Goal: Task Accomplishment & Management: Complete application form

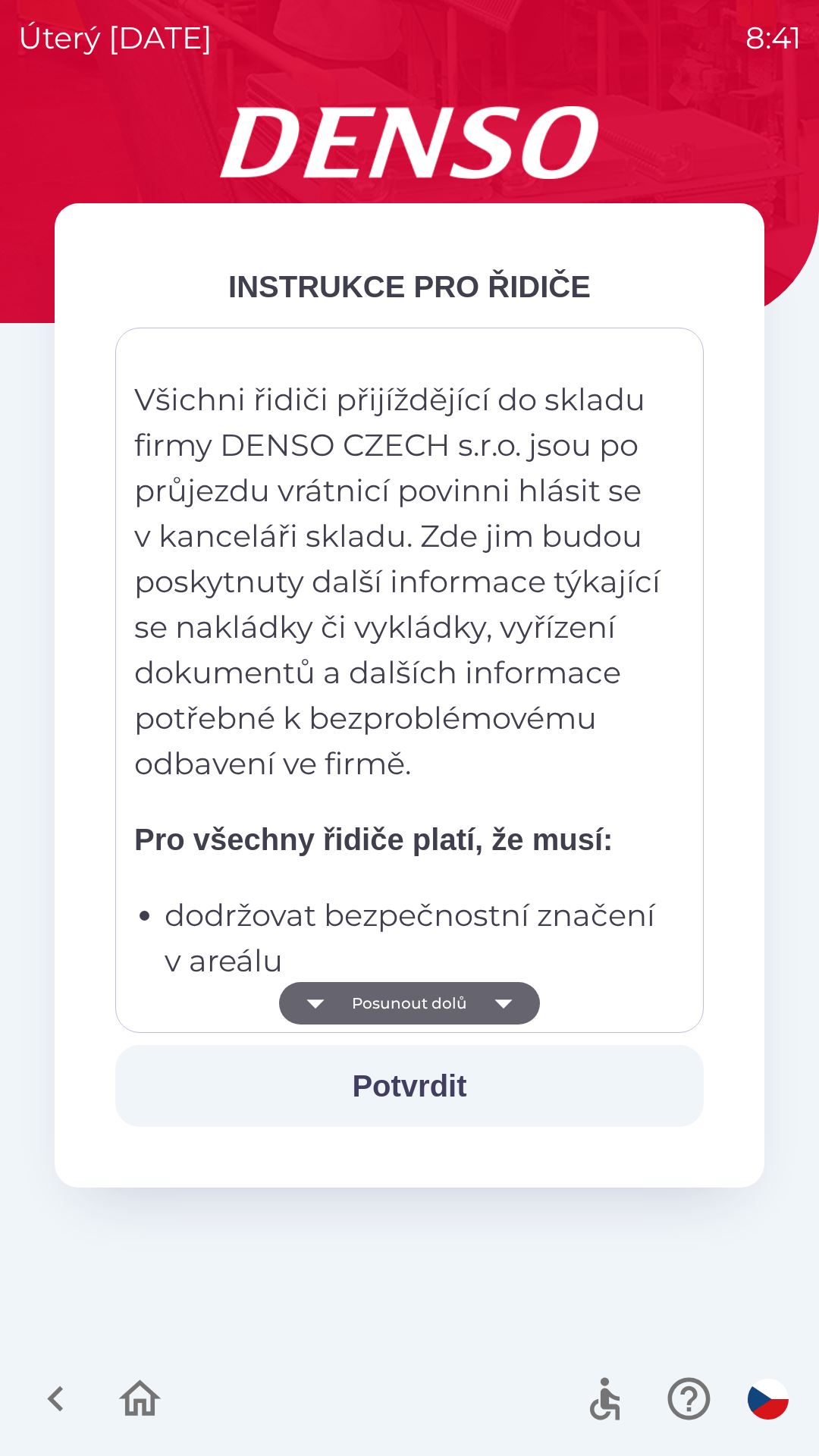
click at [509, 994] on icon "button" at bounding box center [504, 1003] width 43 height 43
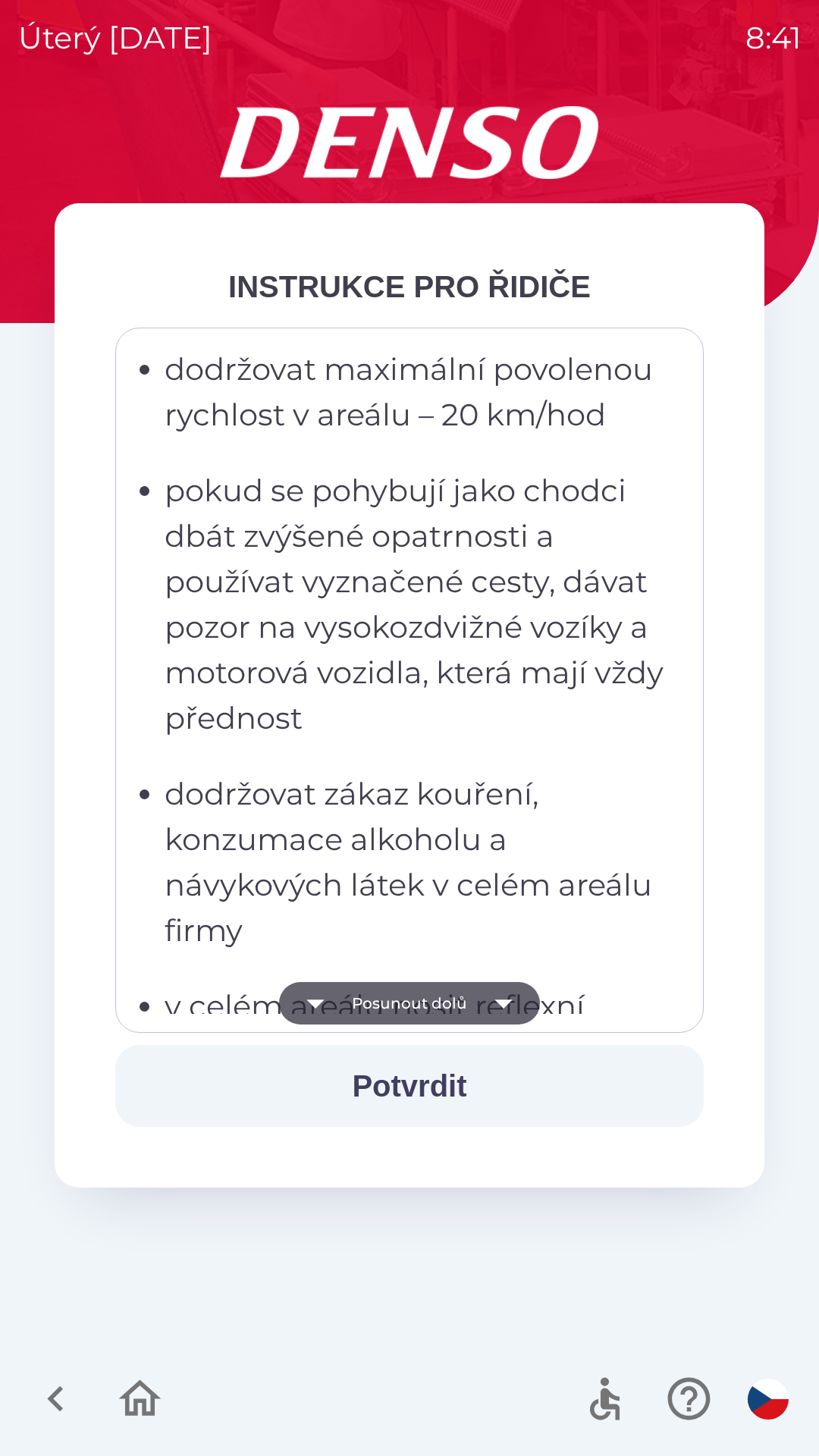
click at [514, 1011] on icon "button" at bounding box center [504, 1003] width 43 height 43
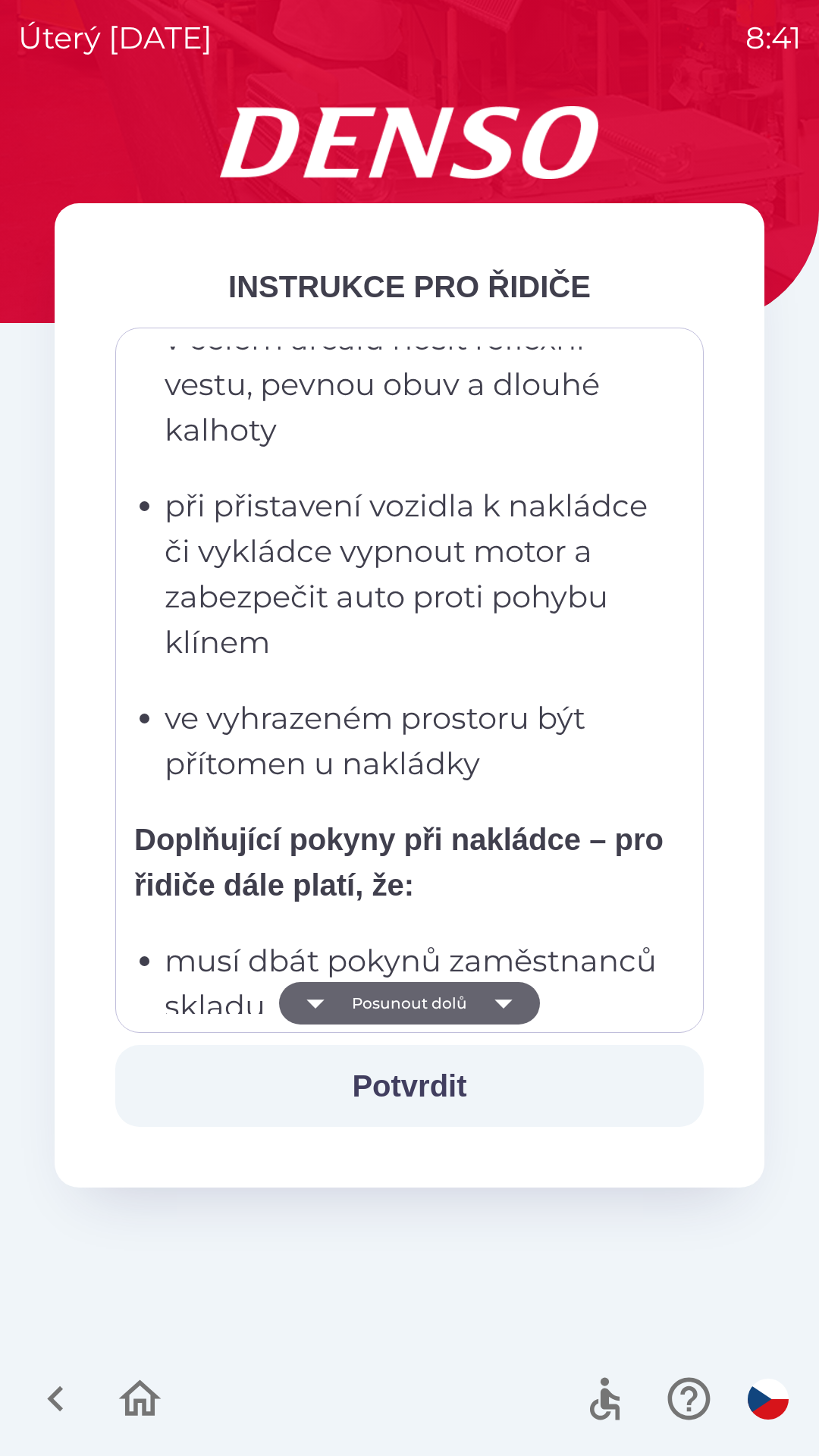
click at [506, 1019] on icon "button" at bounding box center [504, 1003] width 43 height 43
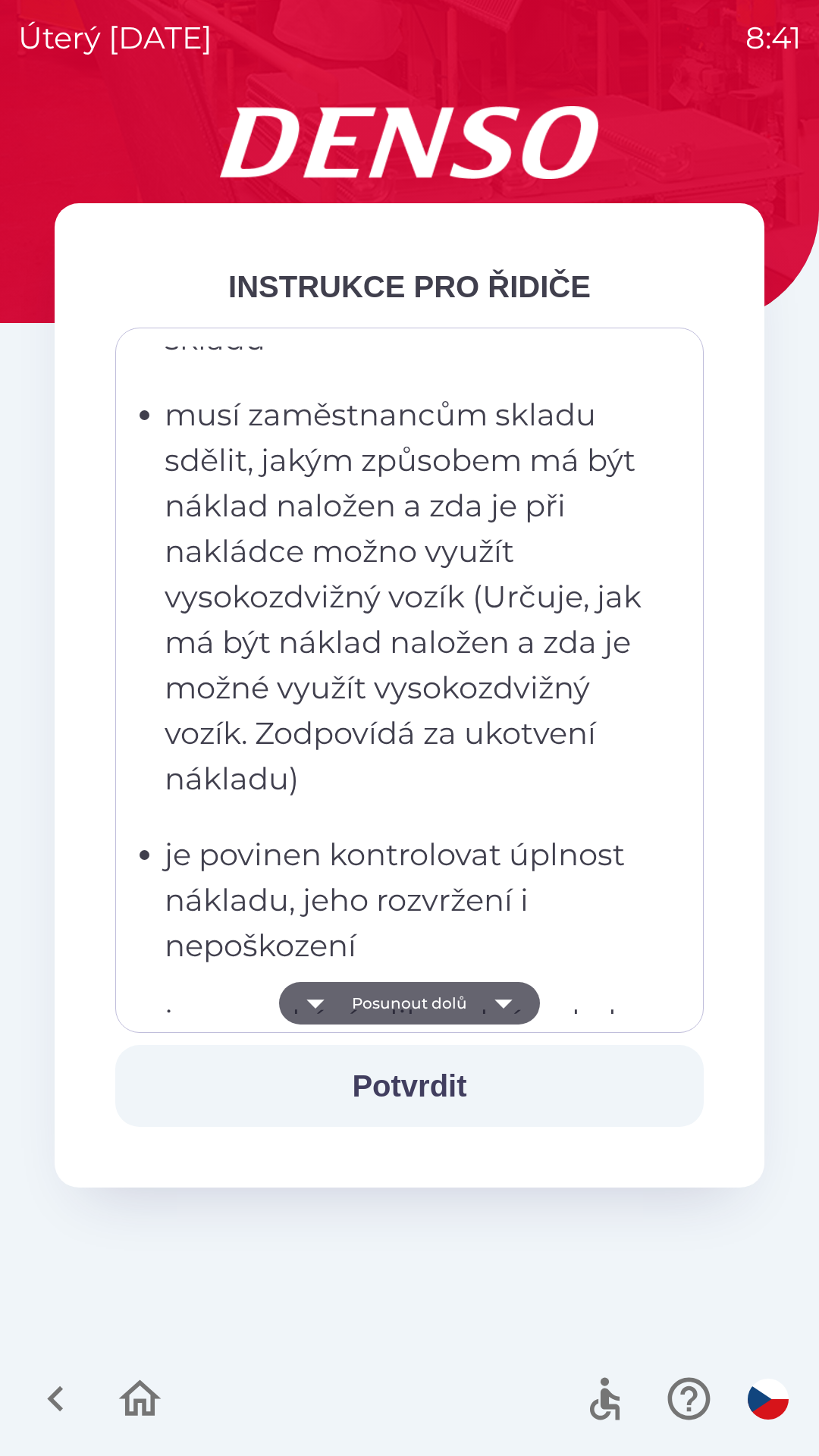
click at [509, 1018] on icon "button" at bounding box center [504, 1003] width 43 height 43
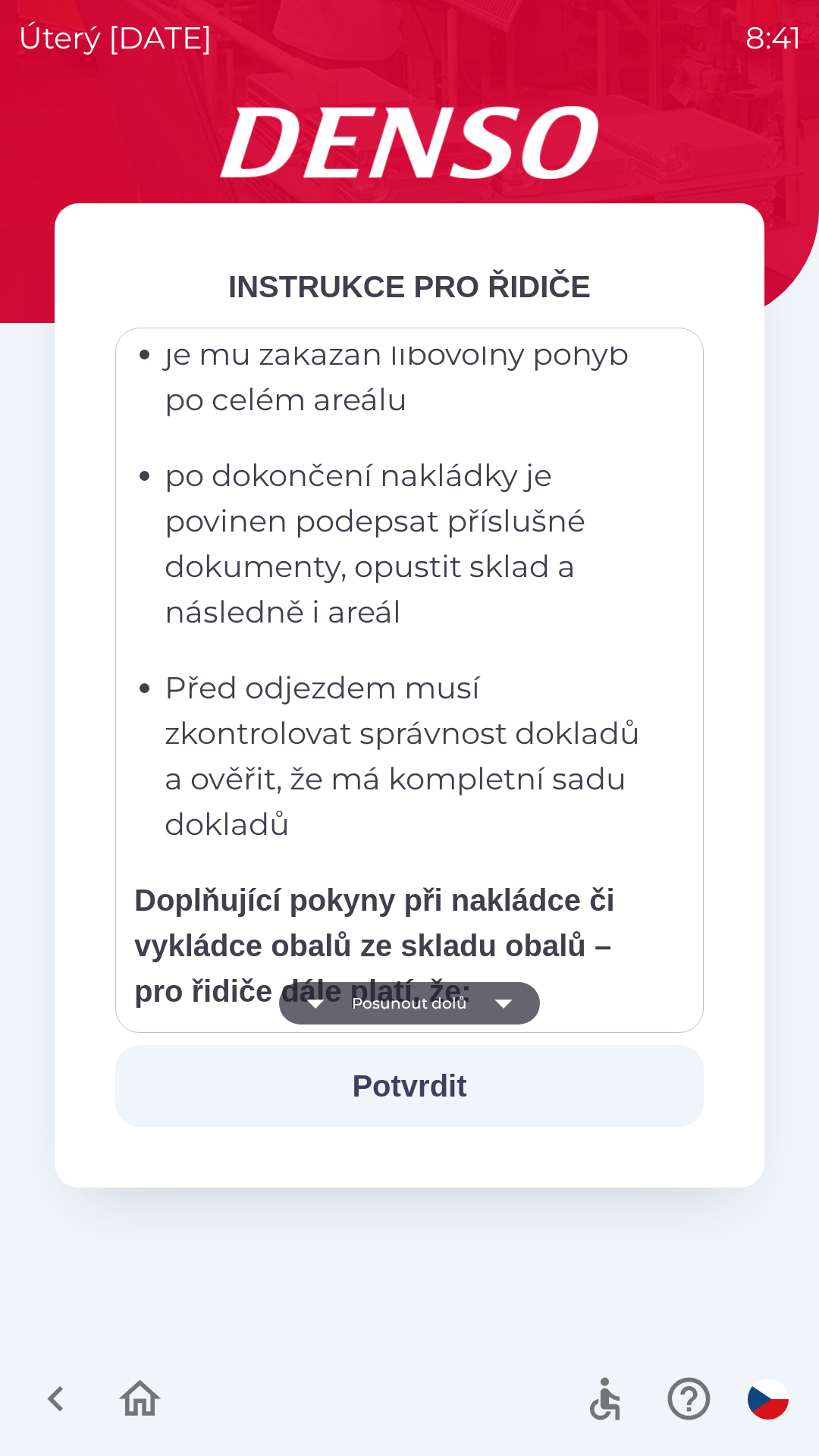
click at [509, 1002] on icon "button" at bounding box center [504, 1003] width 43 height 43
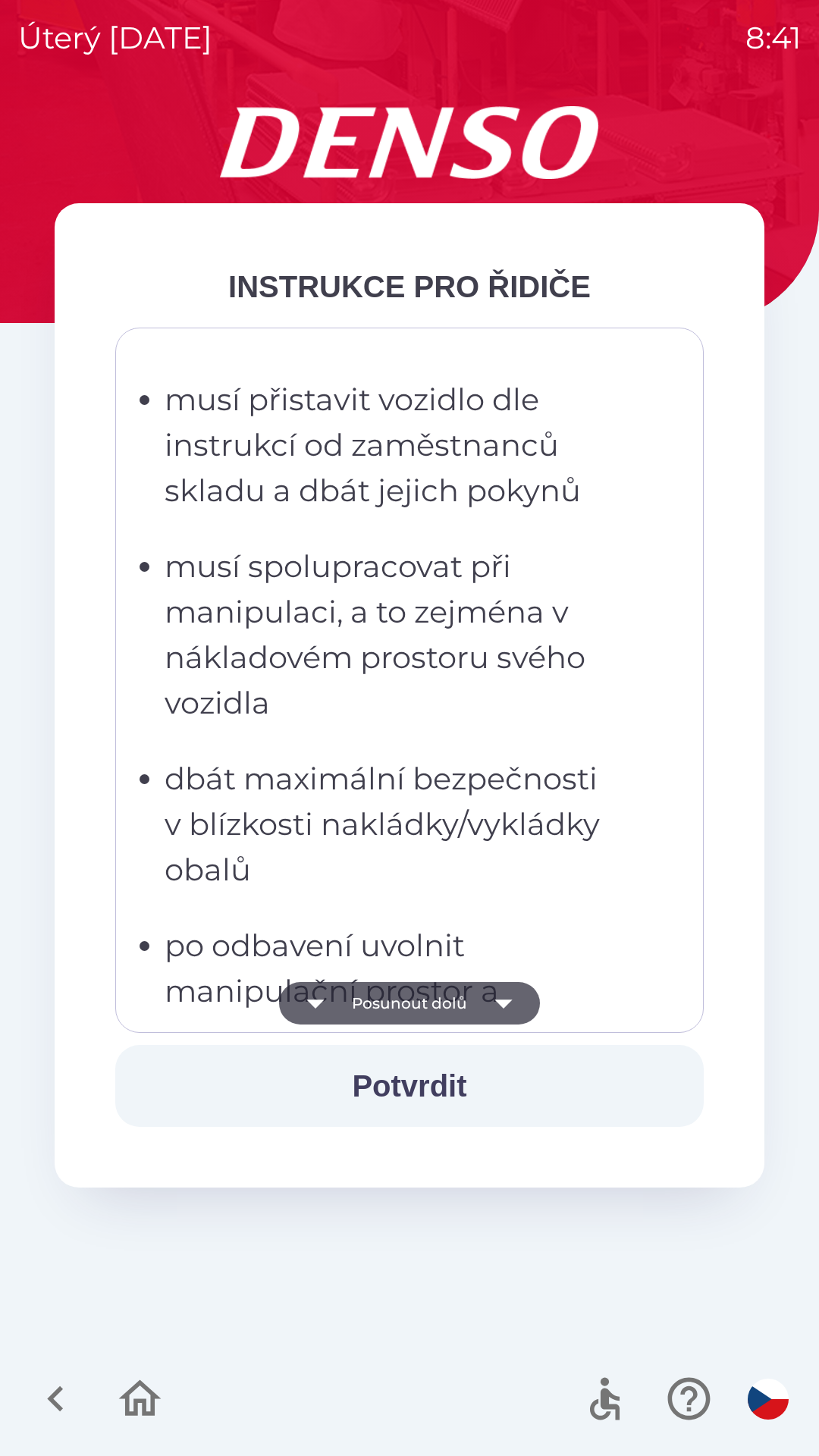
click at [508, 1007] on icon "button" at bounding box center [504, 1003] width 43 height 43
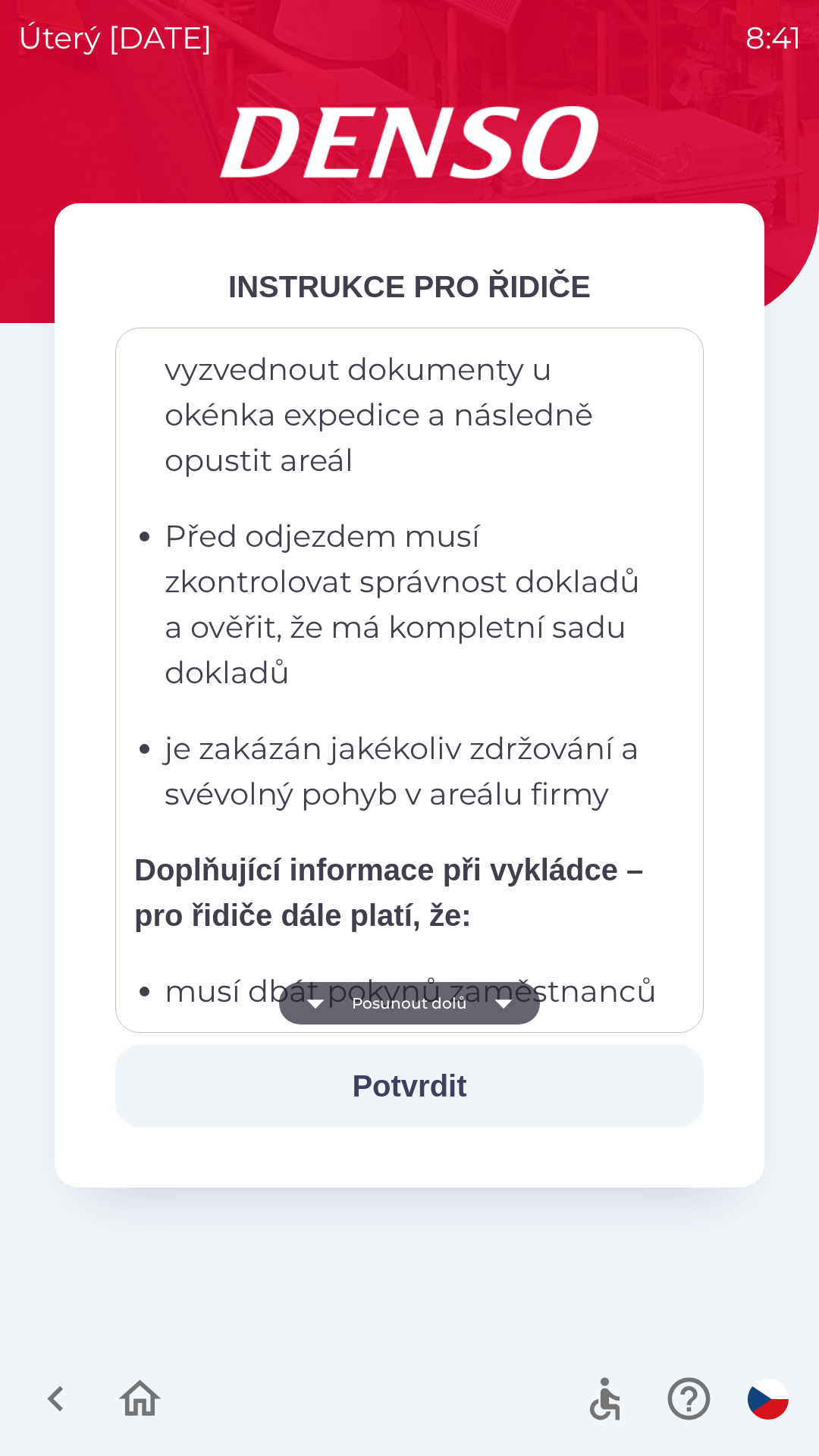
click at [509, 996] on icon "button" at bounding box center [504, 1003] width 43 height 43
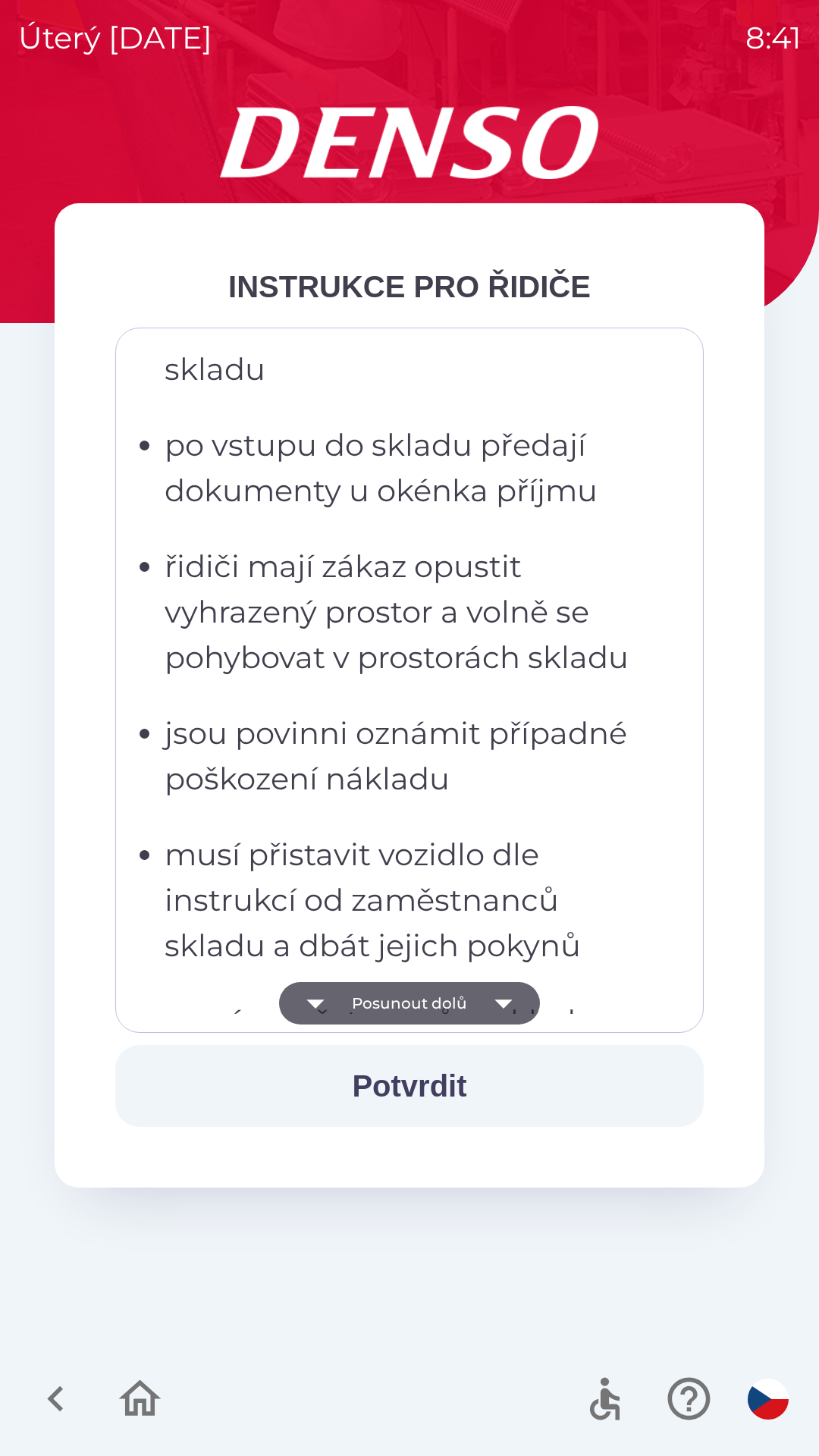
click at [509, 1011] on icon "button" at bounding box center [504, 1003] width 43 height 43
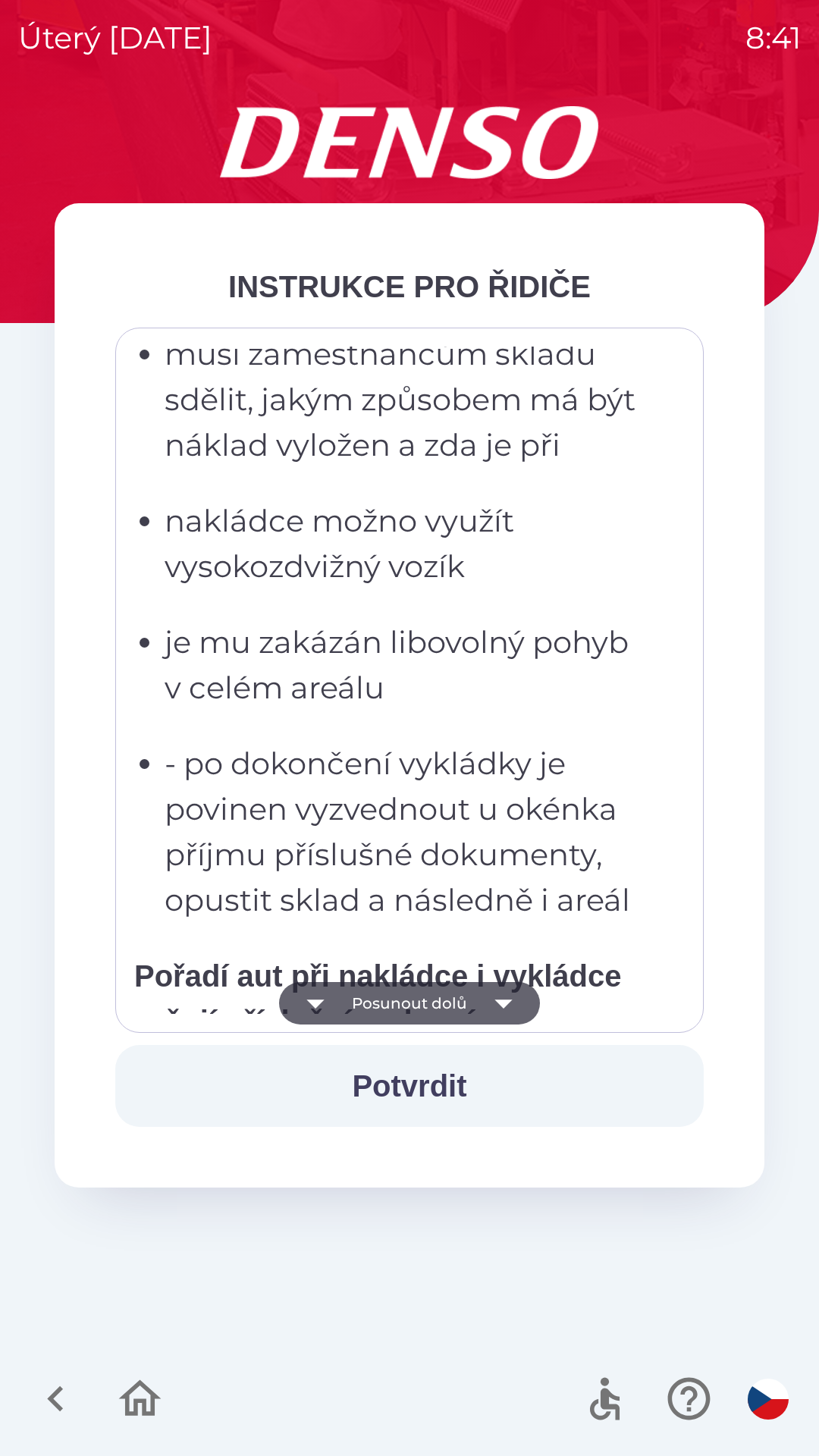
click at [507, 1015] on icon "button" at bounding box center [504, 1003] width 43 height 43
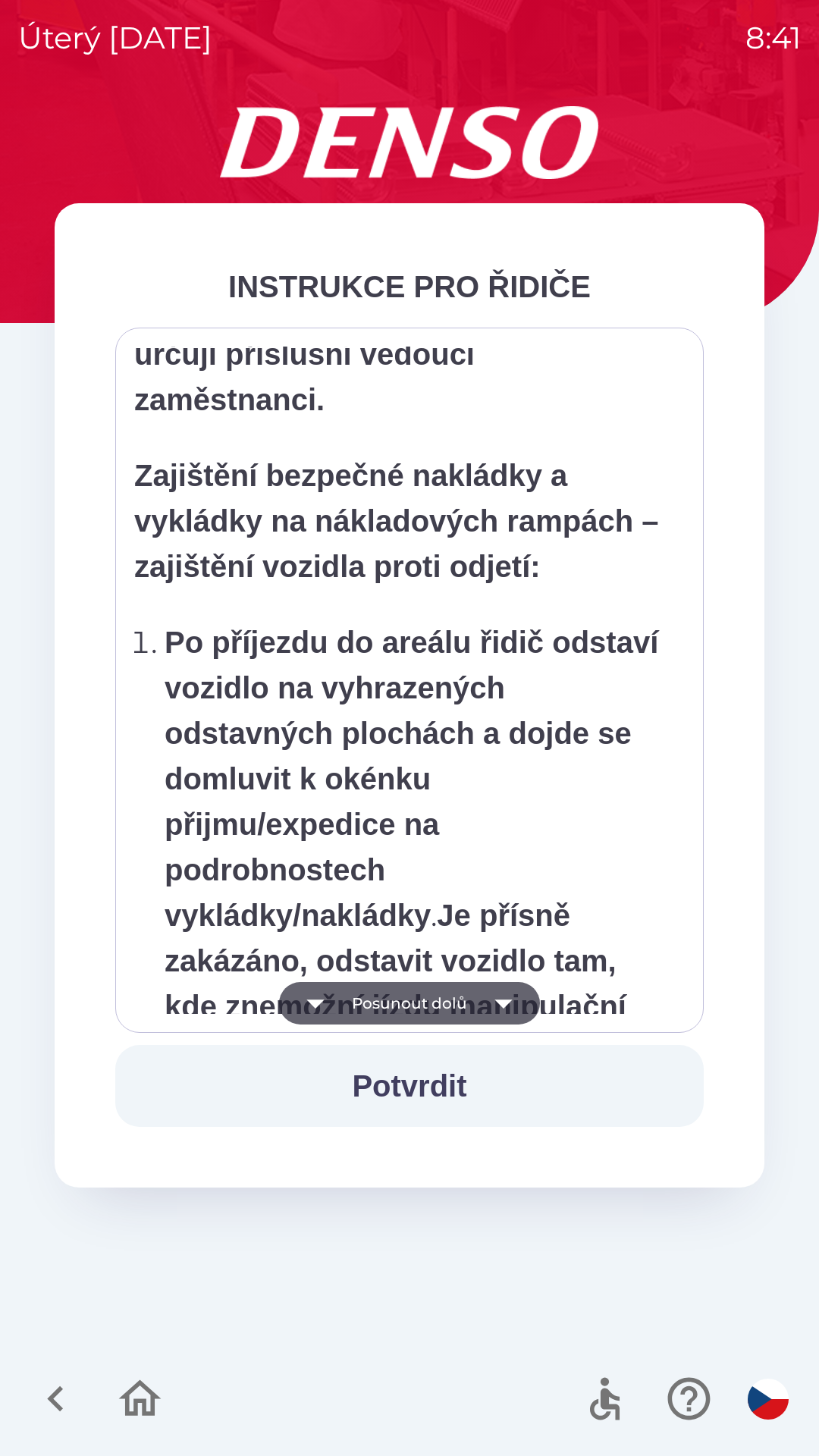
click at [505, 1004] on icon "button" at bounding box center [504, 1003] width 18 height 9
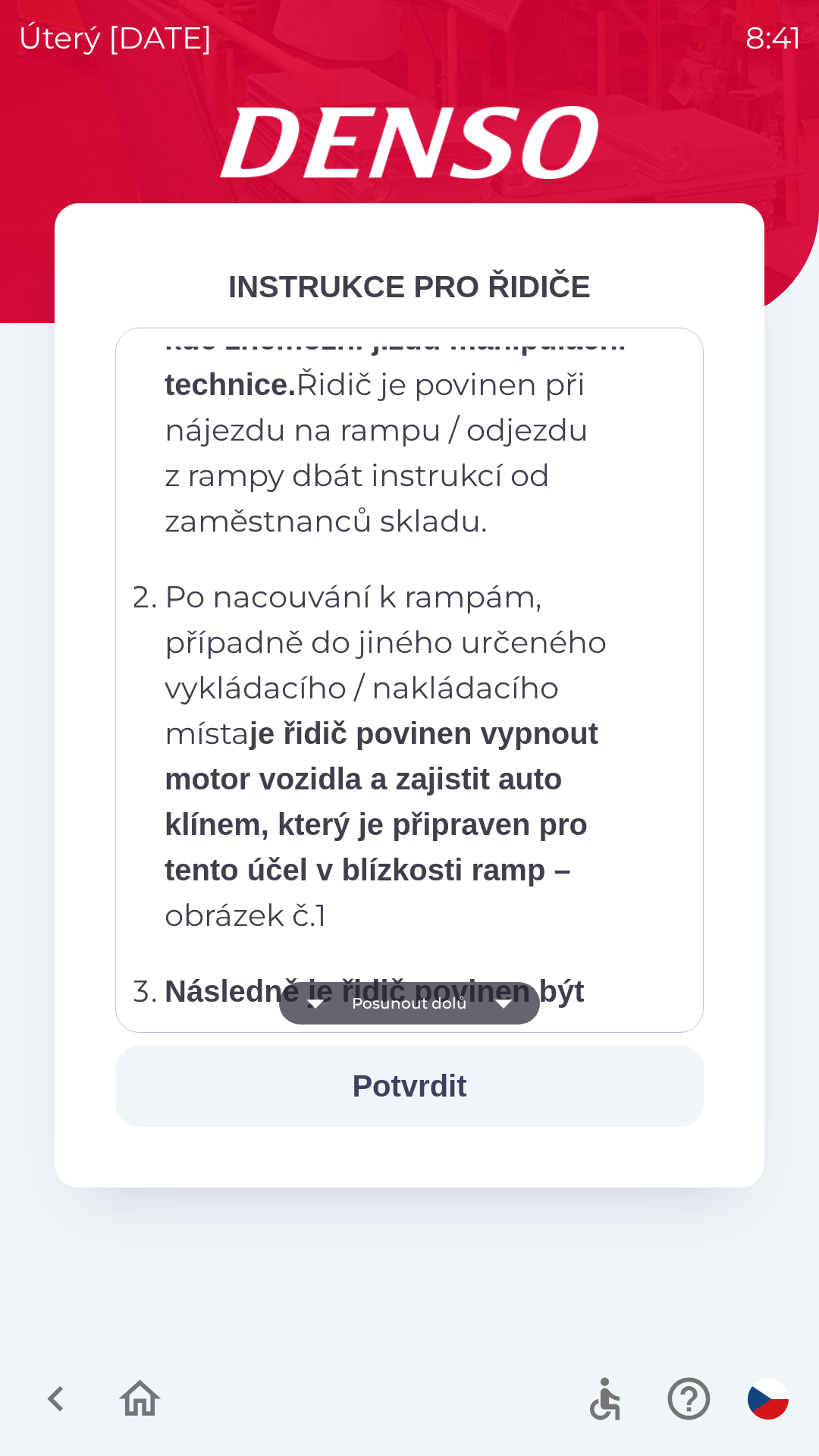
click at [510, 985] on icon "button" at bounding box center [504, 1003] width 43 height 43
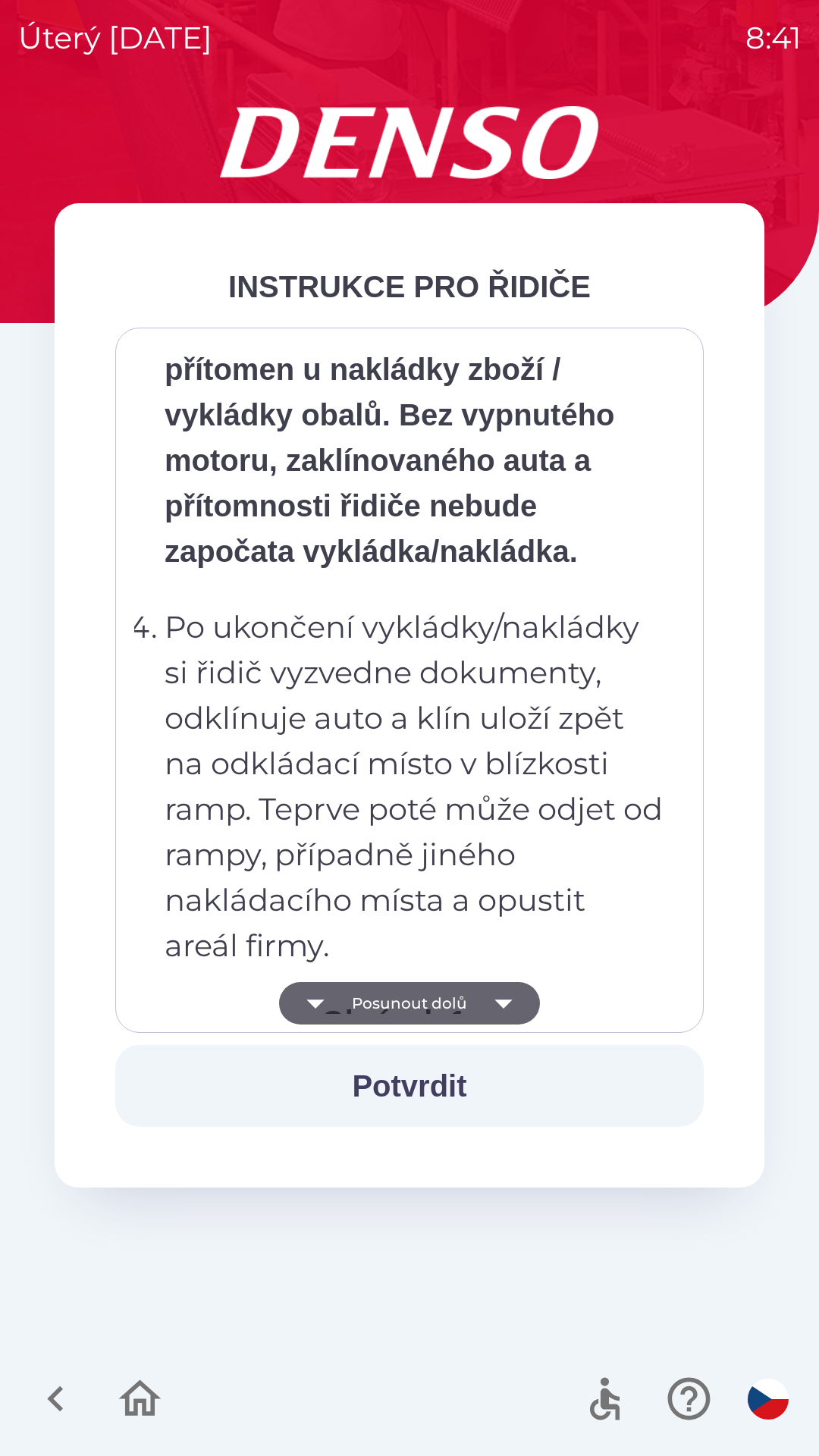
click at [521, 988] on icon "button" at bounding box center [504, 1003] width 43 height 43
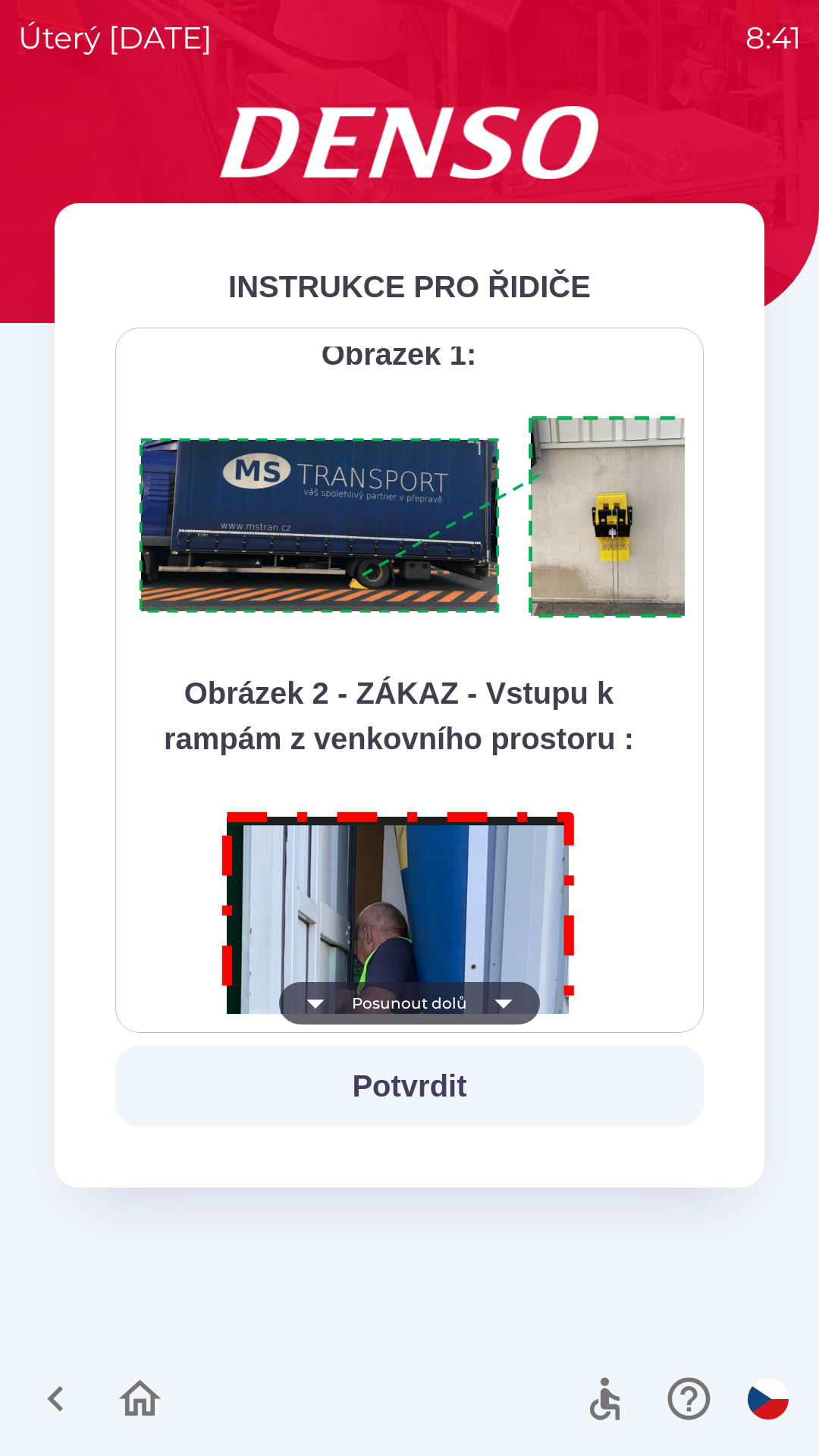
click at [521, 1004] on icon "button" at bounding box center [504, 1003] width 43 height 43
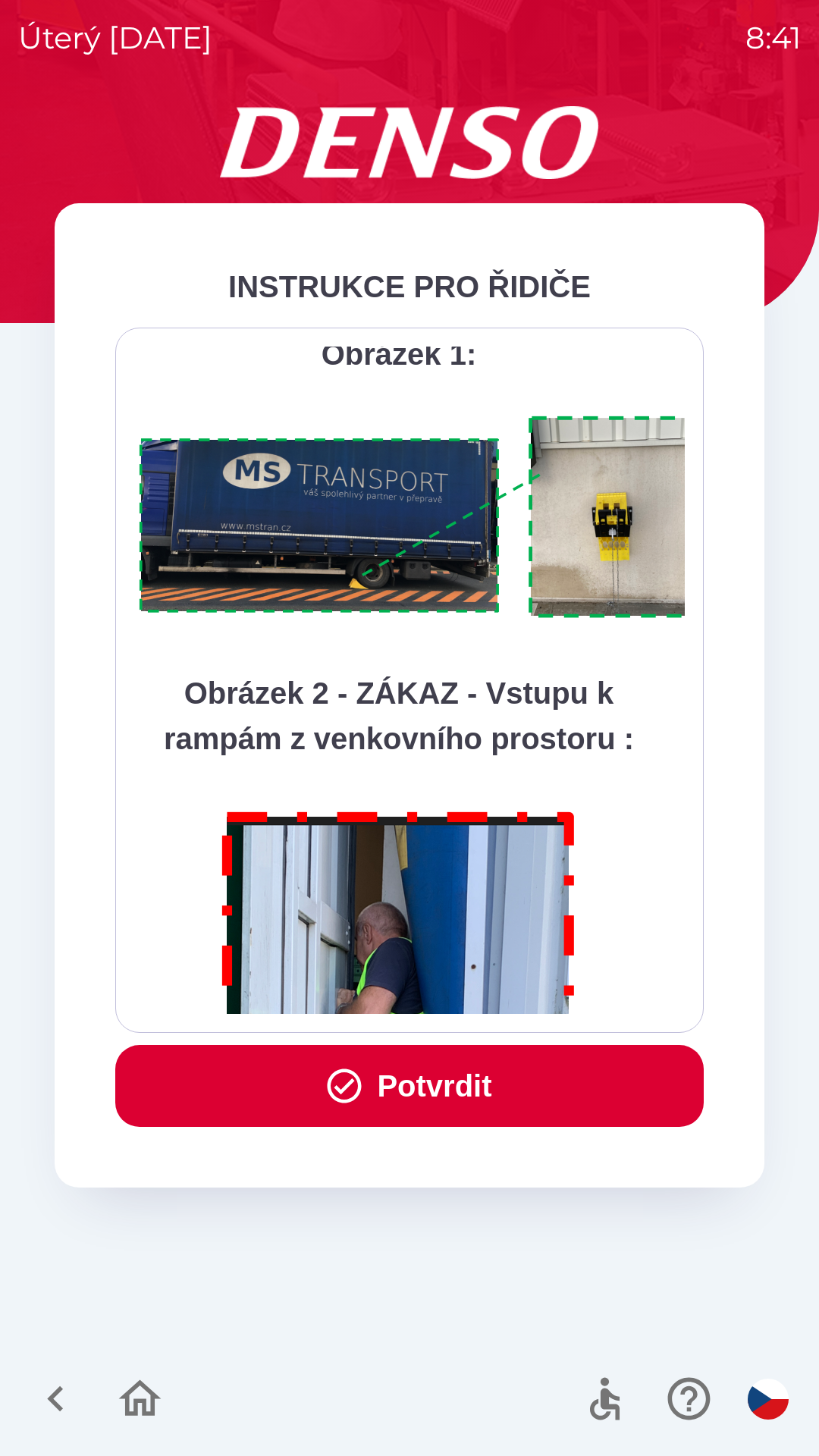
scroll to position [8522, 0]
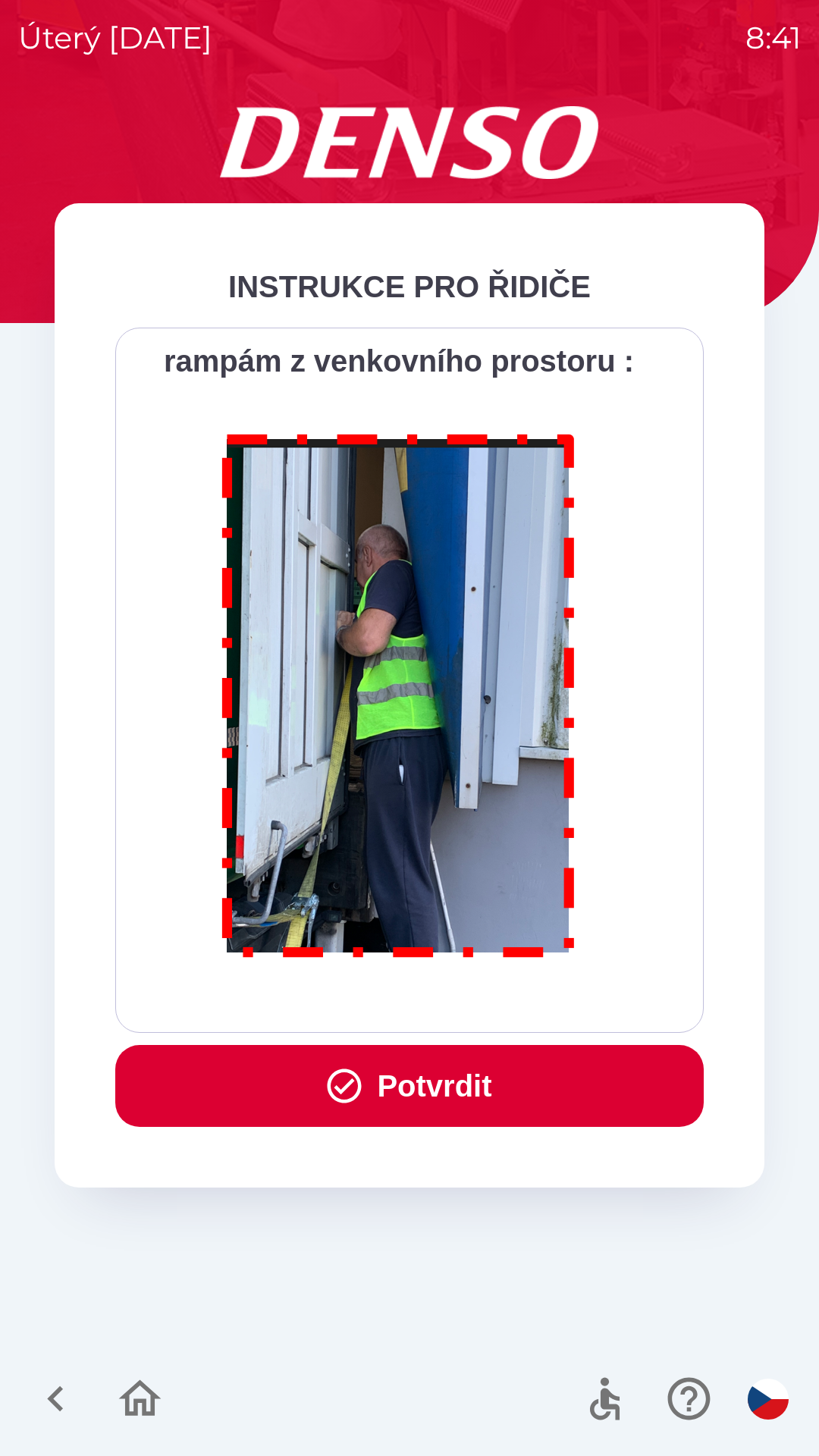
click at [513, 981] on p at bounding box center [399, 698] width 530 height 569
click at [530, 1083] on button "Potvrdit" at bounding box center [410, 1085] width 589 height 82
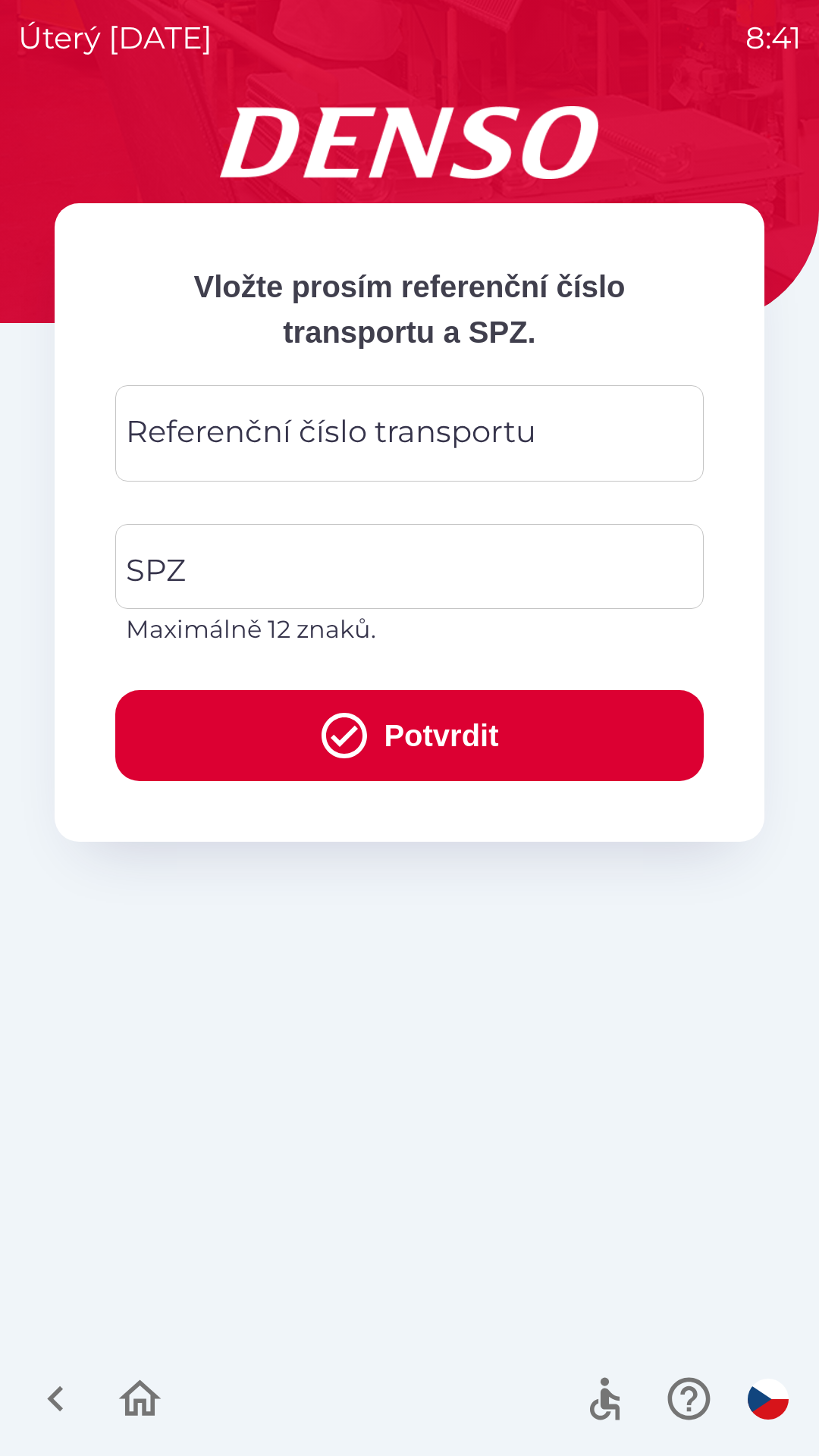
click at [346, 433] on div "Referenční číslo transportu Referenční číslo transportu" at bounding box center [410, 433] width 589 height 96
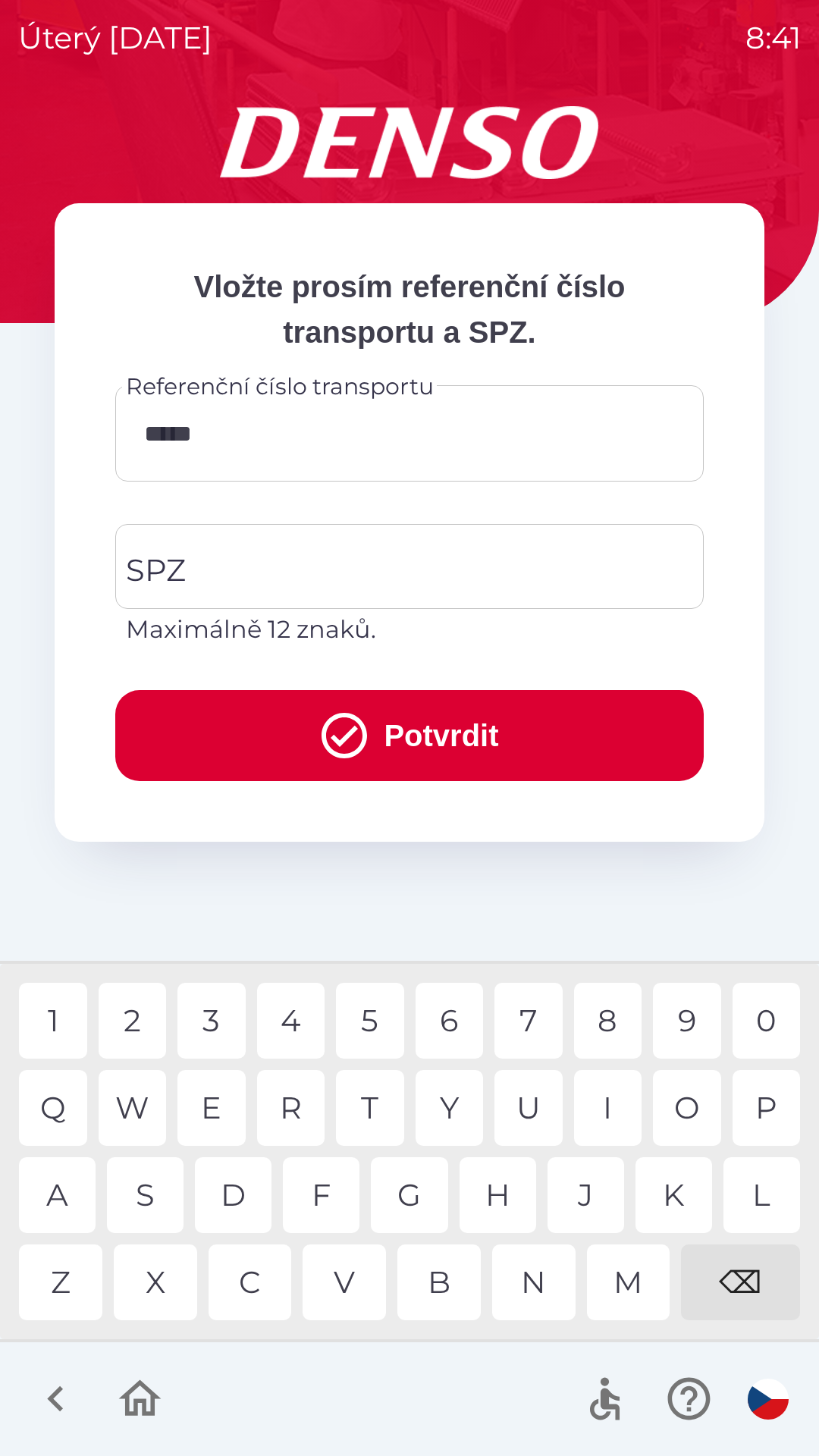
type input "******"
click at [290, 579] on input "SPZ" at bounding box center [398, 567] width 552 height 71
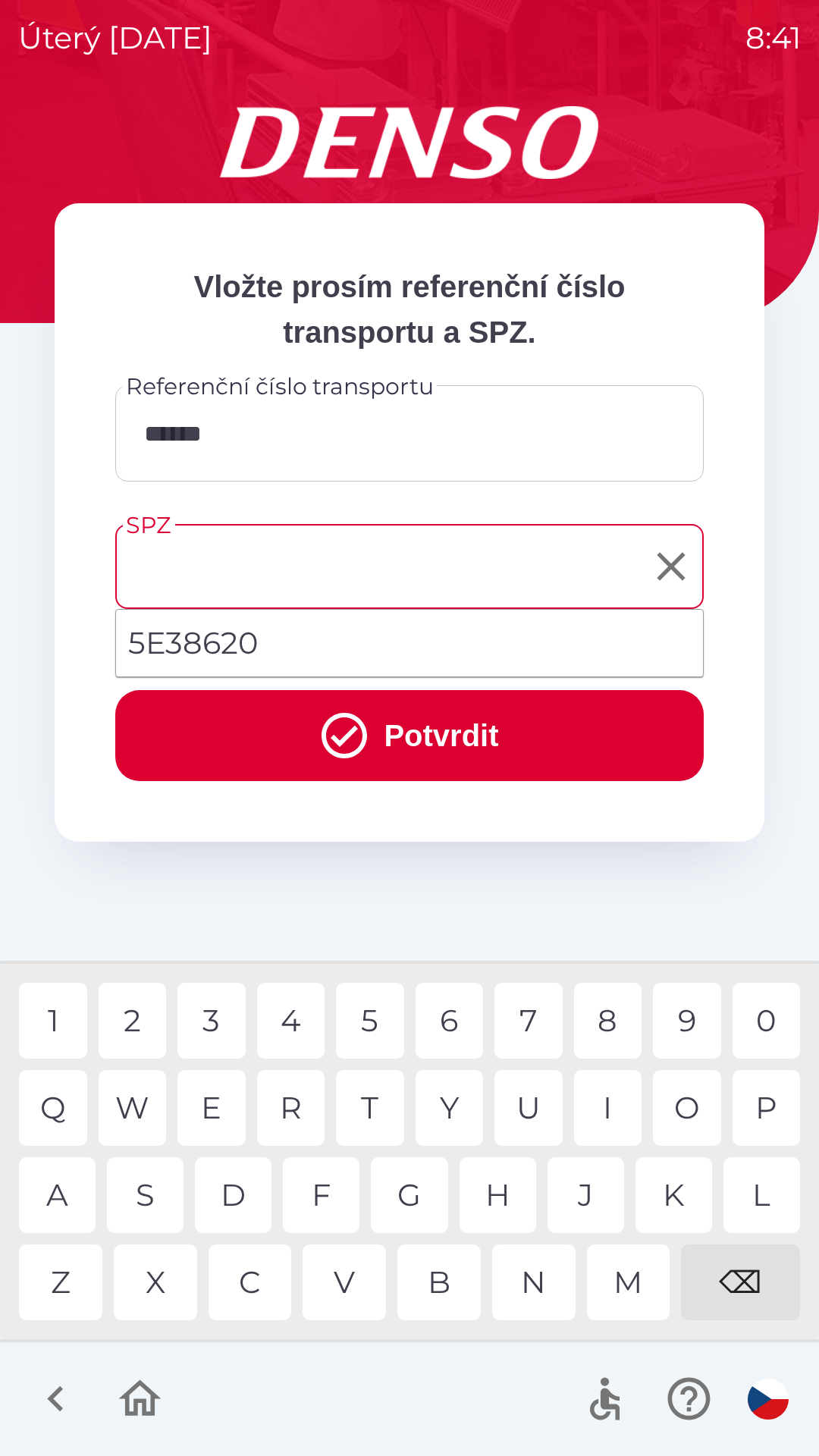
click at [264, 644] on li "5E38620" at bounding box center [410, 644] width 587 height 55
type input "*******"
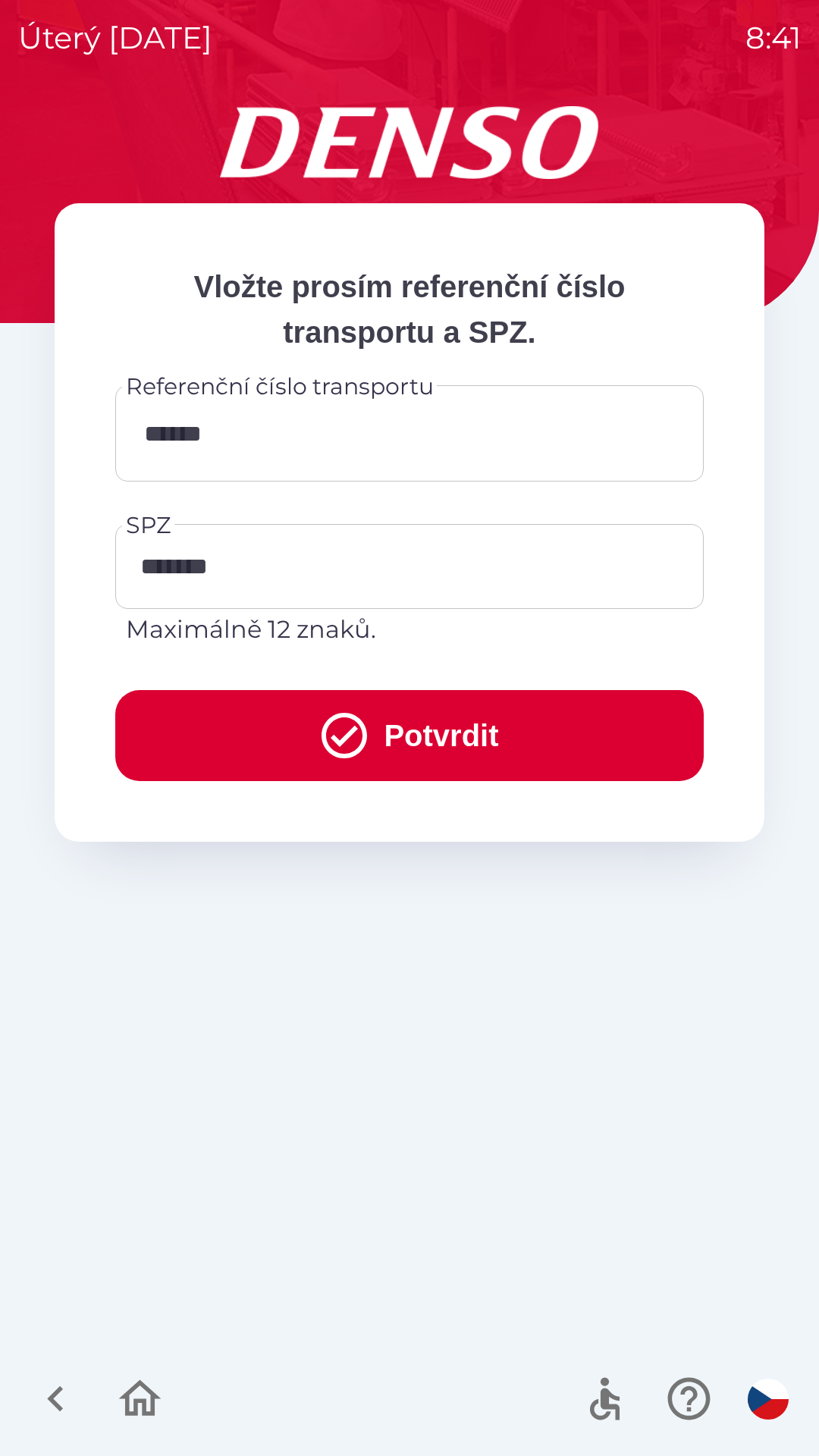
click at [446, 725] on button "Potvrdit" at bounding box center [410, 736] width 589 height 91
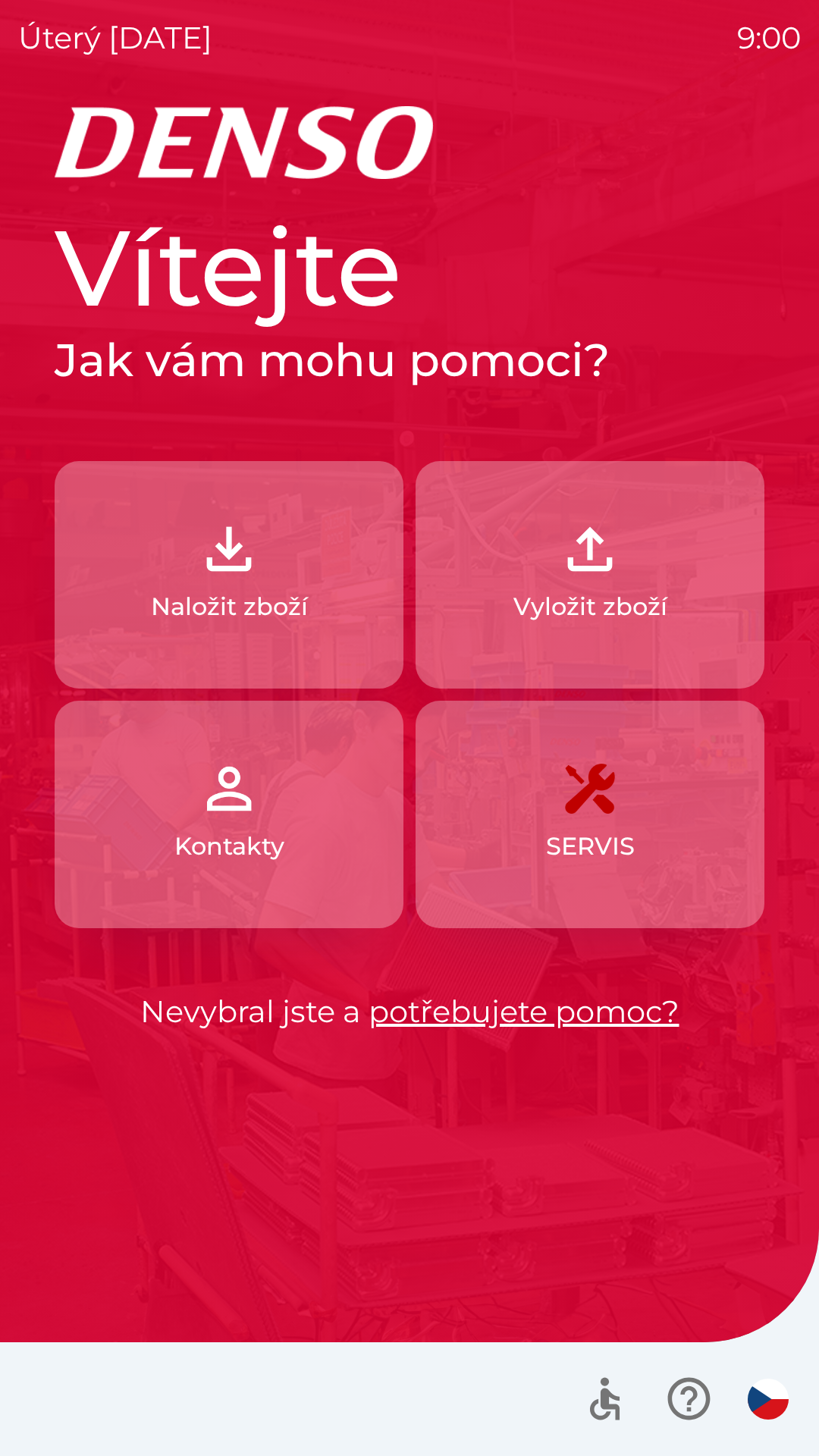
click at [231, 592] on p "Naložit zboží" at bounding box center [230, 606] width 157 height 36
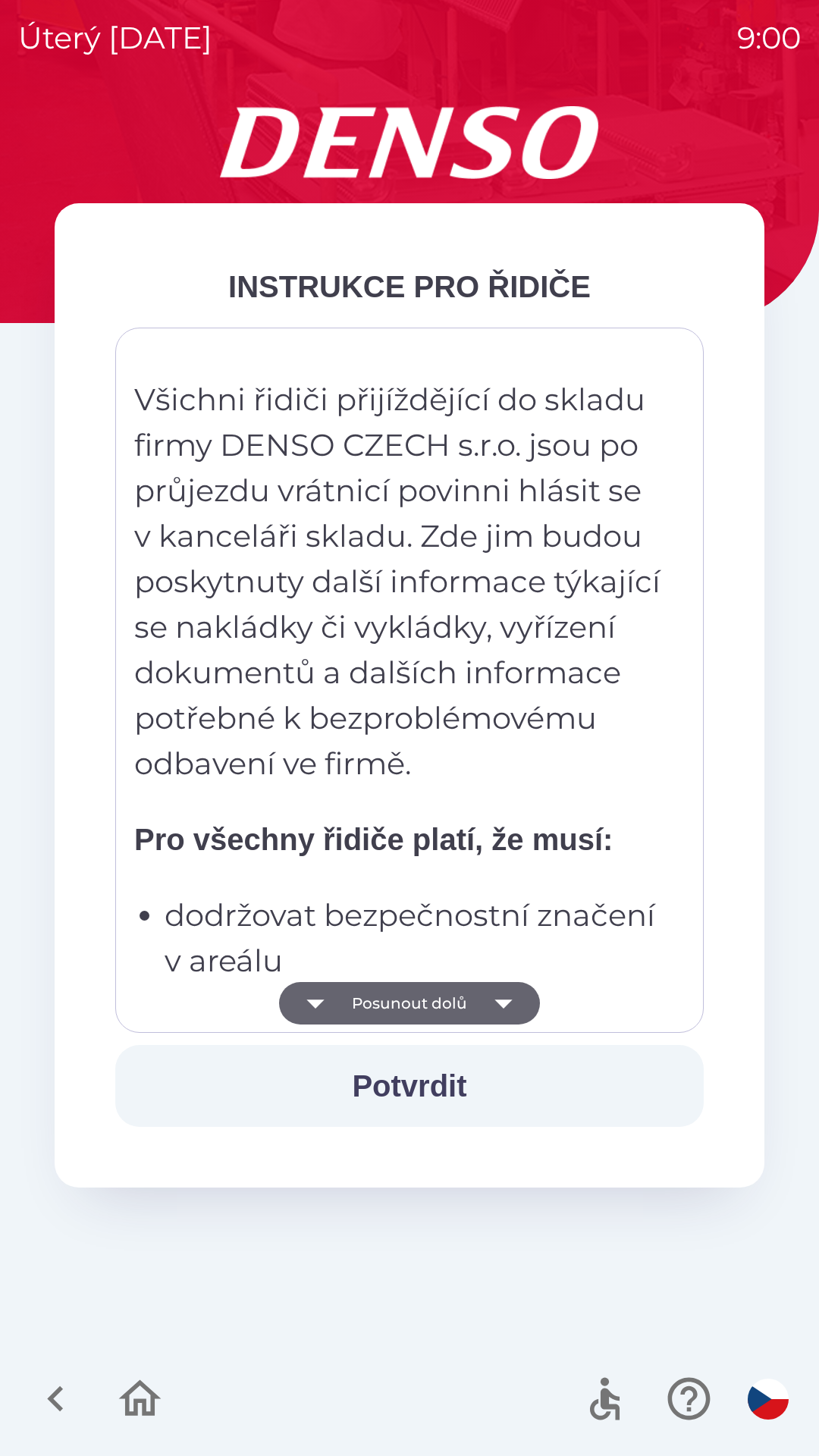
click at [387, 996] on button "Posunout dolů" at bounding box center [409, 1003] width 261 height 43
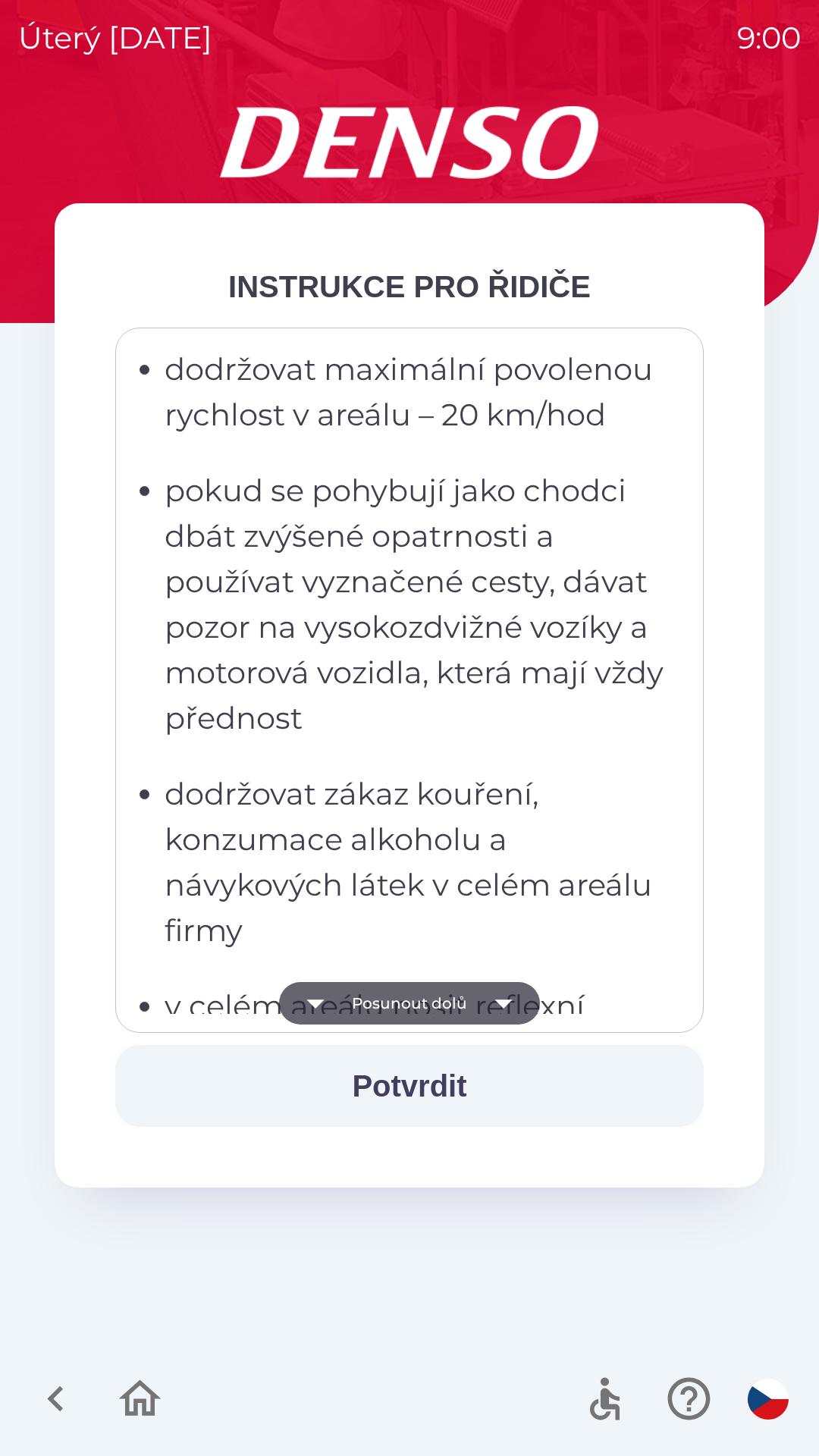
click at [399, 991] on button "Posunout dolů" at bounding box center [409, 1003] width 261 height 43
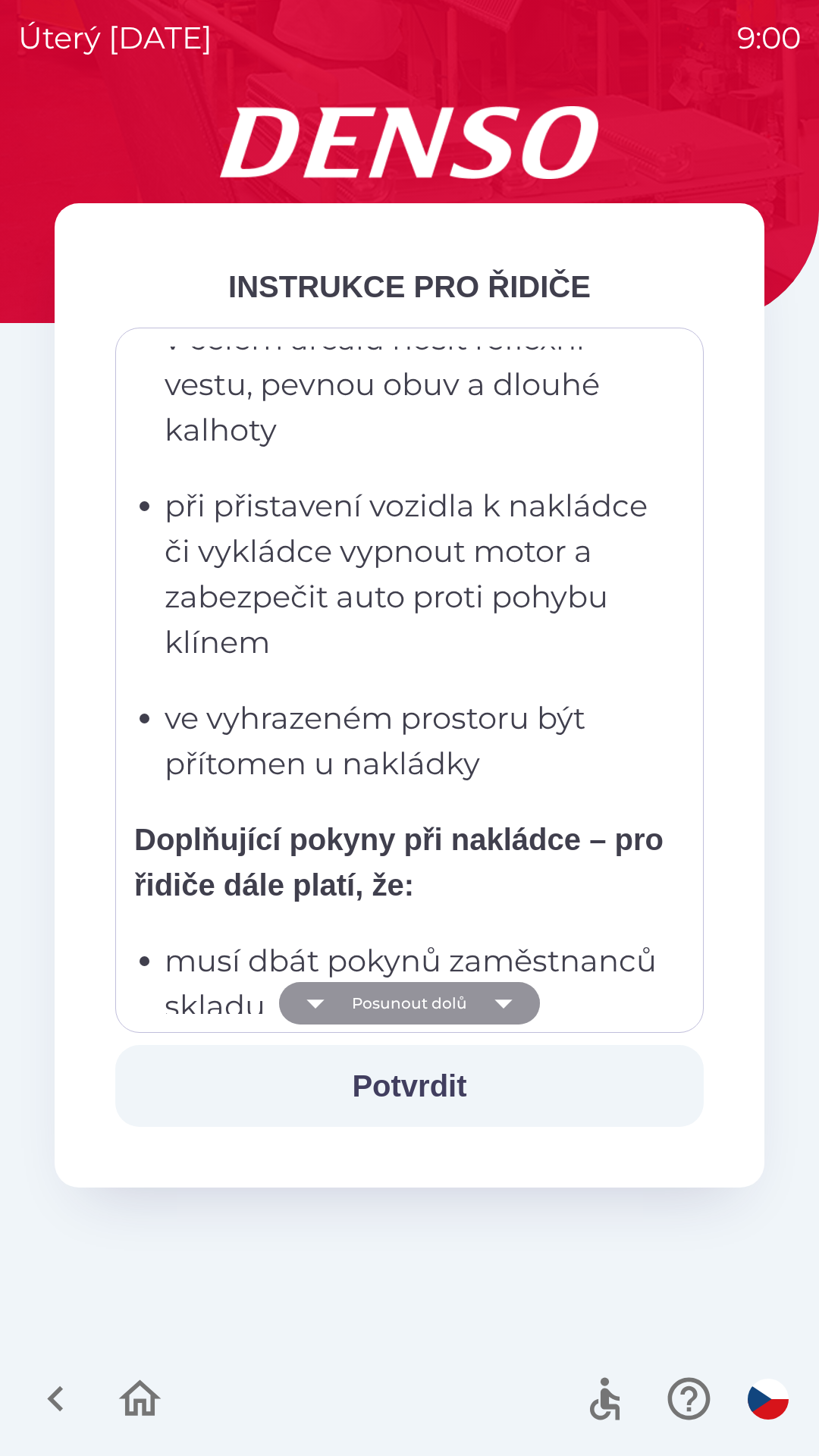
click at [401, 996] on button "Posunout dolů" at bounding box center [409, 1003] width 261 height 43
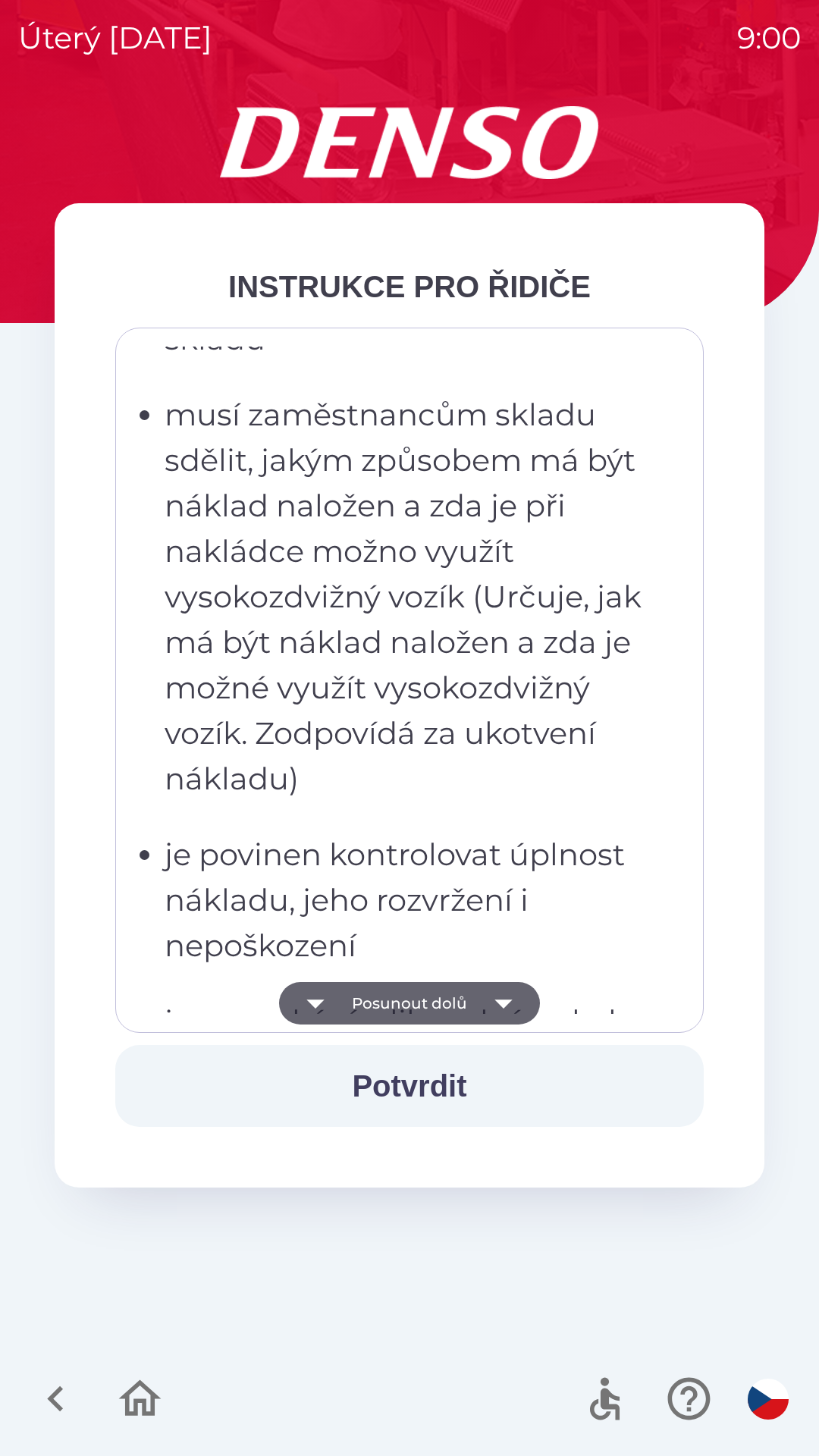
click at [395, 998] on button "Posunout dolů" at bounding box center [409, 1003] width 261 height 43
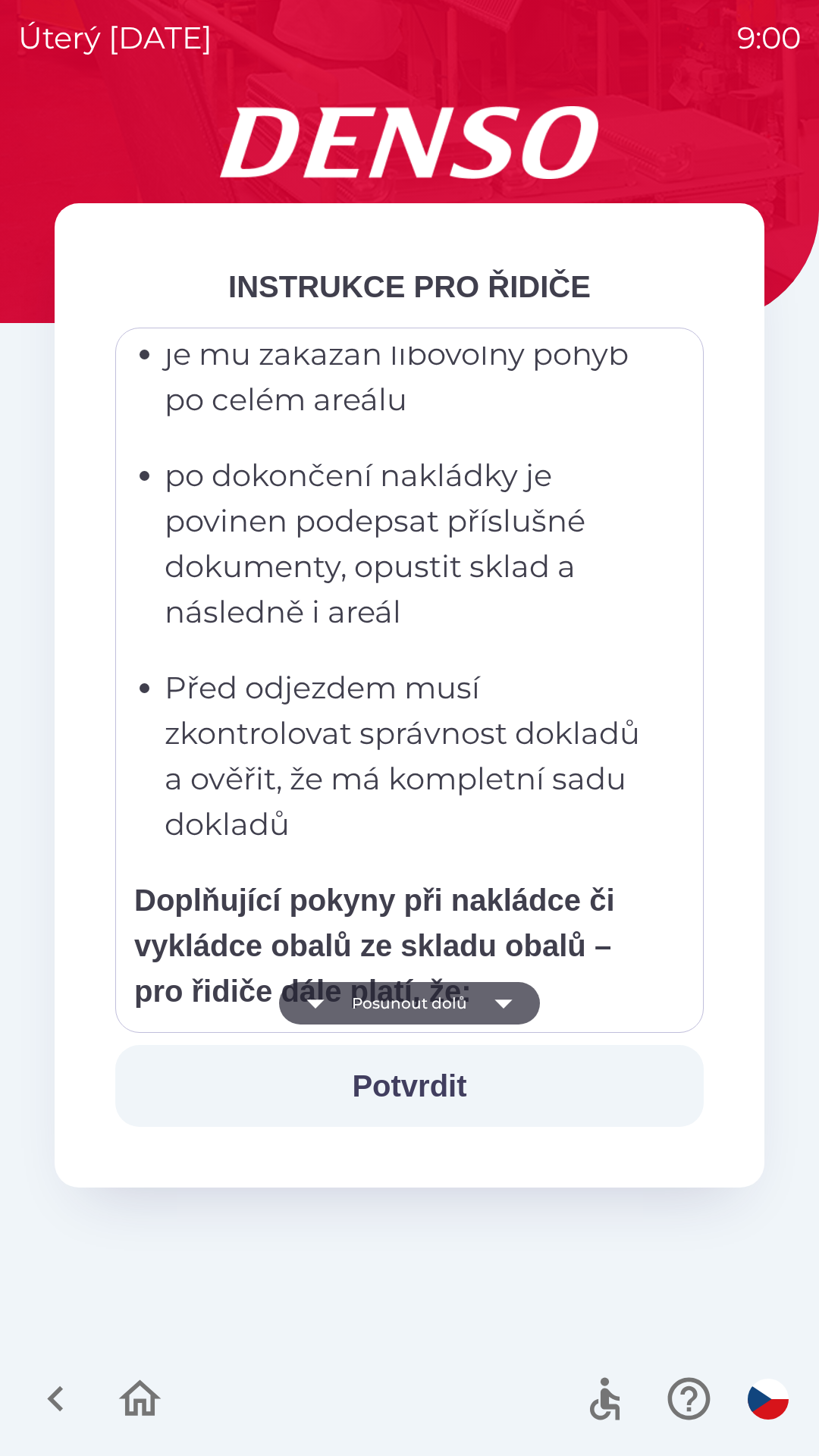
click at [401, 1003] on button "Posunout dolů" at bounding box center [409, 1003] width 261 height 43
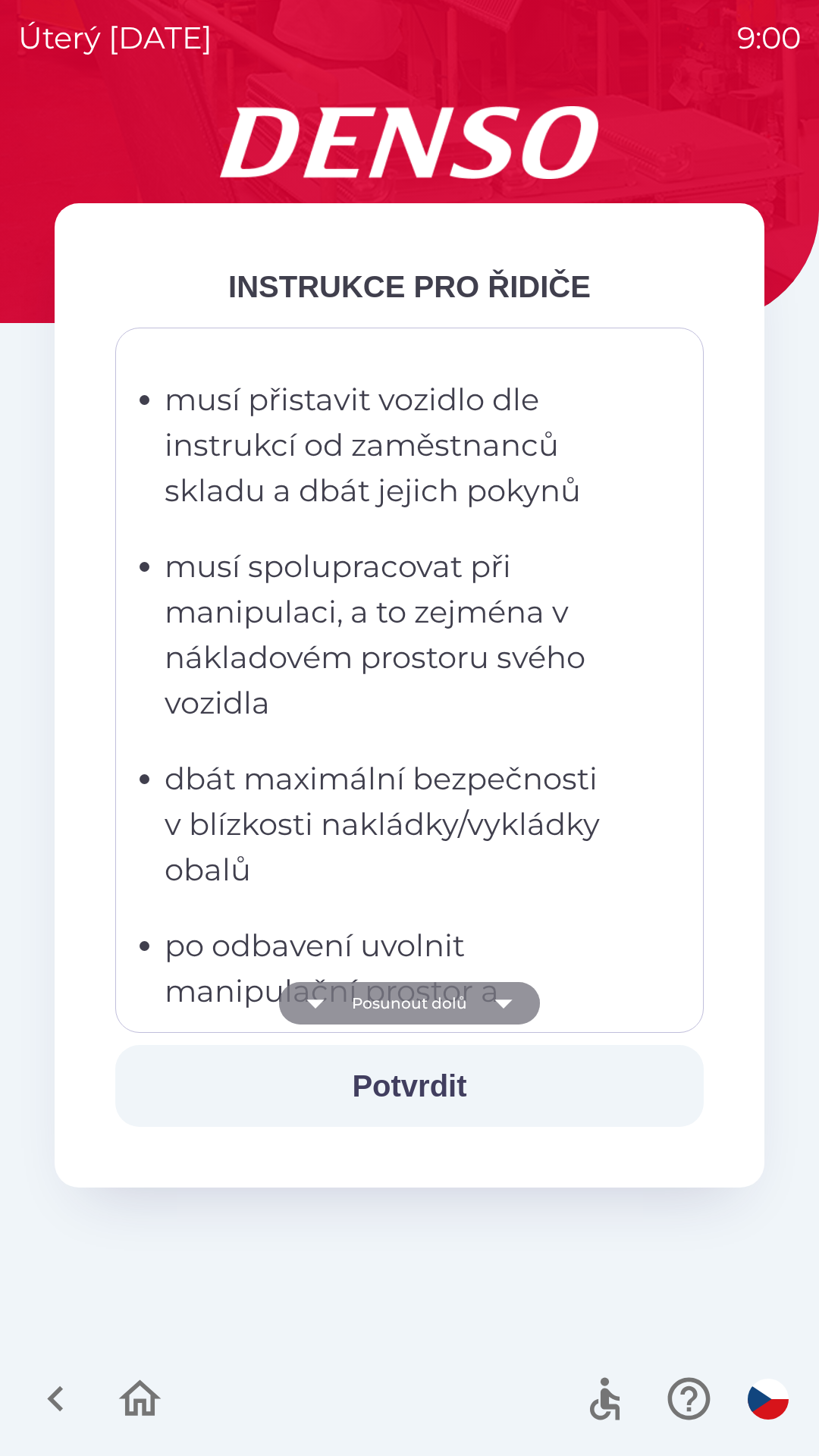
click at [396, 995] on button "Posunout dolů" at bounding box center [409, 1003] width 261 height 43
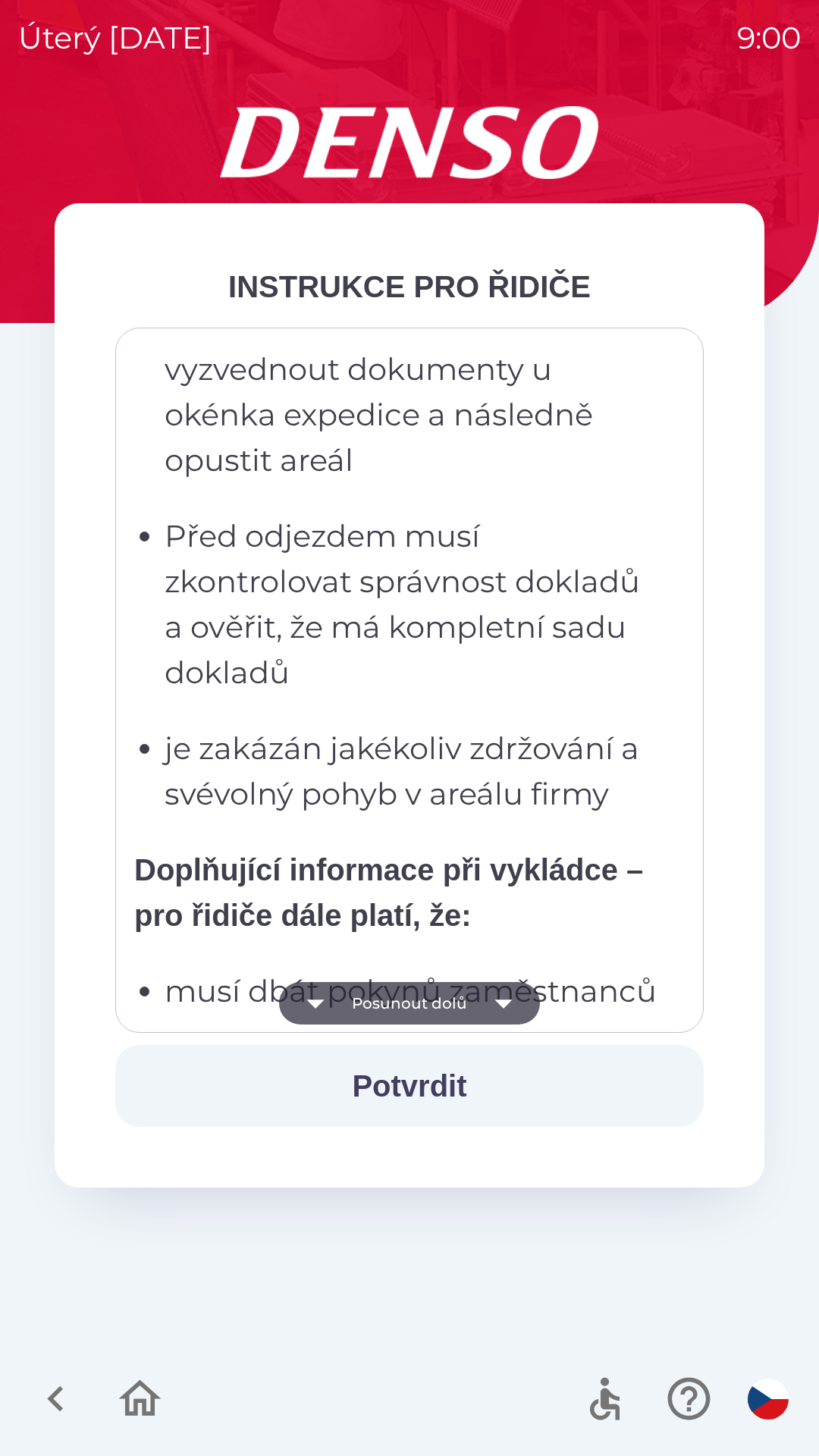
click at [412, 1003] on button "Posunout dolů" at bounding box center [409, 1003] width 261 height 43
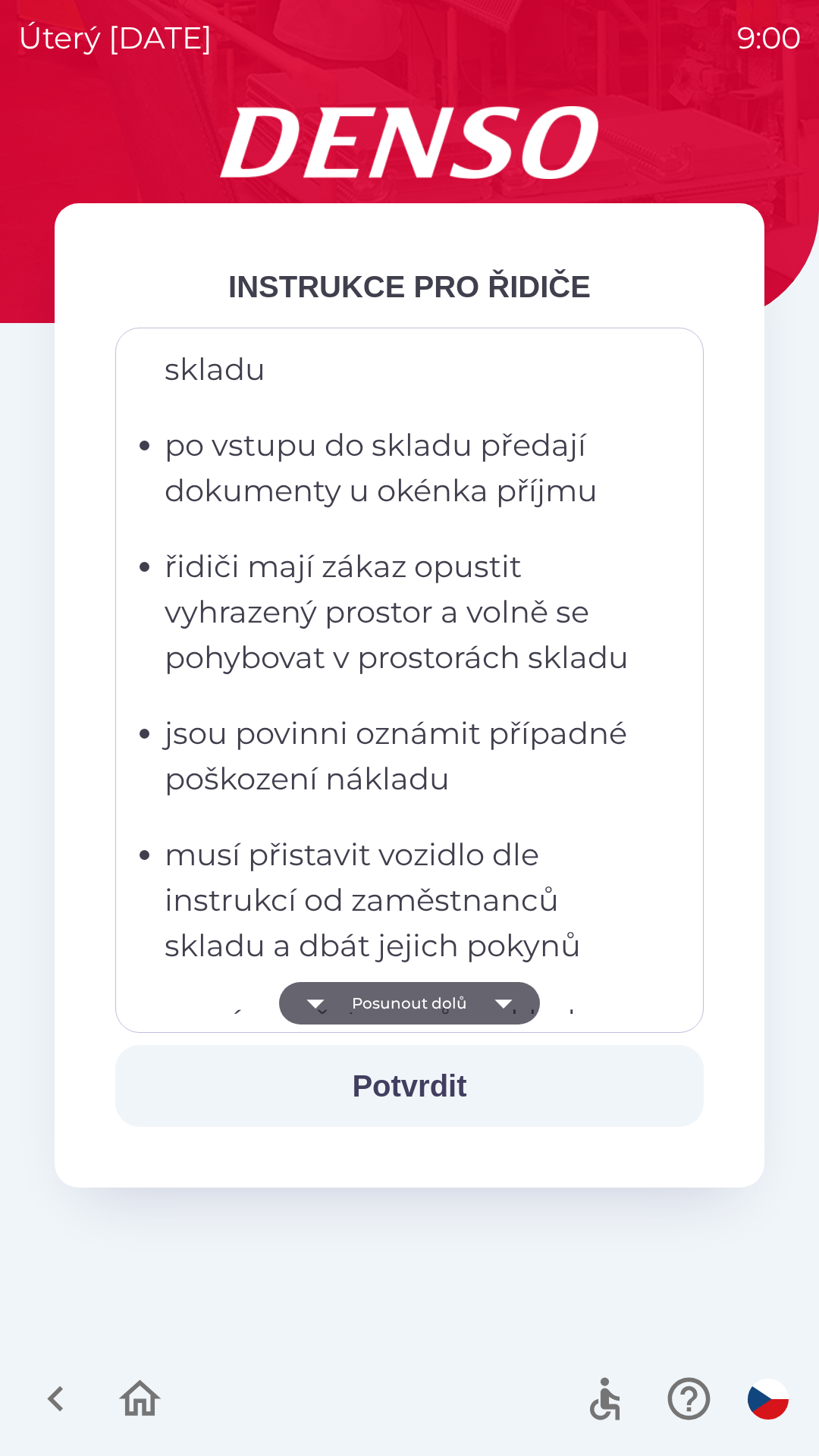
click at [414, 1011] on button "Posunout dolů" at bounding box center [409, 1003] width 261 height 43
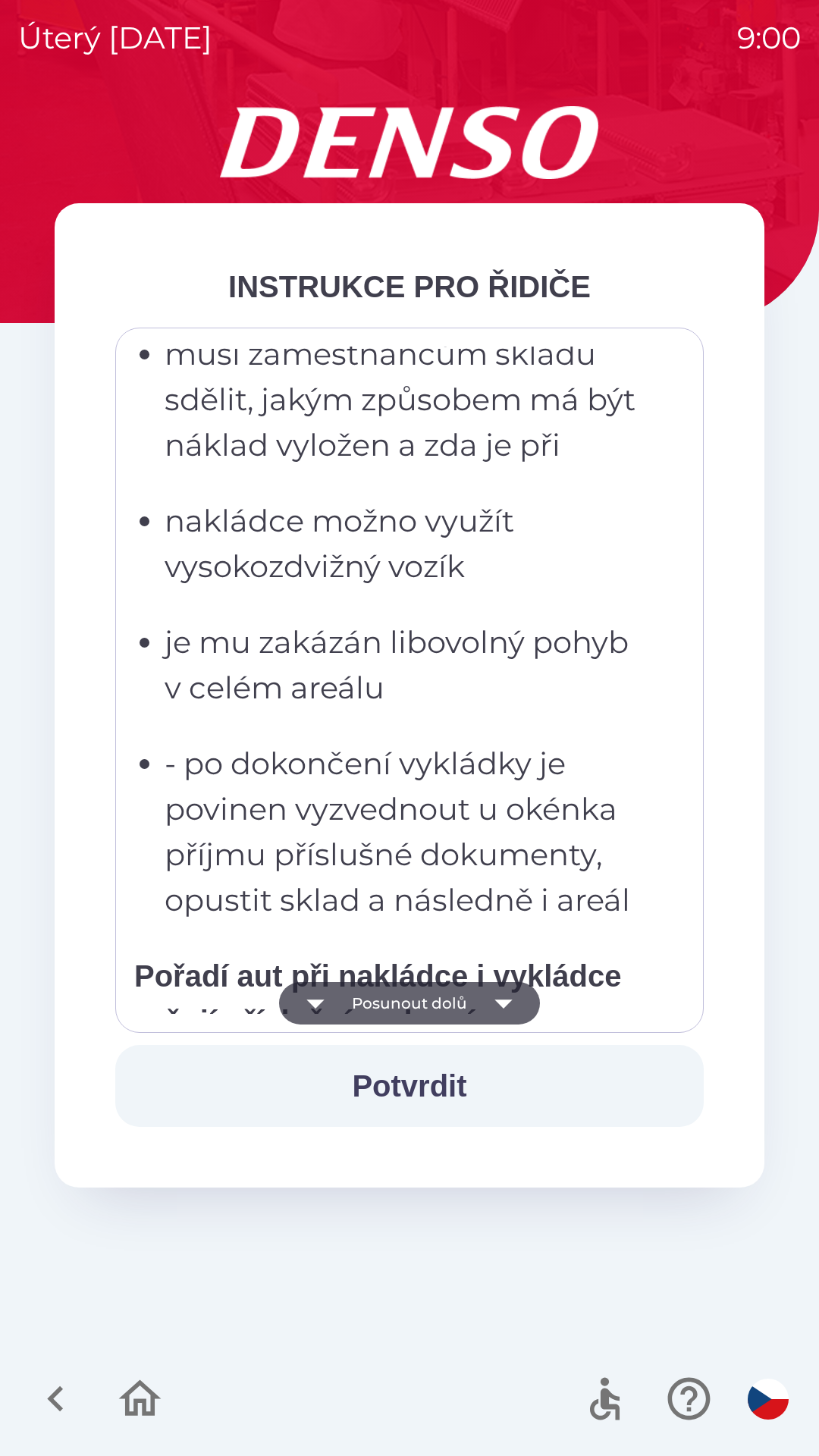
click at [379, 1006] on button "Posunout dolů" at bounding box center [409, 1003] width 261 height 43
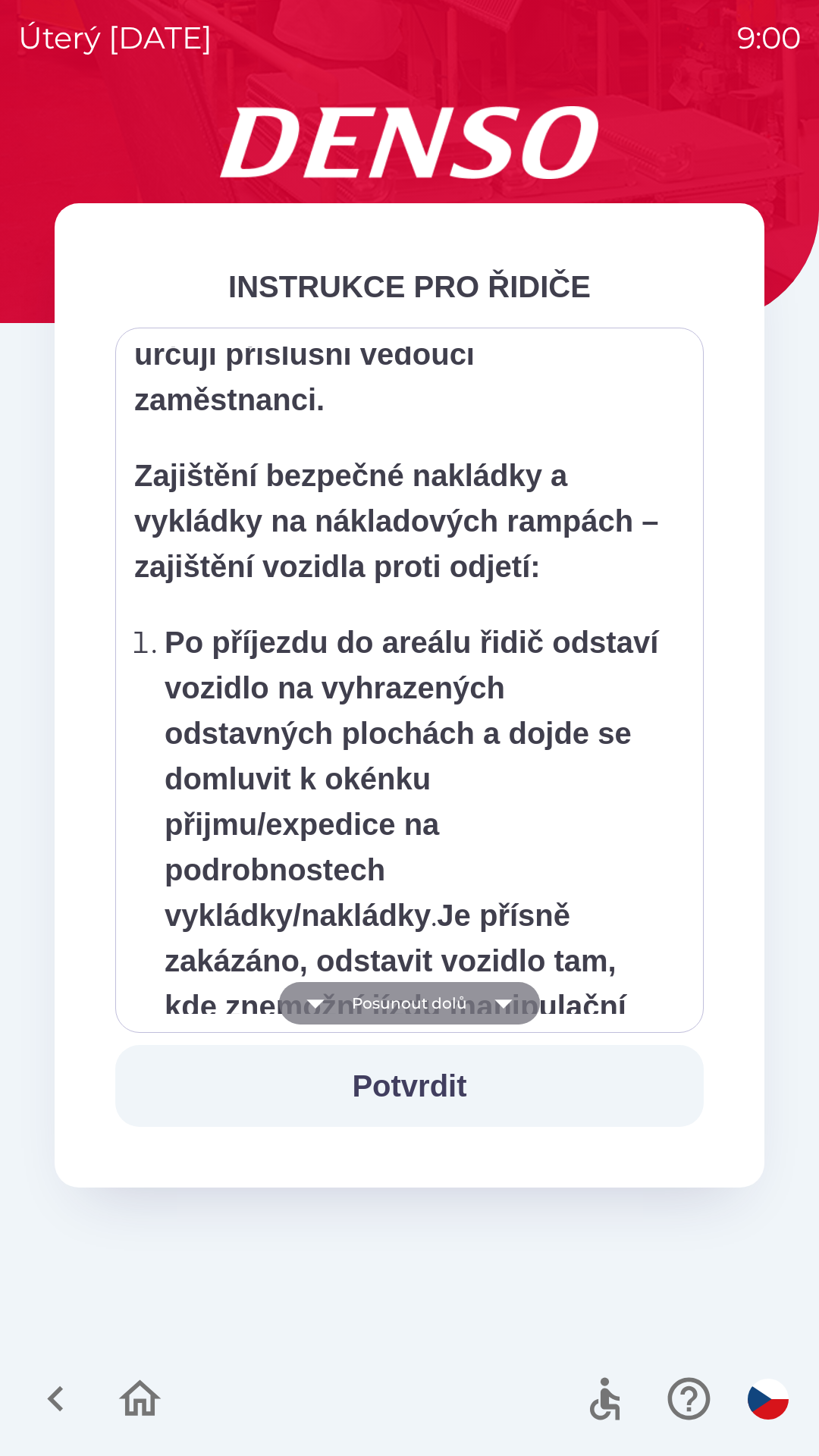
click at [366, 1002] on button "Posunout dolů" at bounding box center [409, 1003] width 261 height 43
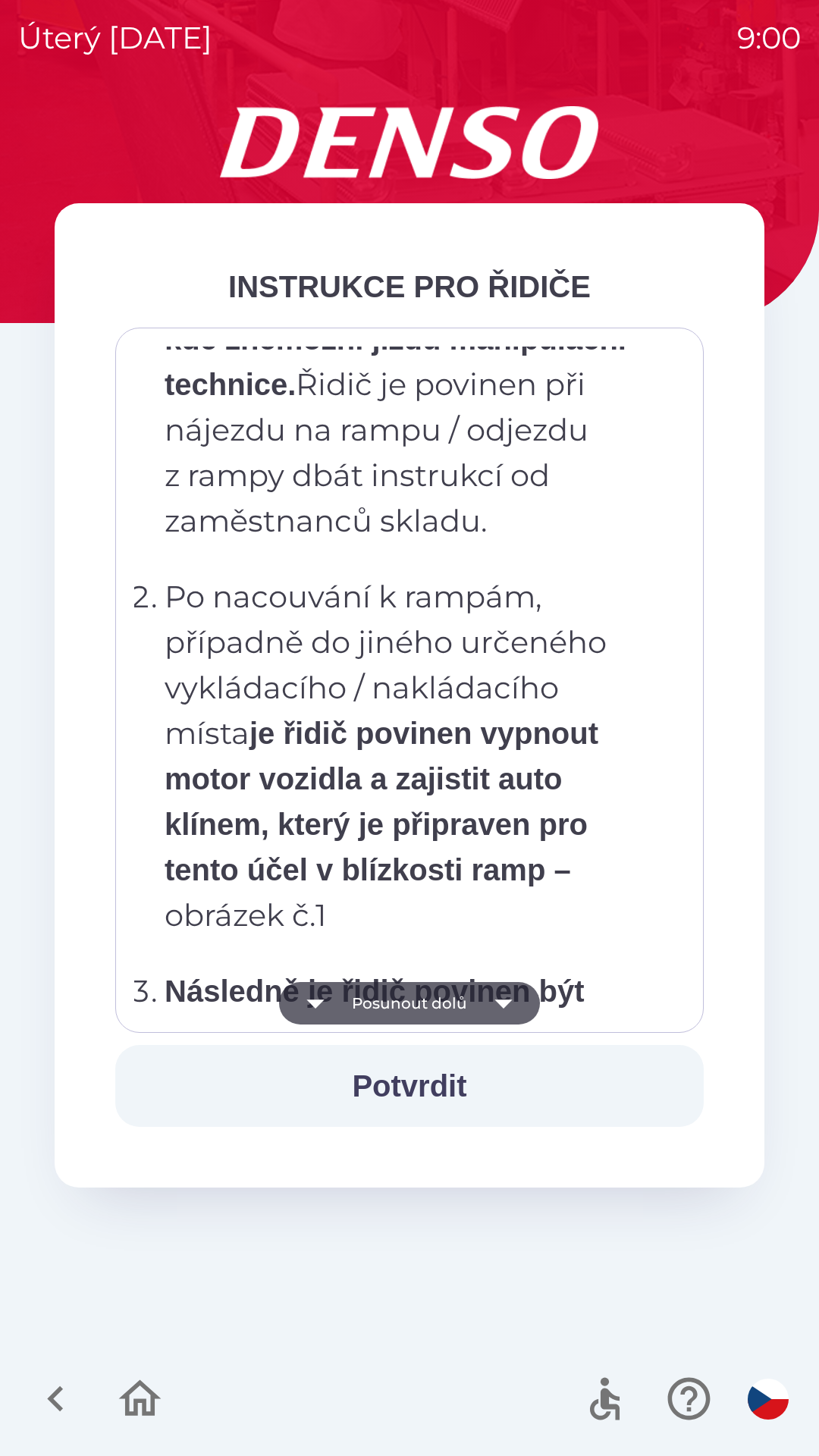
click at [382, 1002] on button "Posunout dolů" at bounding box center [409, 1003] width 261 height 43
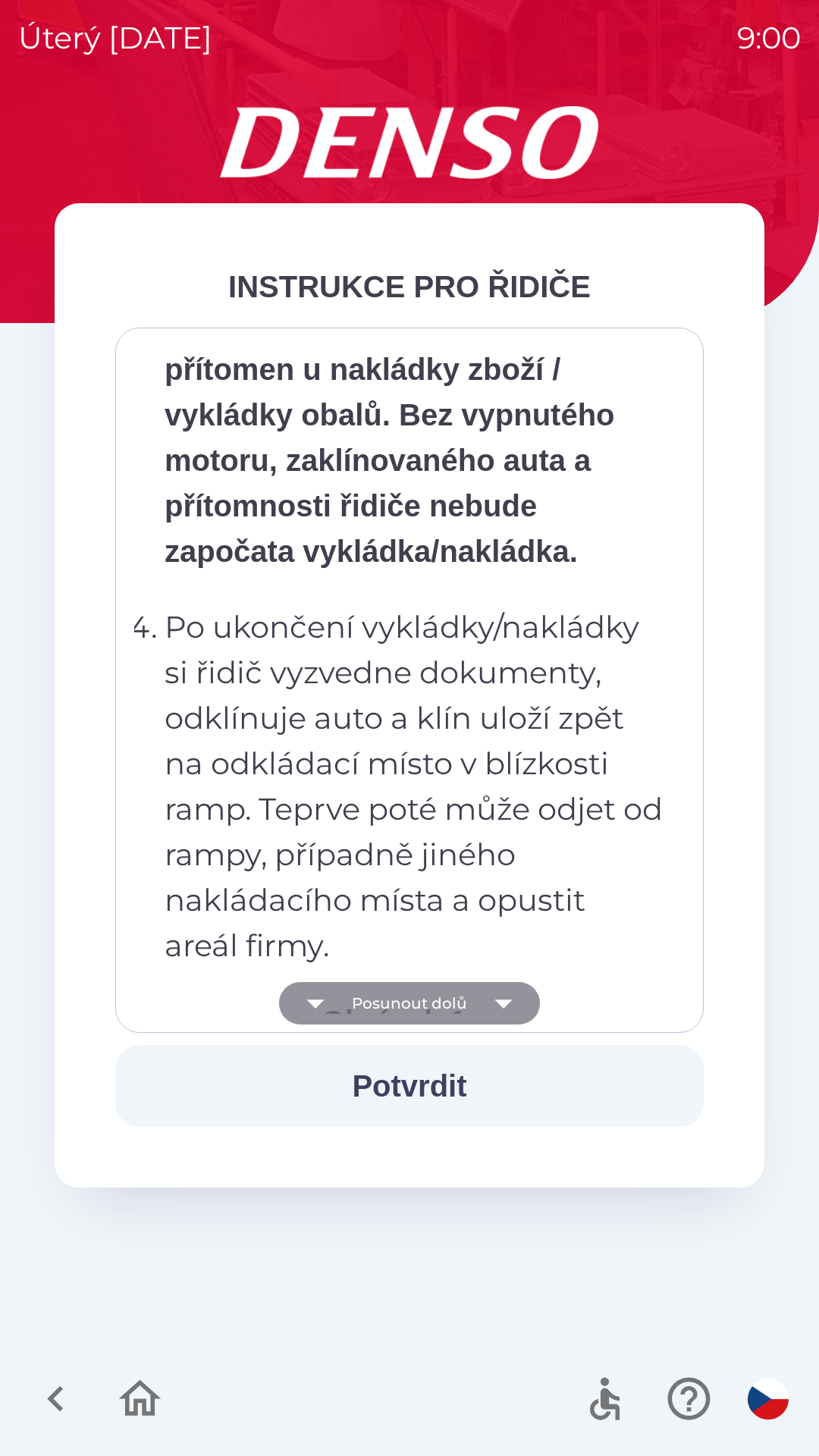
click at [409, 1007] on button "Posunout dolů" at bounding box center [409, 1003] width 261 height 43
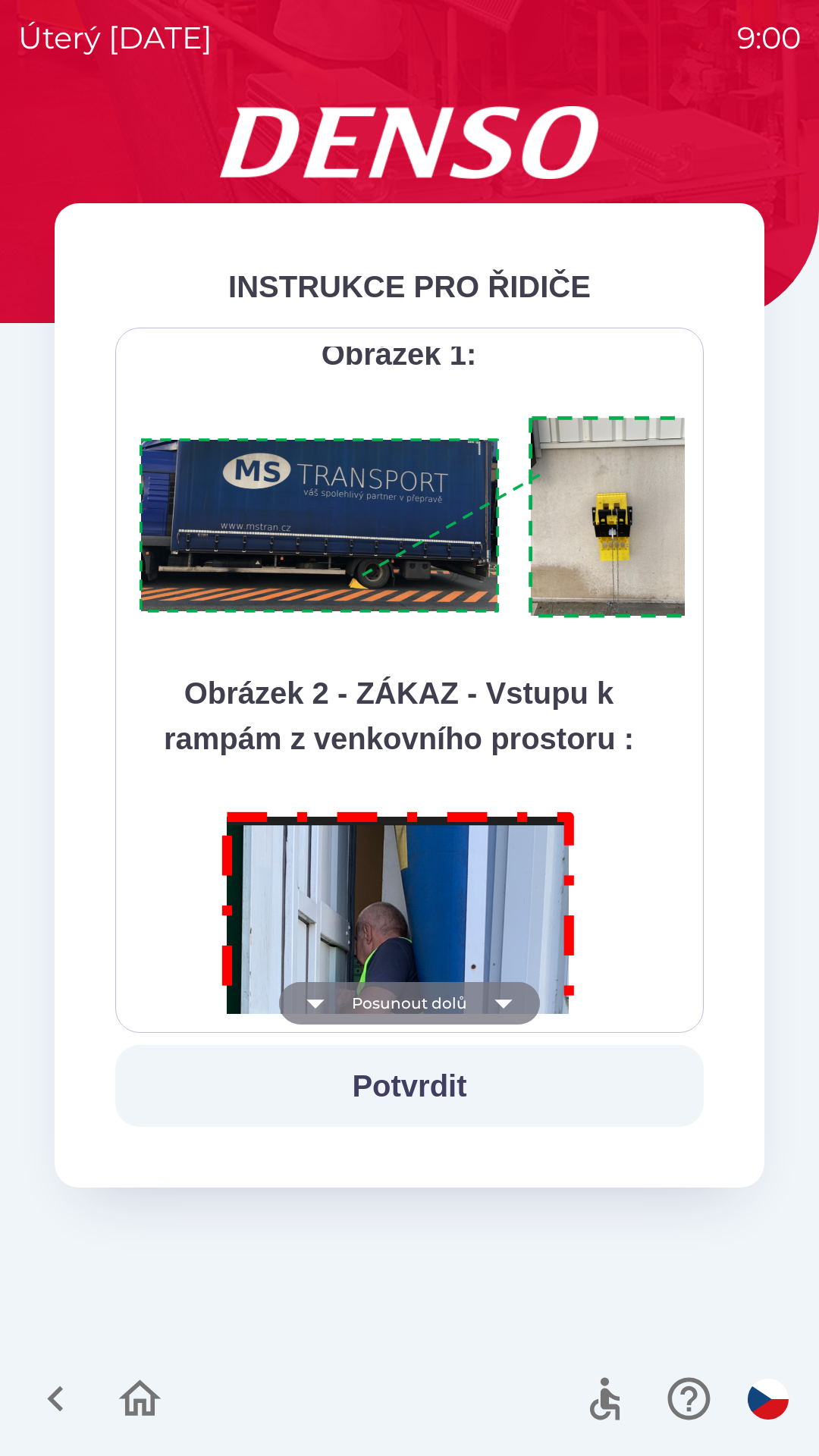
click at [396, 992] on button "Posunout dolů" at bounding box center [409, 1003] width 261 height 43
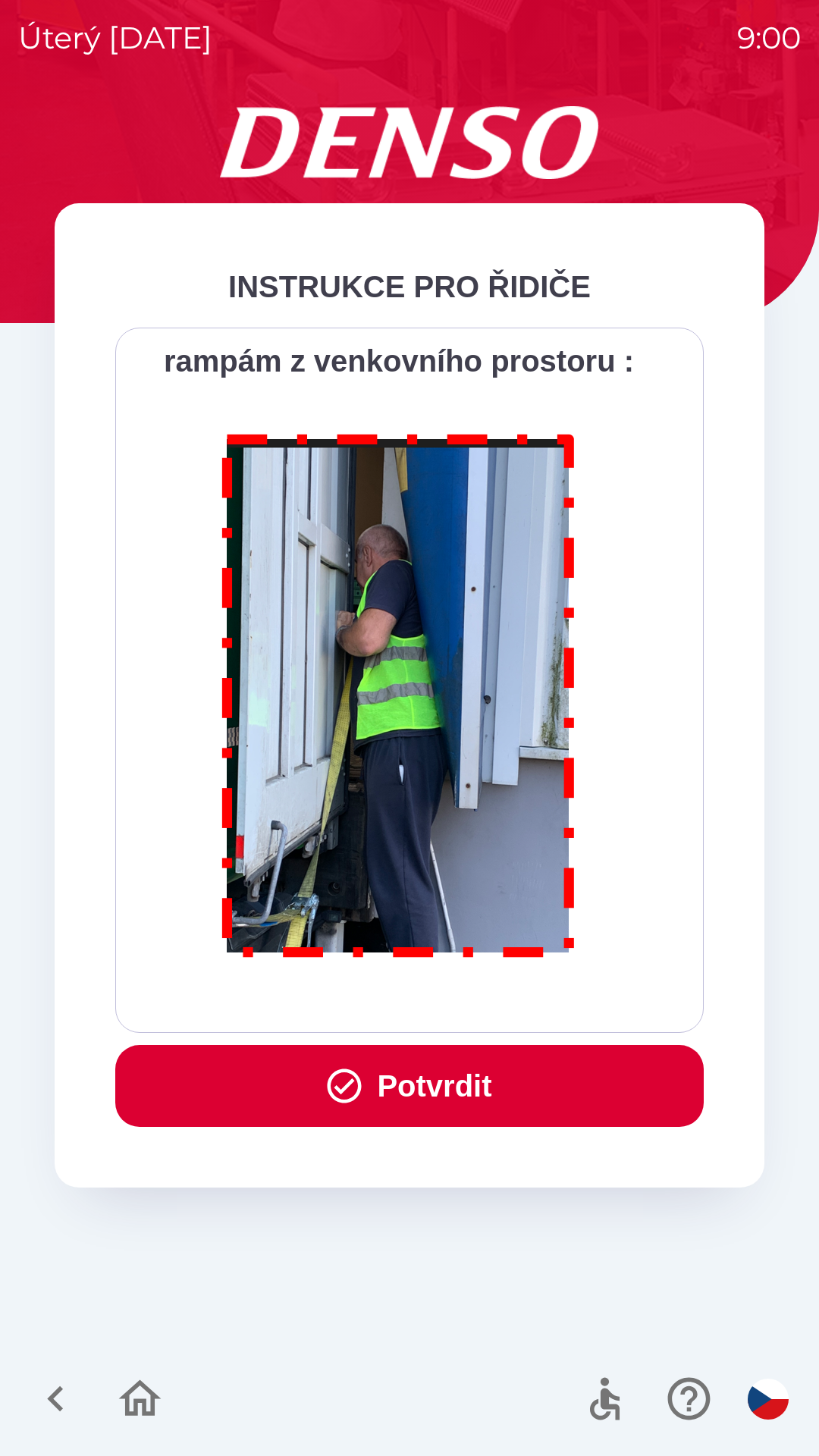
click at [373, 1112] on button "Potvrdit" at bounding box center [410, 1085] width 589 height 82
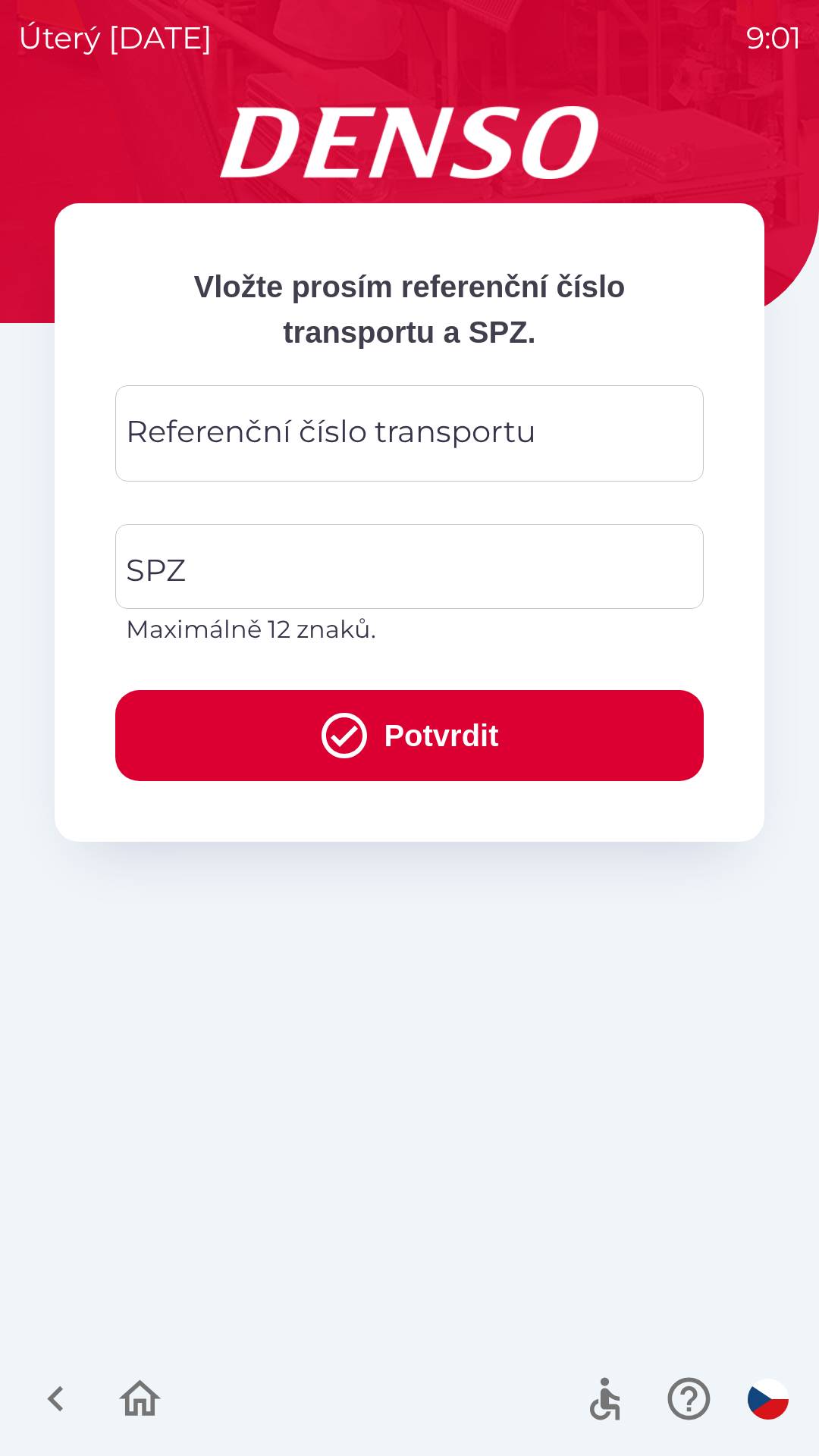
click at [154, 449] on div "Referenční číslo transportu Referenční číslo transportu" at bounding box center [410, 433] width 589 height 96
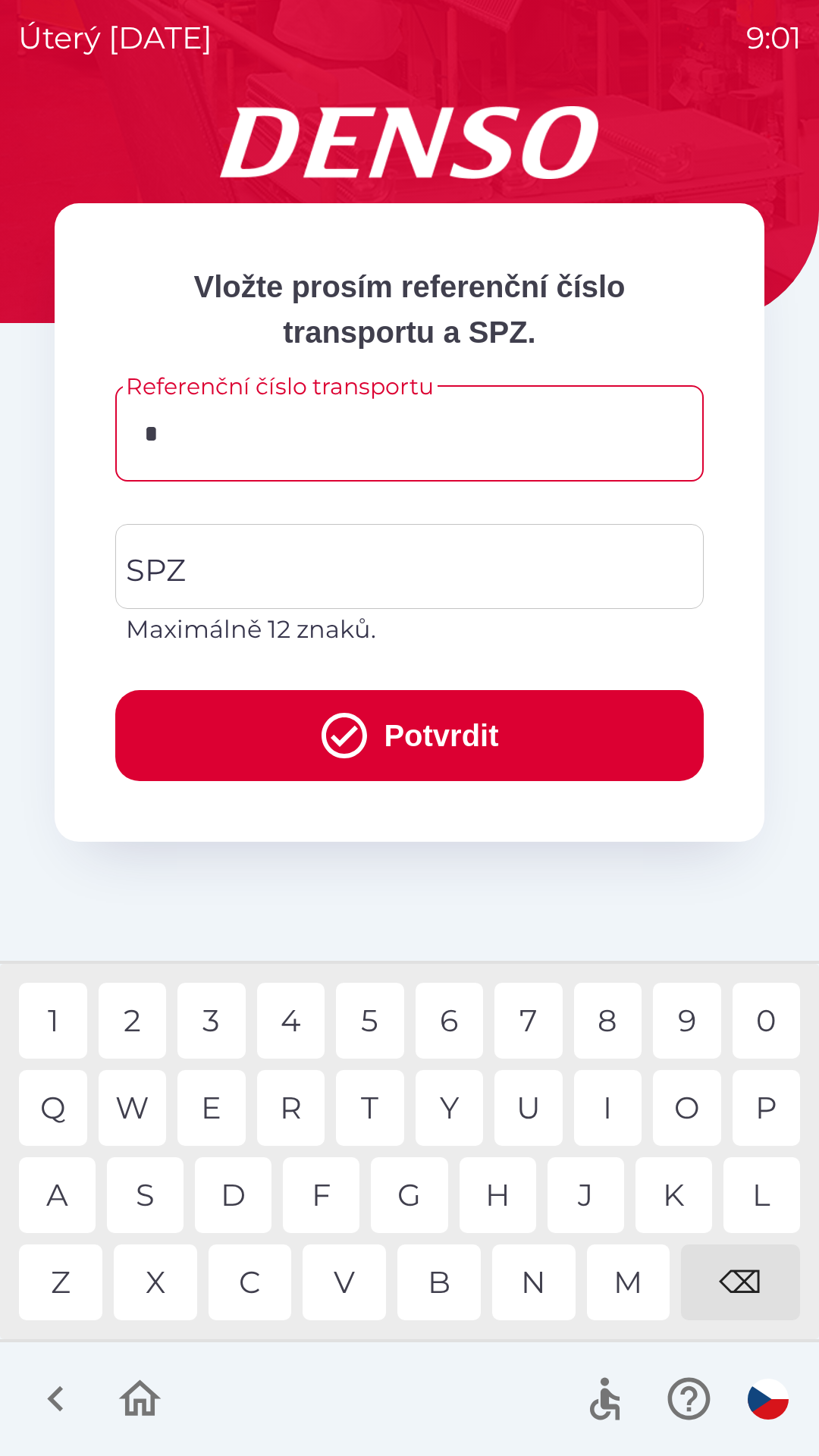
click at [246, 1281] on div "C" at bounding box center [250, 1282] width 83 height 76
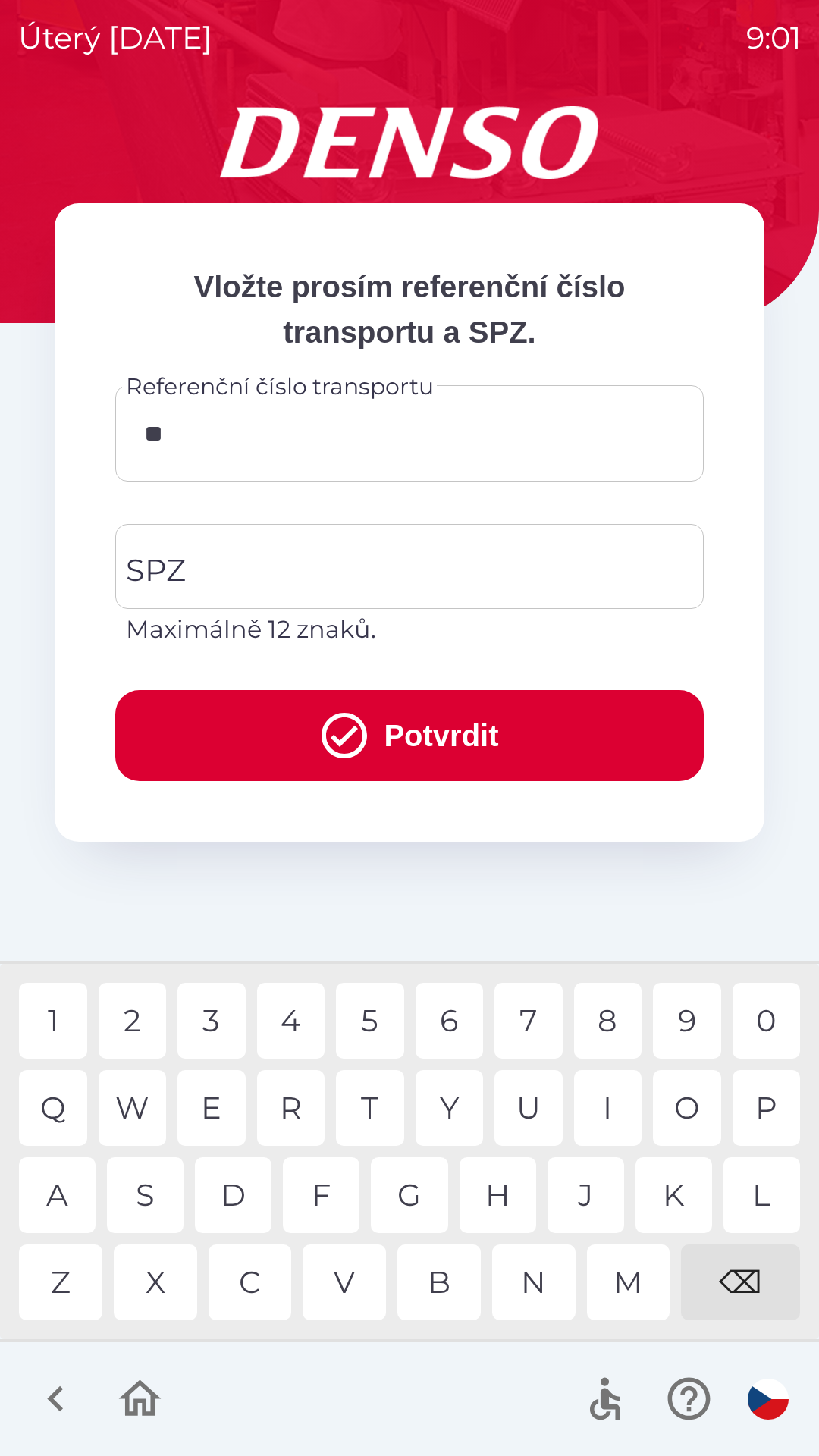
click at [602, 1104] on div "I" at bounding box center [608, 1108] width 68 height 76
type input "*****"
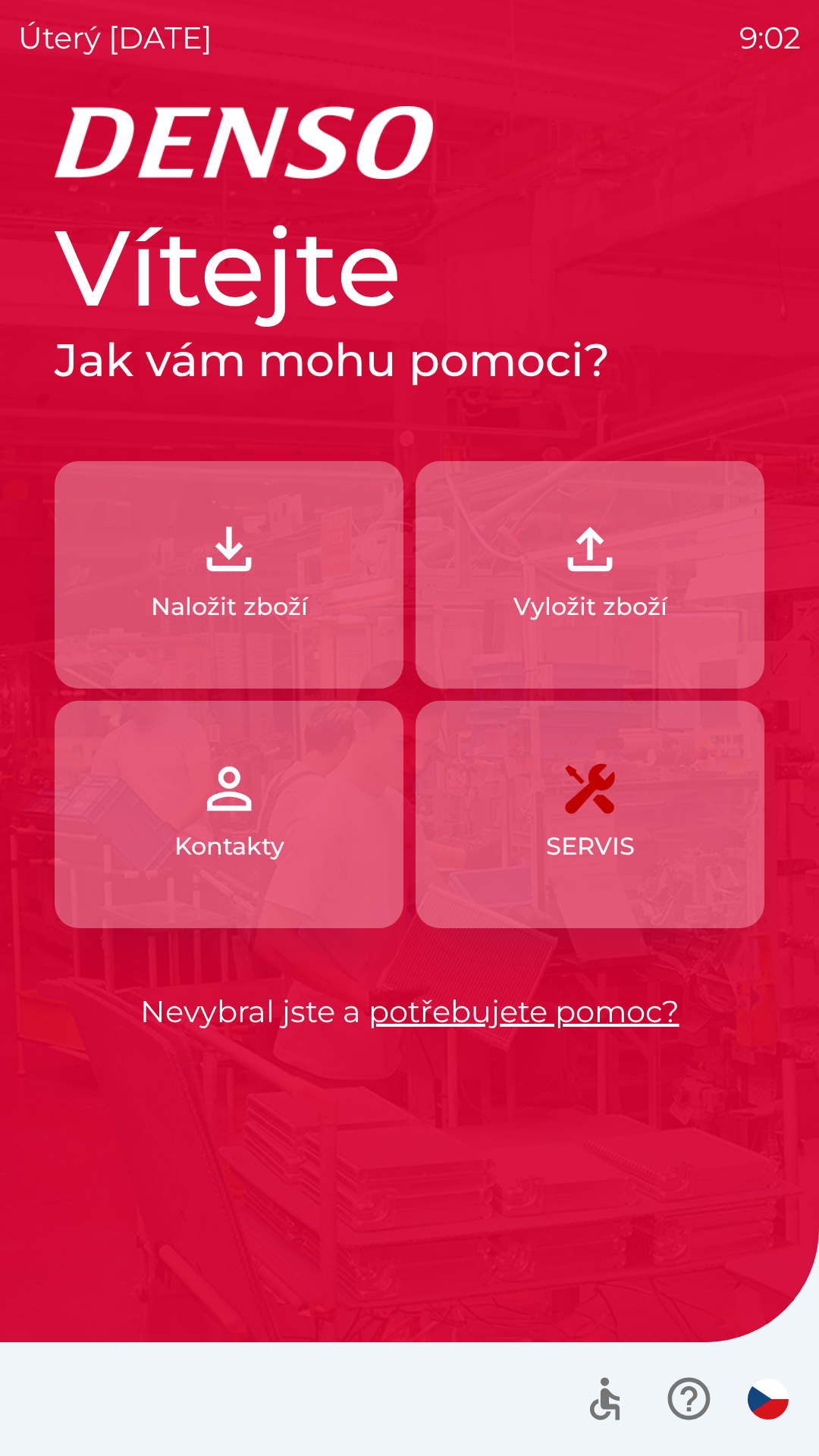
click at [208, 595] on p "Naložit zboží" at bounding box center [230, 606] width 157 height 36
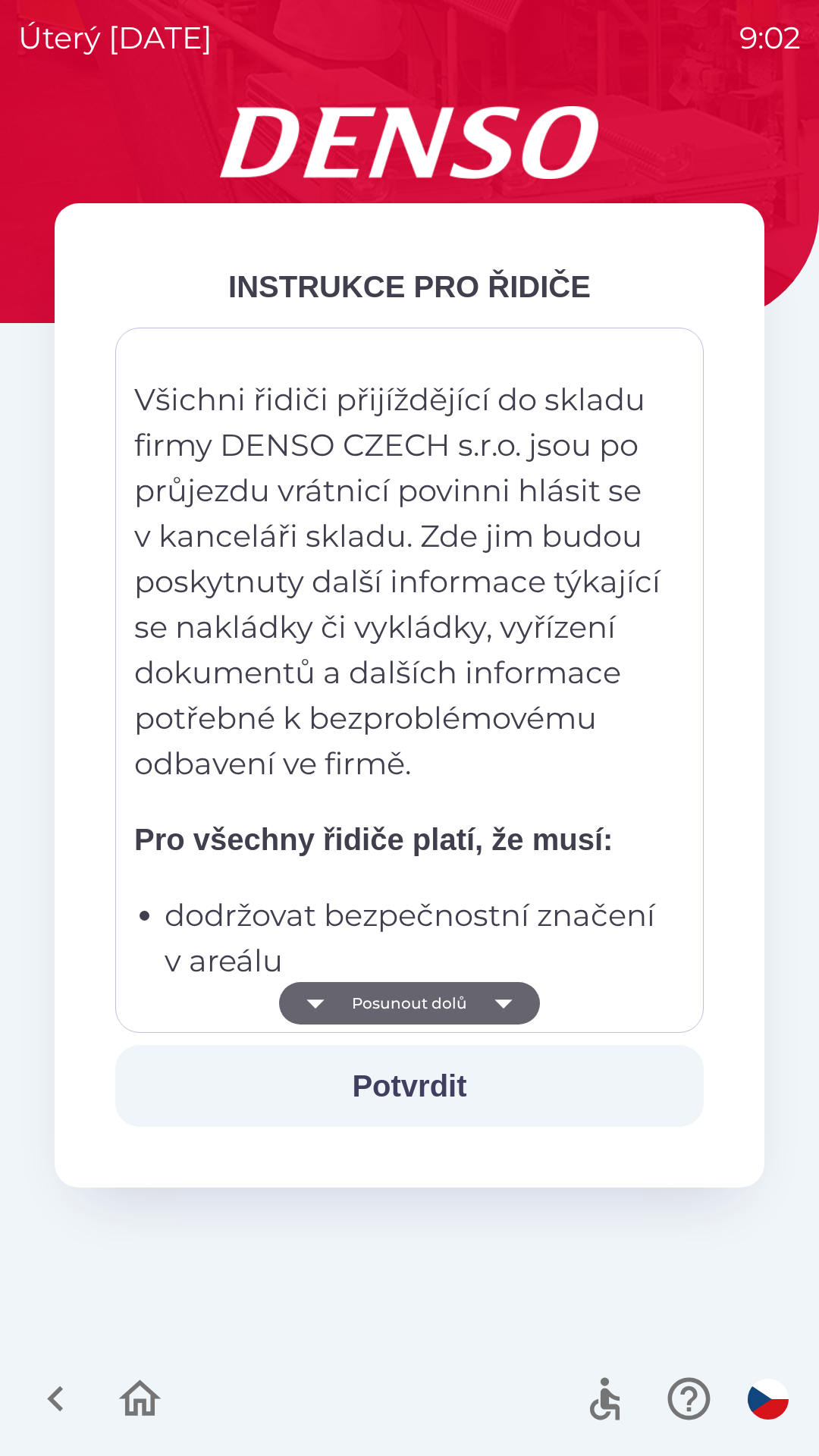
click at [380, 1001] on button "Posunout dolů" at bounding box center [409, 1003] width 261 height 43
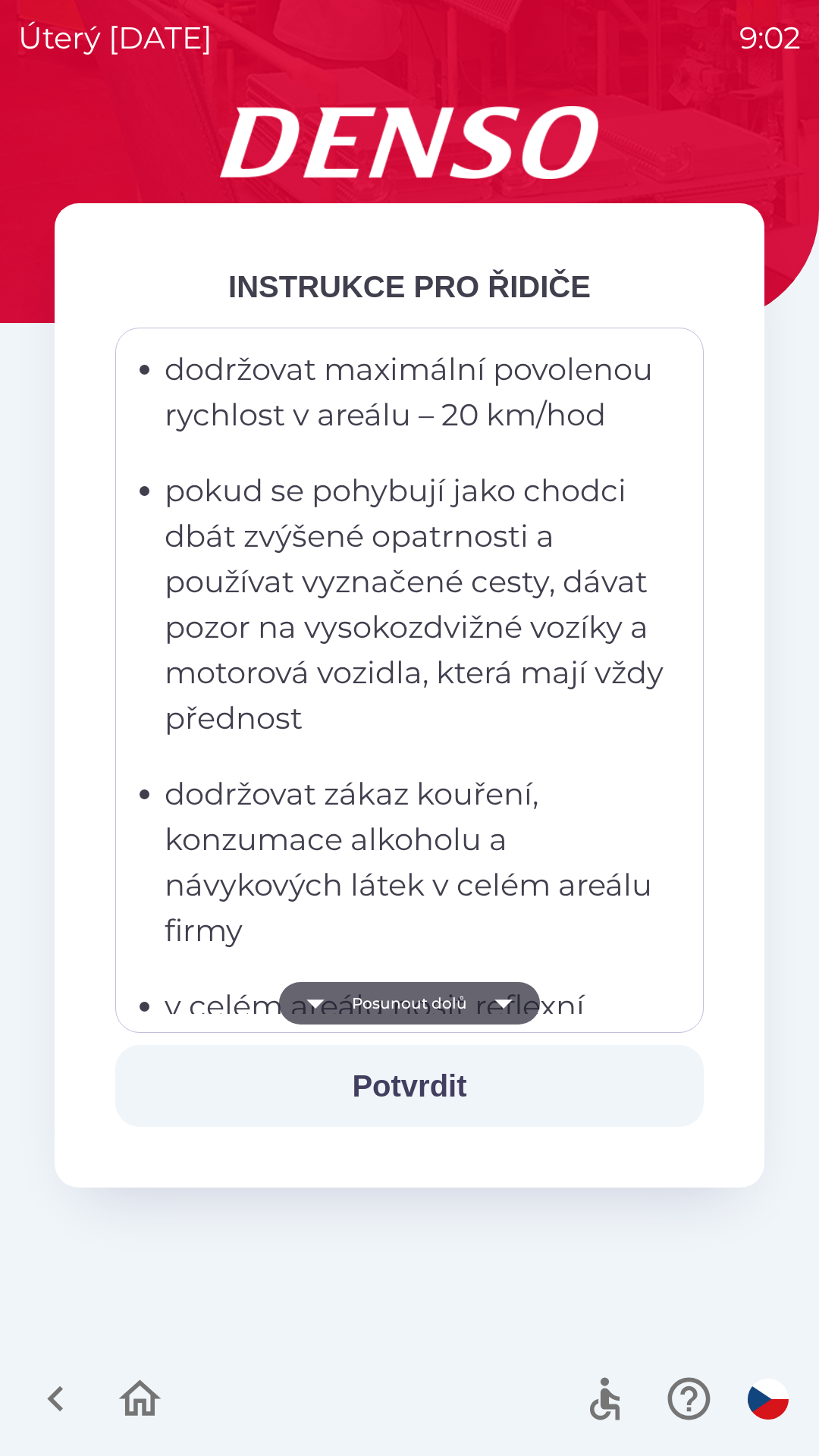
click at [383, 1001] on button "Posunout dolů" at bounding box center [409, 1003] width 261 height 43
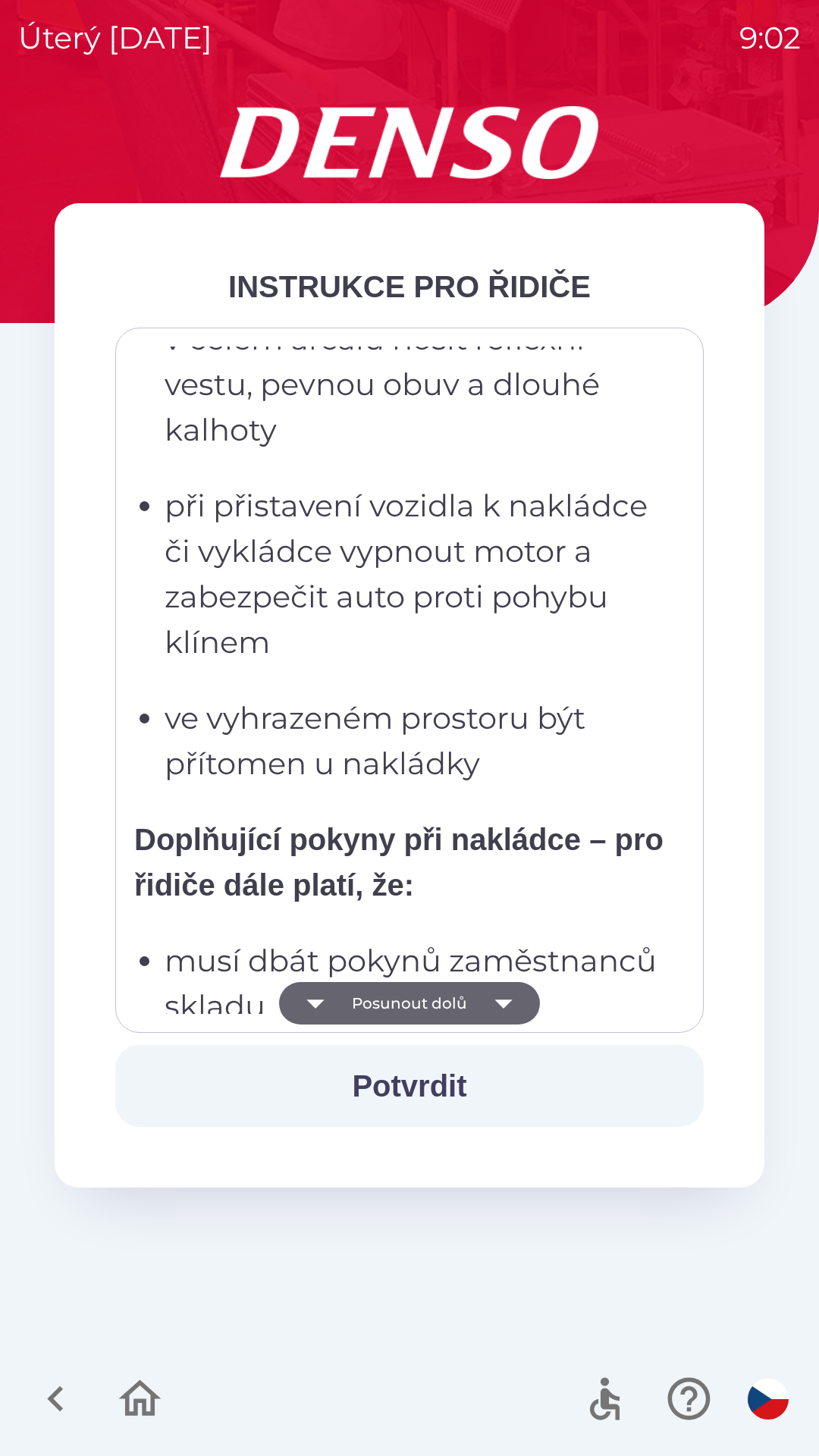
click at [379, 1001] on button "Posunout dolů" at bounding box center [409, 1003] width 261 height 43
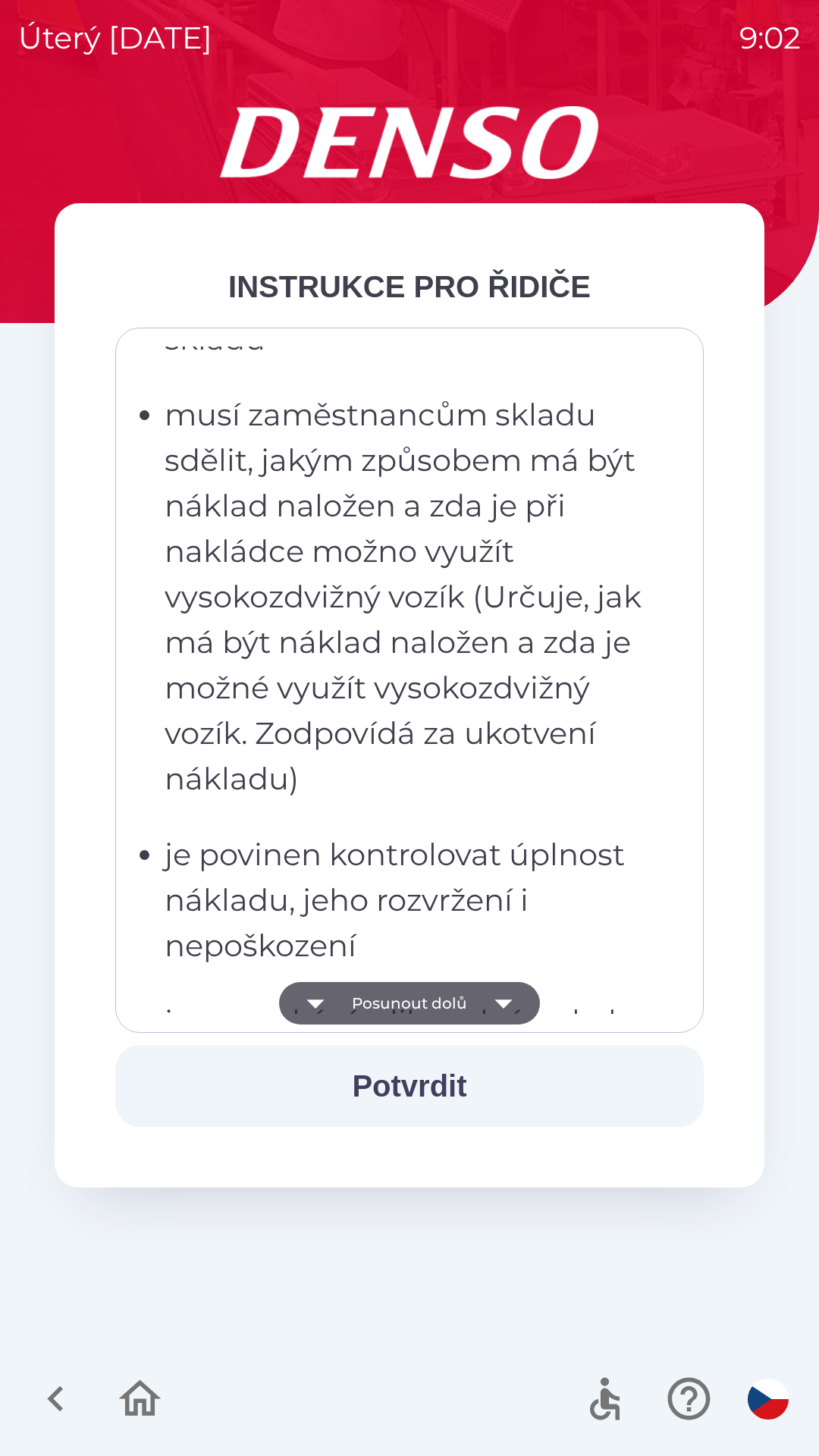
click at [378, 1001] on button "Posunout dolů" at bounding box center [409, 1003] width 261 height 43
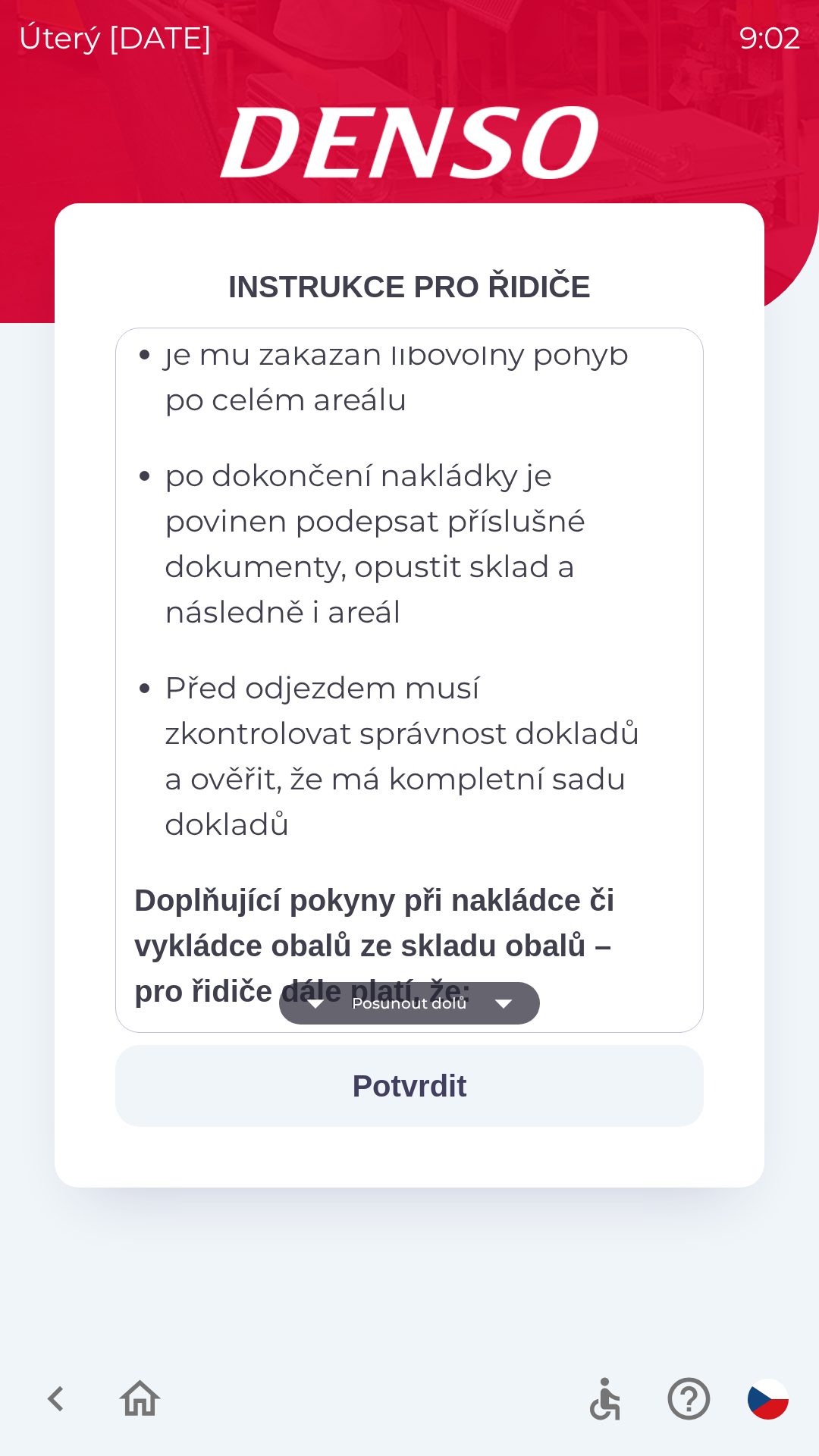
click at [372, 1004] on button "Posunout dolů" at bounding box center [409, 1003] width 261 height 43
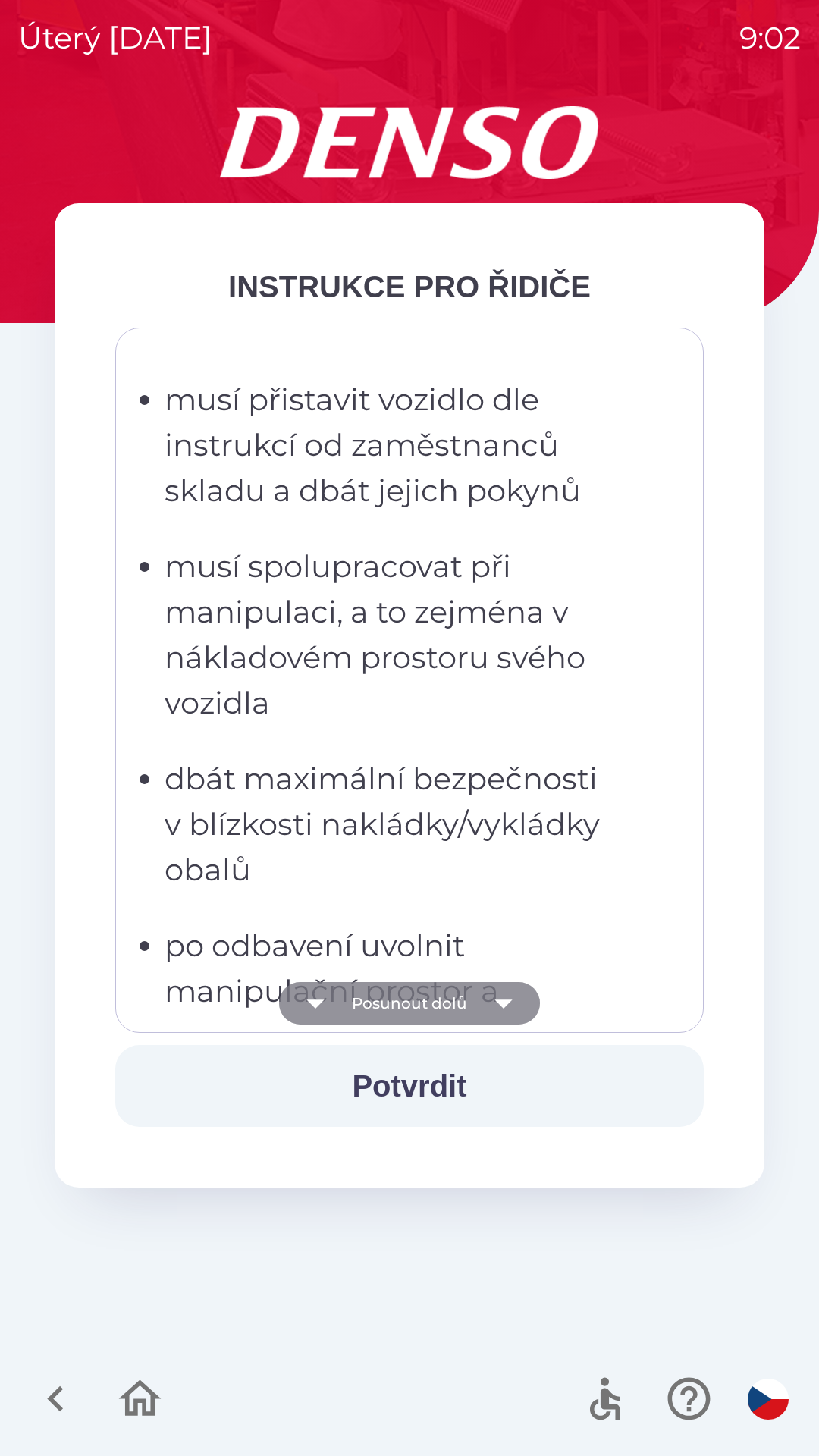
click at [369, 1004] on button "Posunout dolů" at bounding box center [409, 1003] width 261 height 43
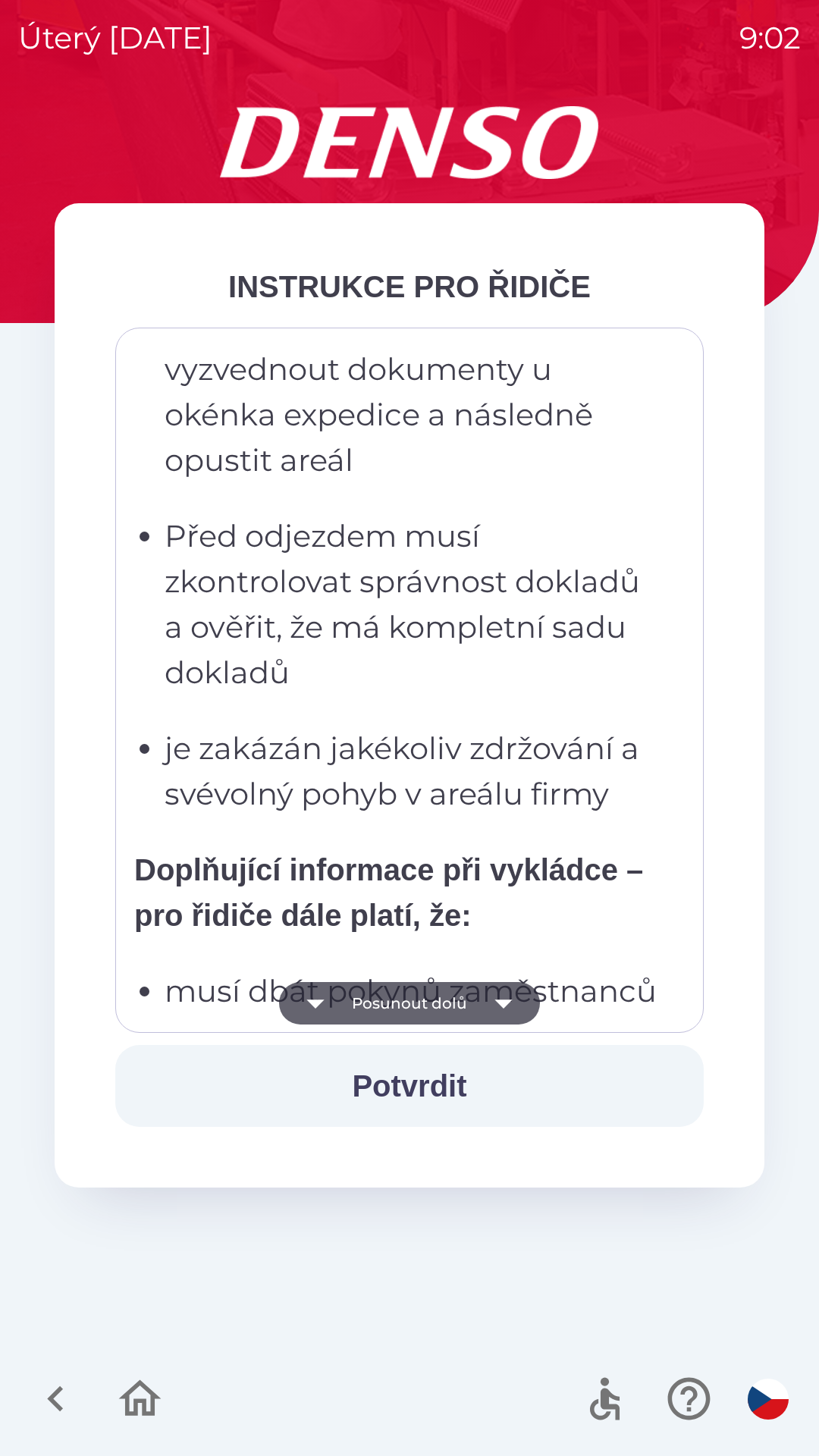
click at [342, 1001] on button "Posunout dolů" at bounding box center [409, 1003] width 261 height 43
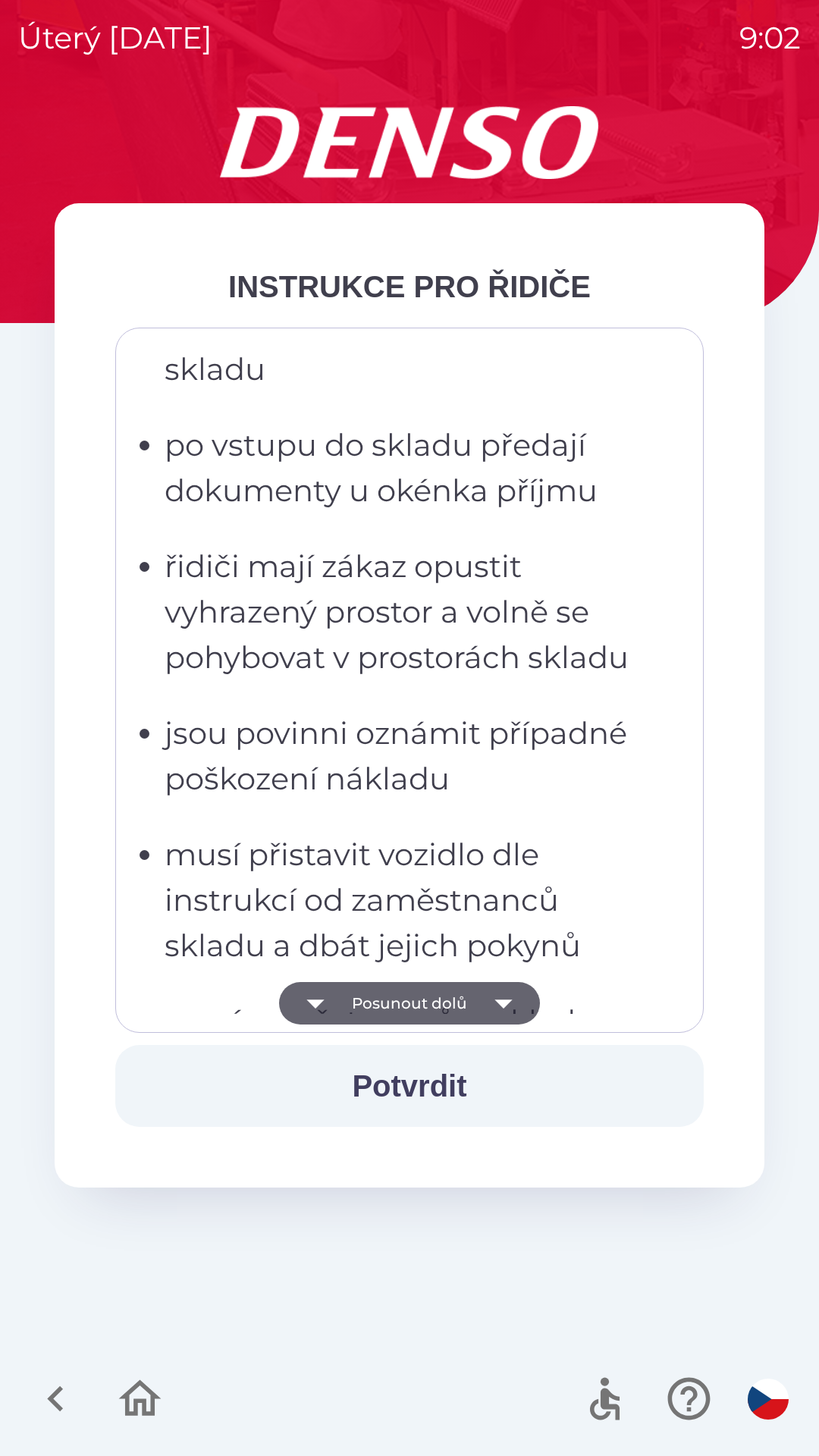
click at [340, 1002] on button "Posunout dolů" at bounding box center [409, 1003] width 261 height 43
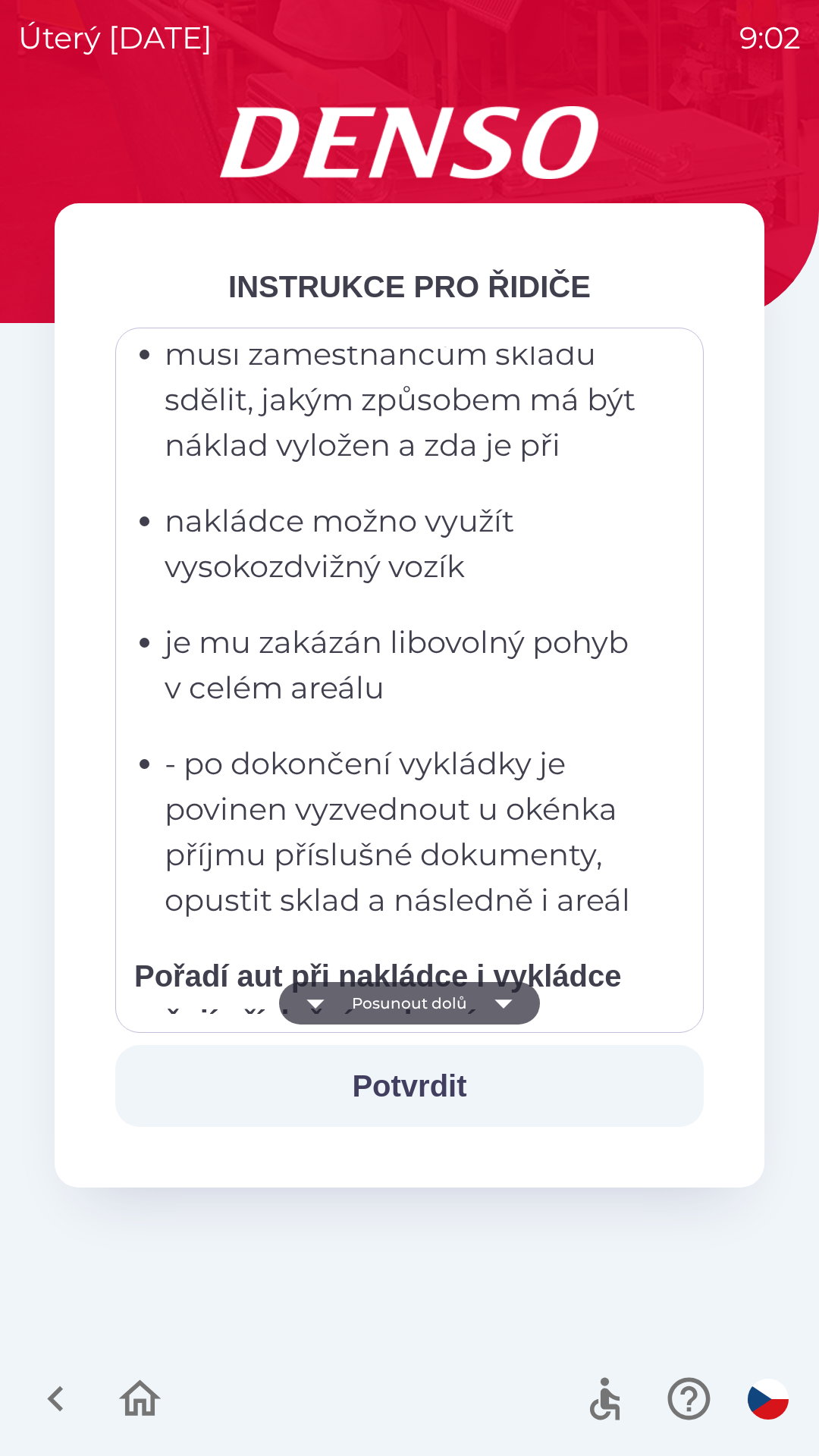
click at [349, 1001] on button "Posunout dolů" at bounding box center [409, 1003] width 261 height 43
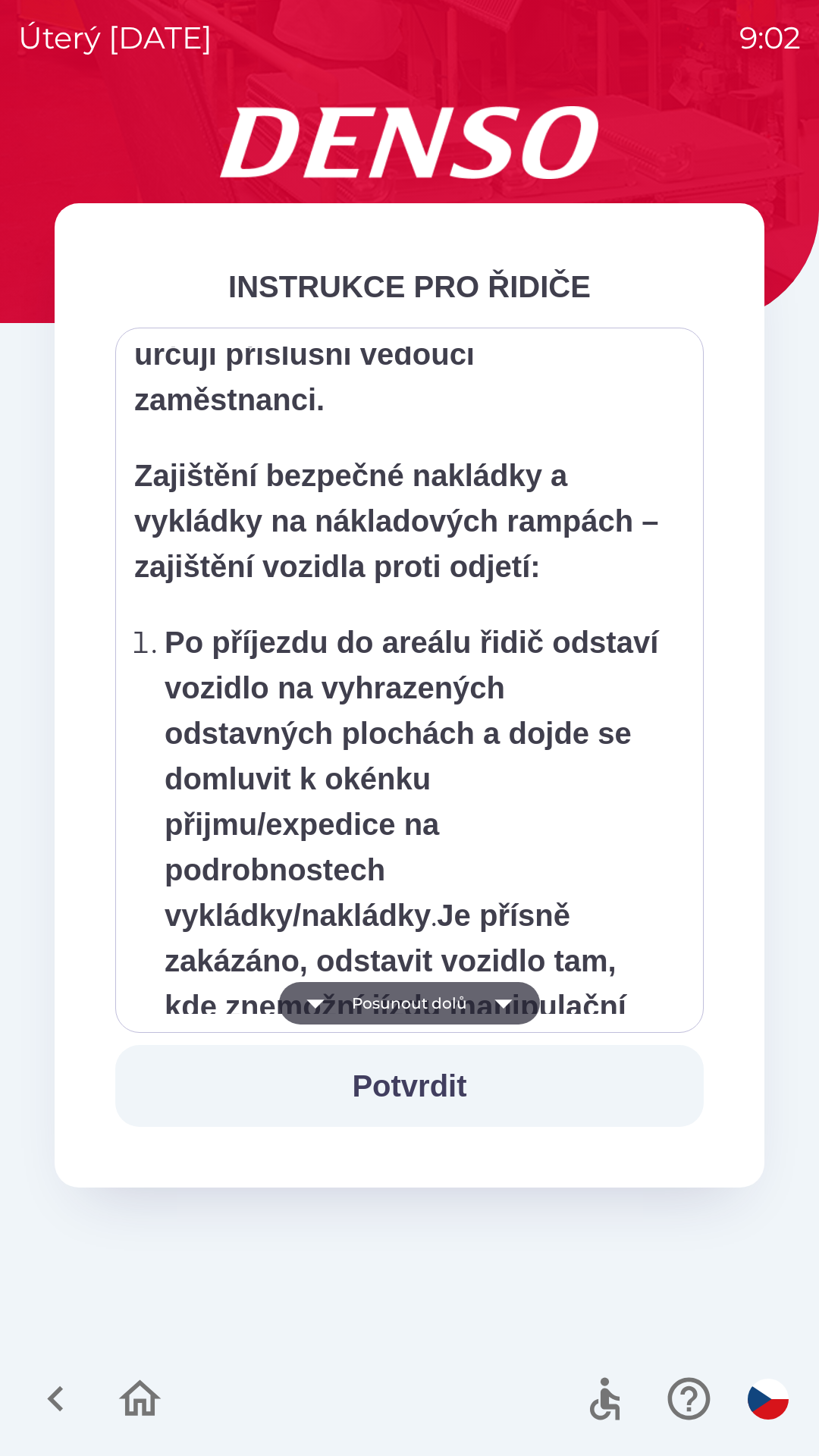
click at [324, 1003] on icon "button" at bounding box center [315, 1003] width 43 height 43
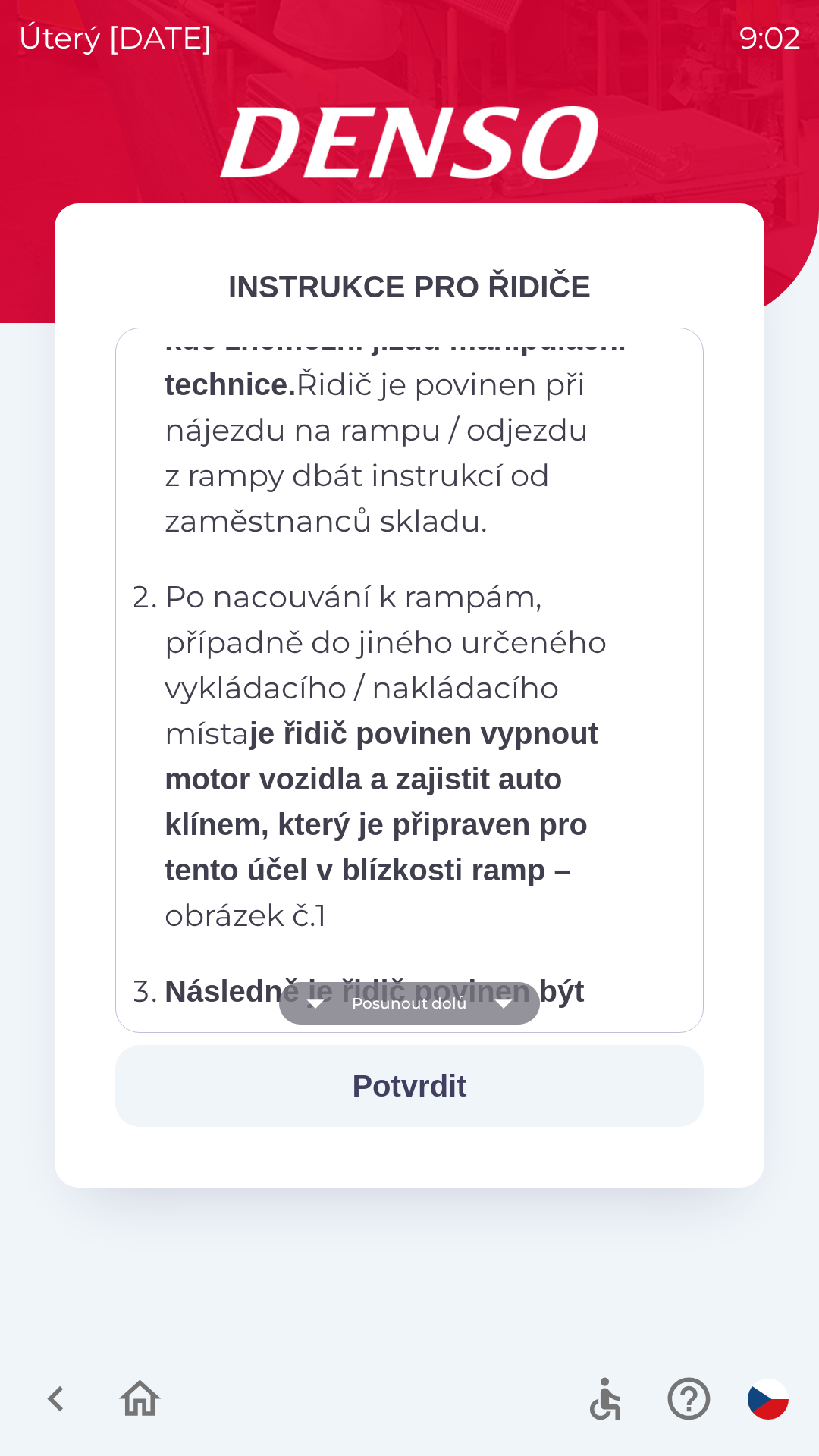
click at [335, 1001] on icon "button" at bounding box center [315, 1003] width 43 height 43
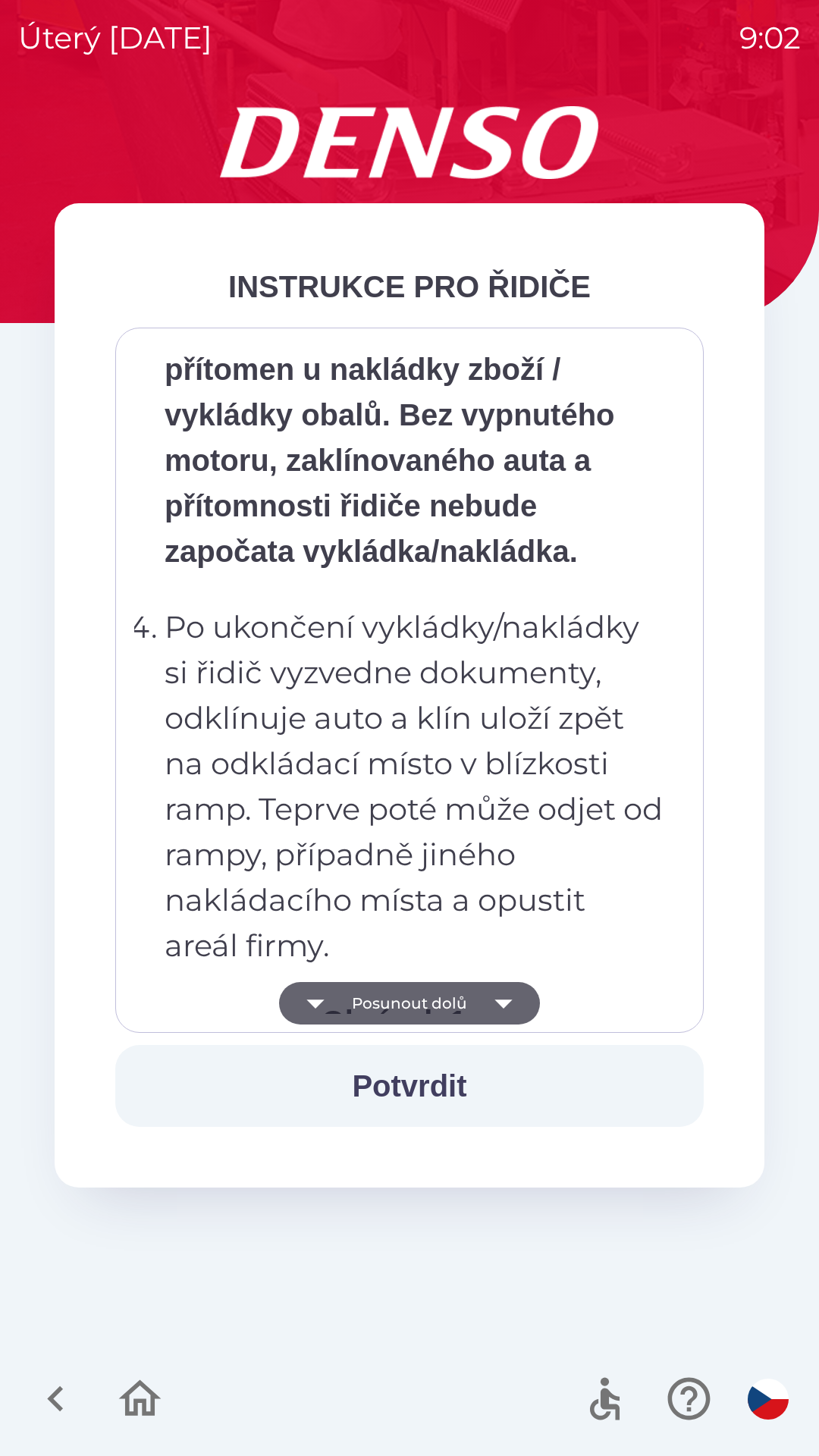
click at [348, 999] on button "Posunout dolů" at bounding box center [409, 1003] width 261 height 43
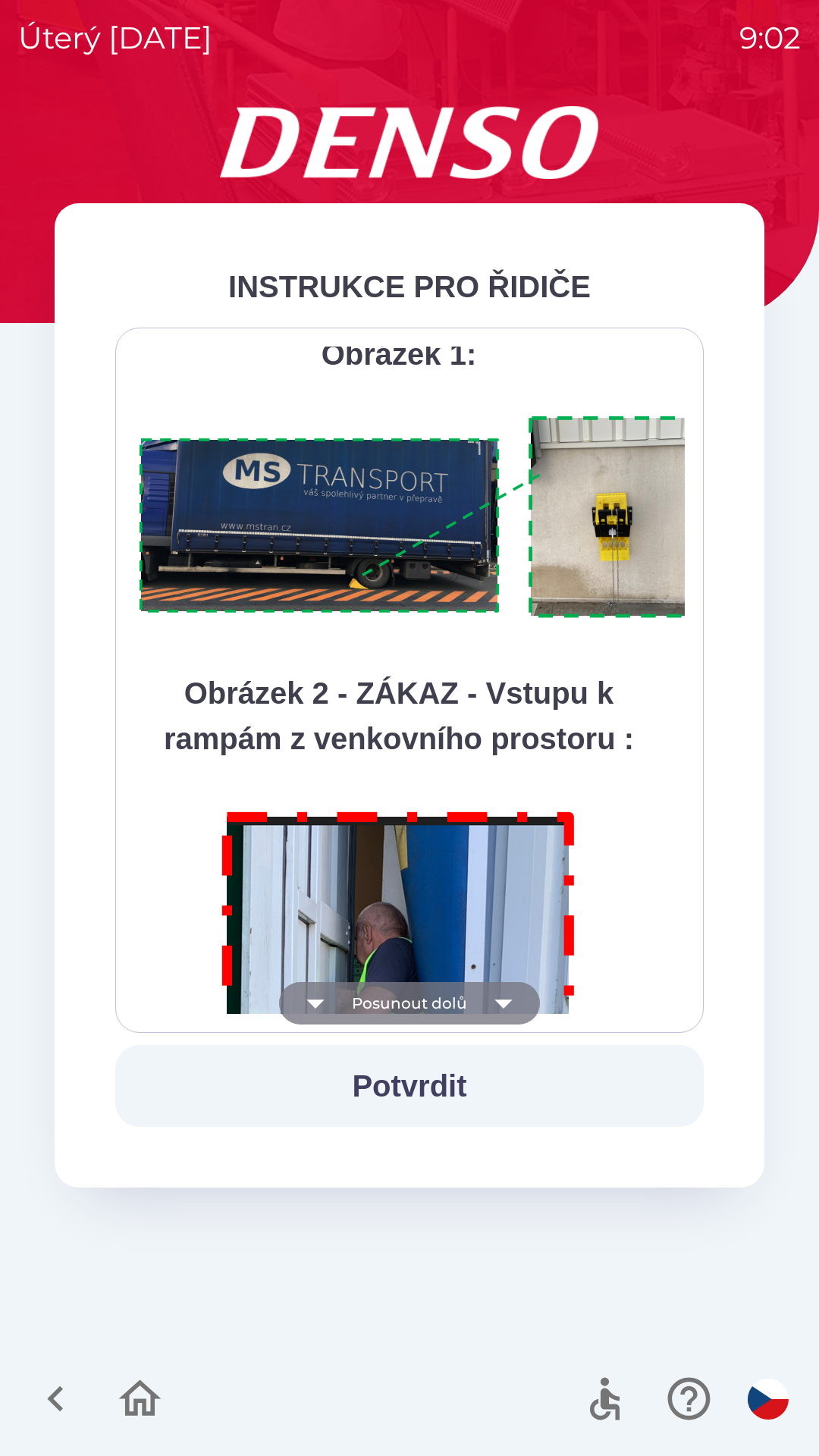
click at [335, 994] on icon "button" at bounding box center [315, 1003] width 43 height 43
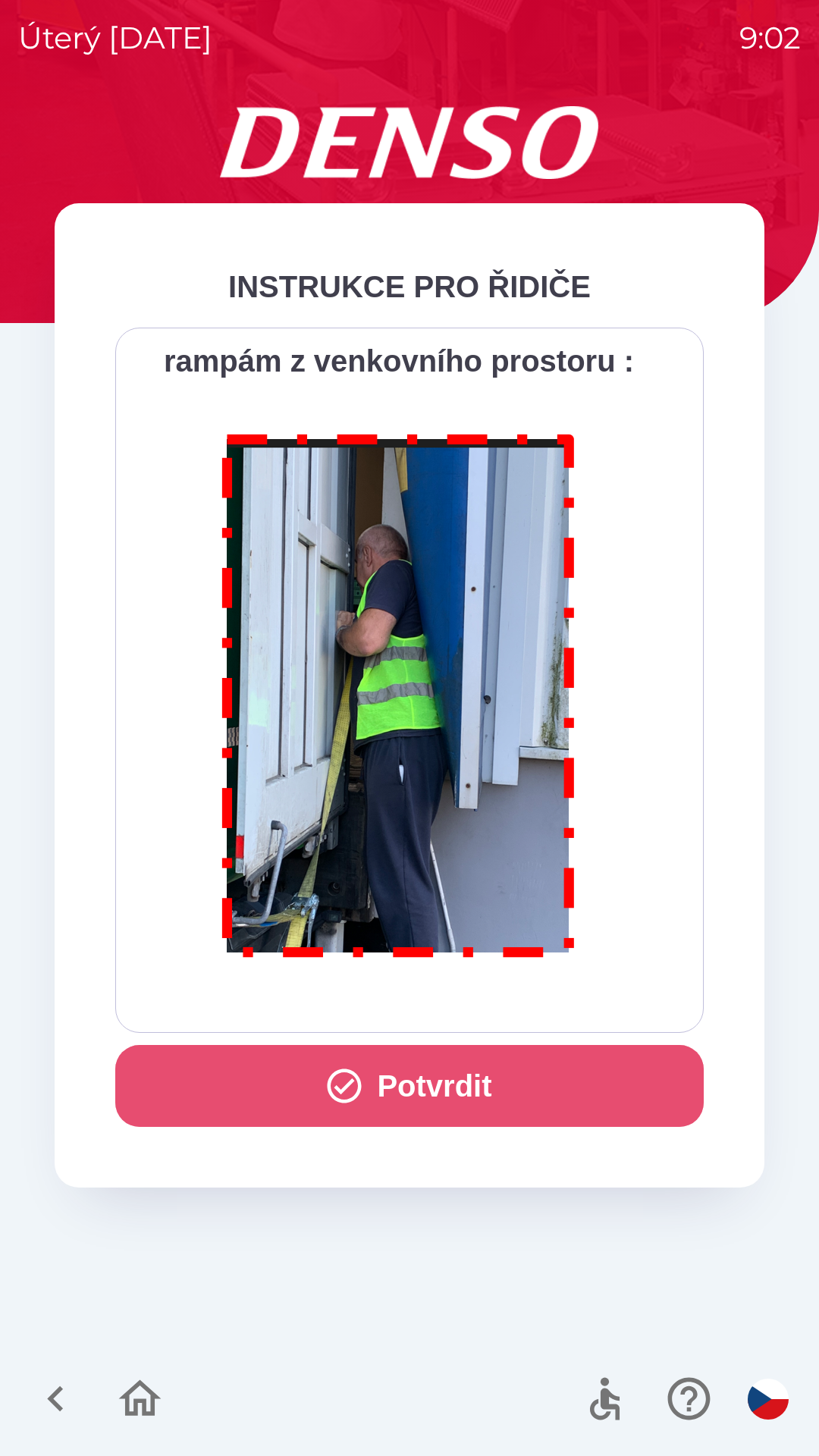
click at [385, 1087] on button "Potvrdit" at bounding box center [410, 1085] width 589 height 82
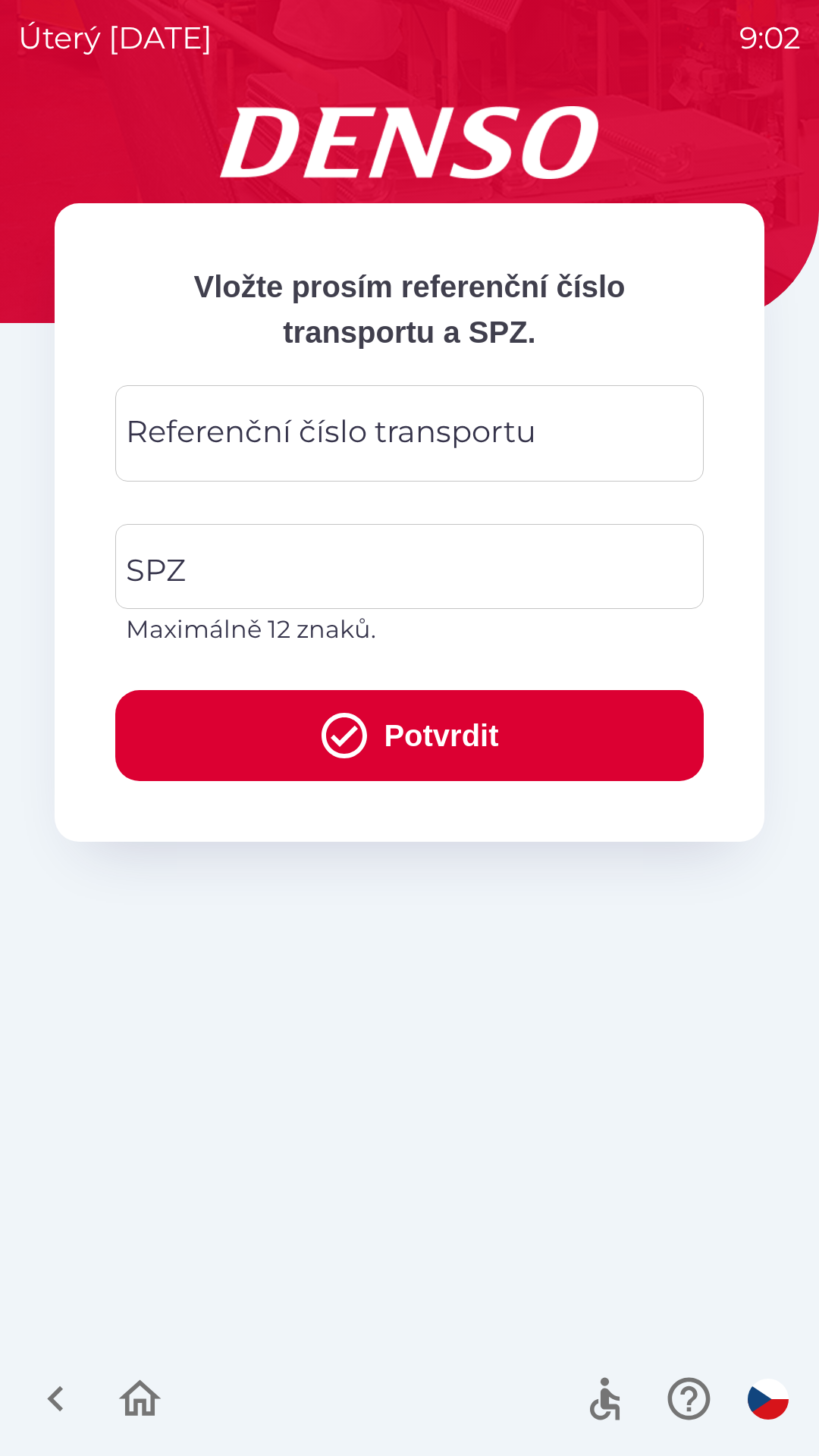
click at [155, 443] on div "Referenční číslo transportu Referenční číslo transportu" at bounding box center [410, 433] width 589 height 96
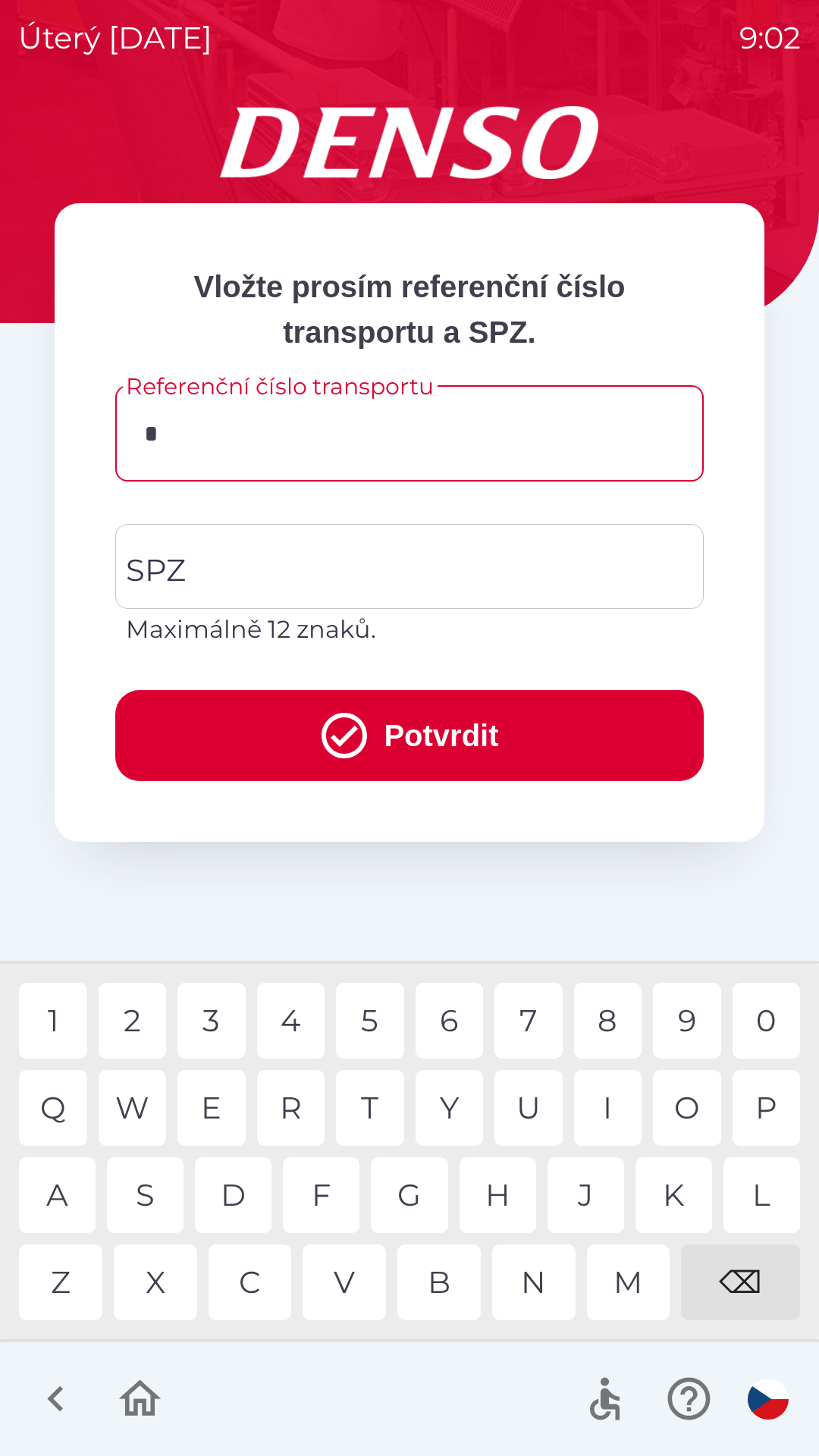
click at [252, 1286] on div "C" at bounding box center [250, 1282] width 83 height 76
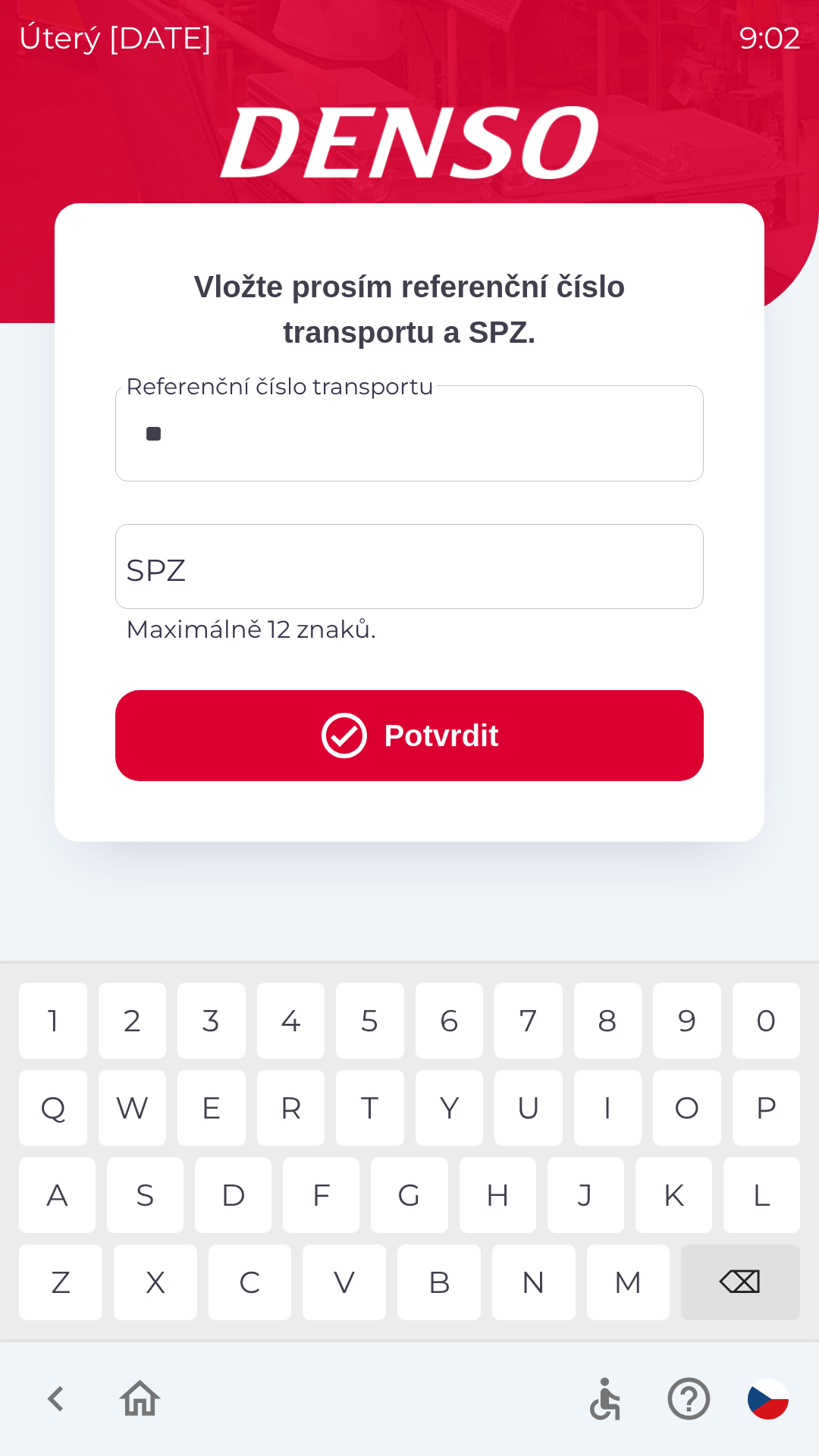
click at [603, 1115] on div "I" at bounding box center [608, 1108] width 68 height 76
type input "***"
click at [251, 1274] on div "C" at bounding box center [250, 1282] width 83 height 76
click at [143, 576] on div "SPZ SPZ Maximálně 12 znaků." at bounding box center [410, 585] width 589 height 124
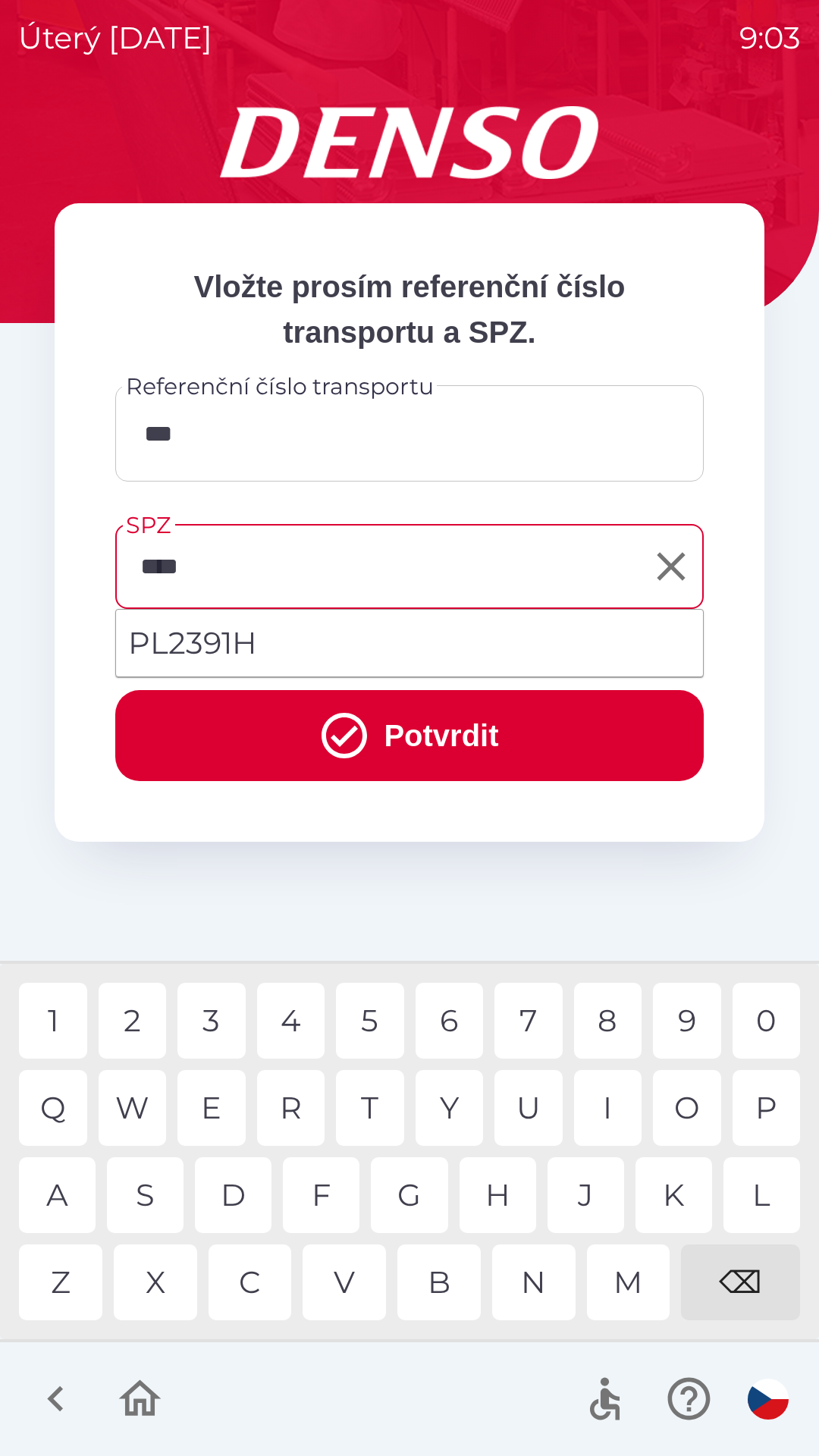
click at [210, 1020] on div "3" at bounding box center [211, 1021] width 68 height 76
type input "*******"
click at [251, 642] on li "PL2391H" at bounding box center [410, 644] width 587 height 55
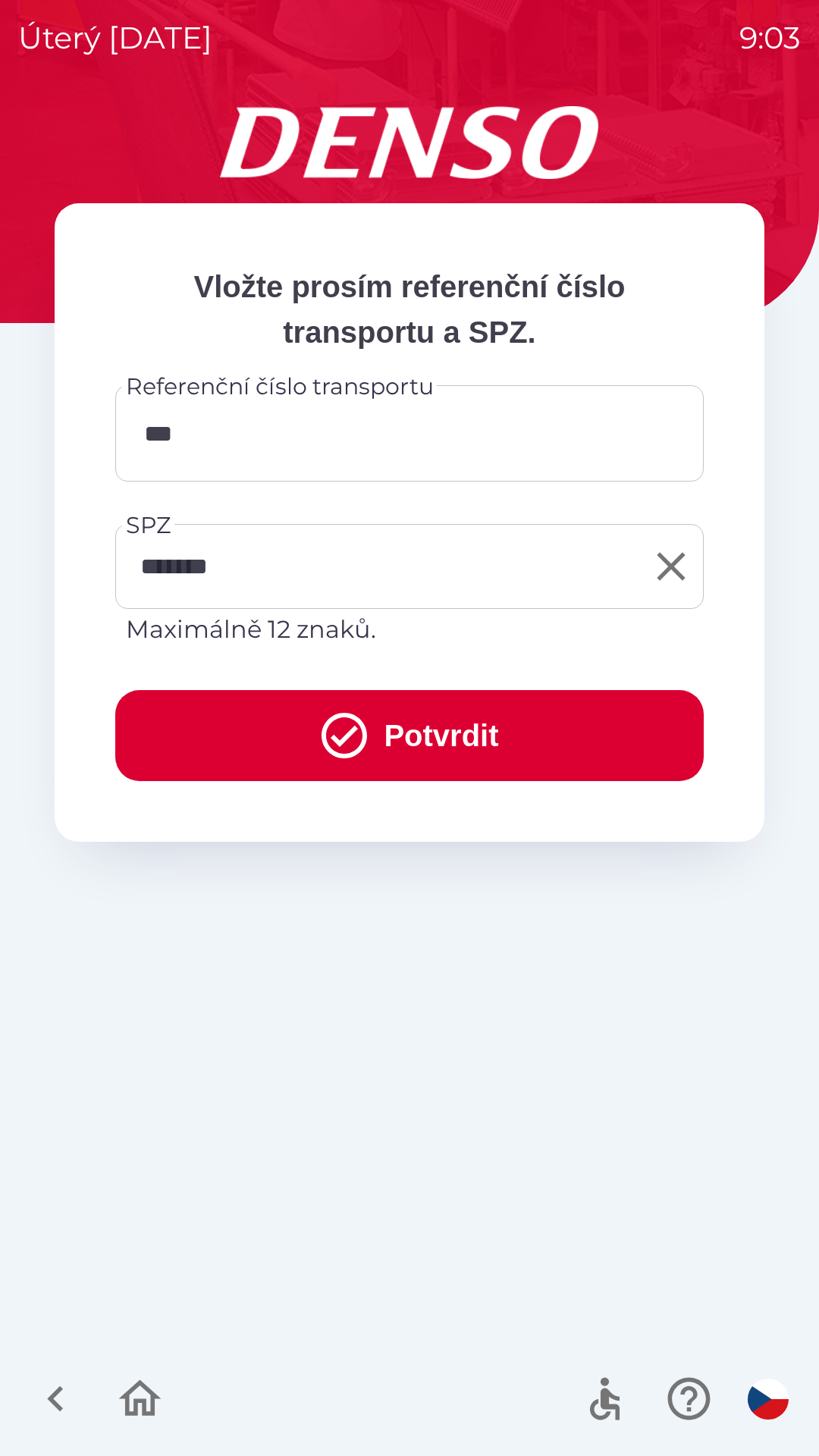
click at [206, 445] on input "***" at bounding box center [409, 433] width 552 height 60
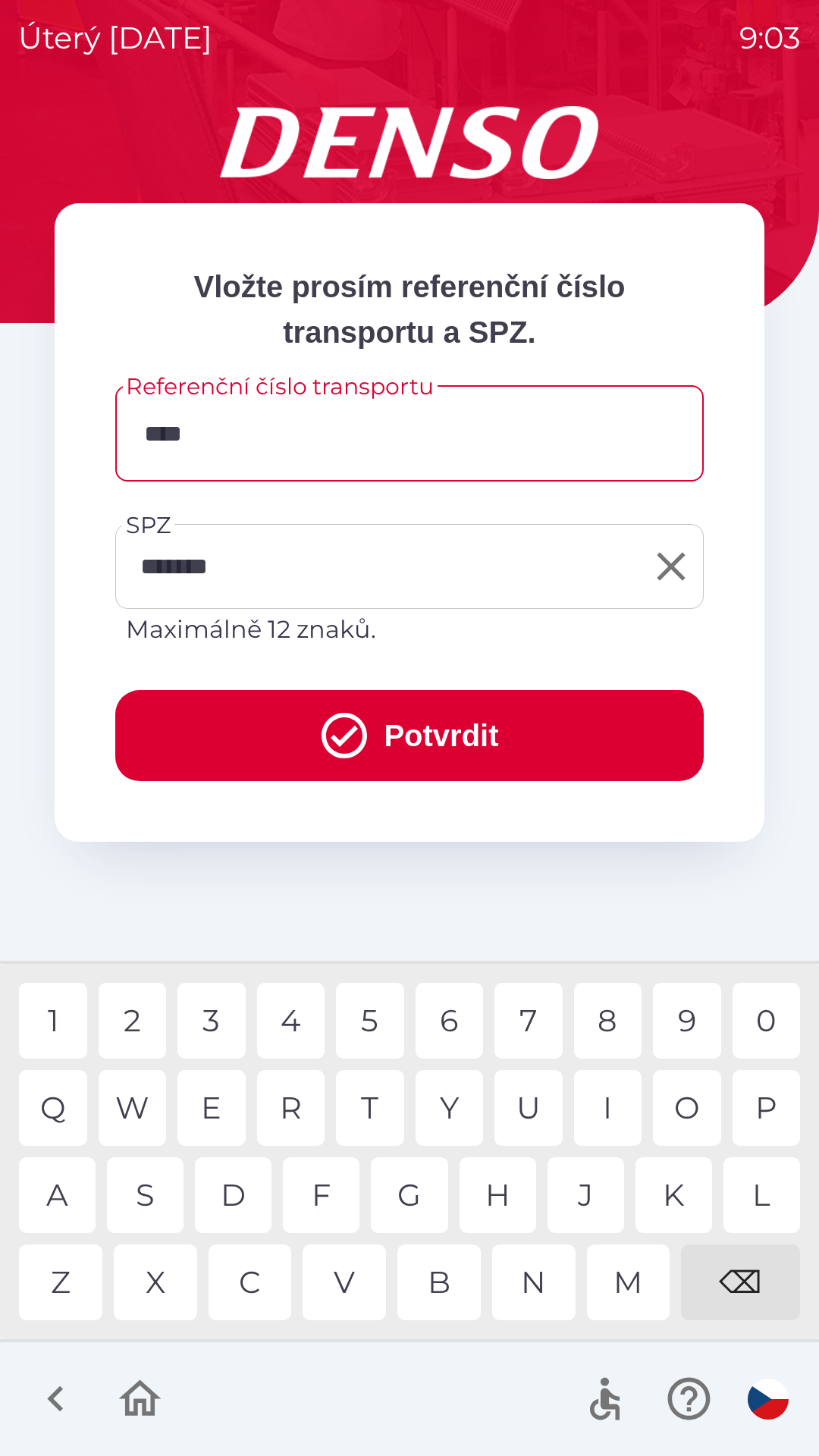
click at [749, 1021] on div "0" at bounding box center [766, 1021] width 68 height 76
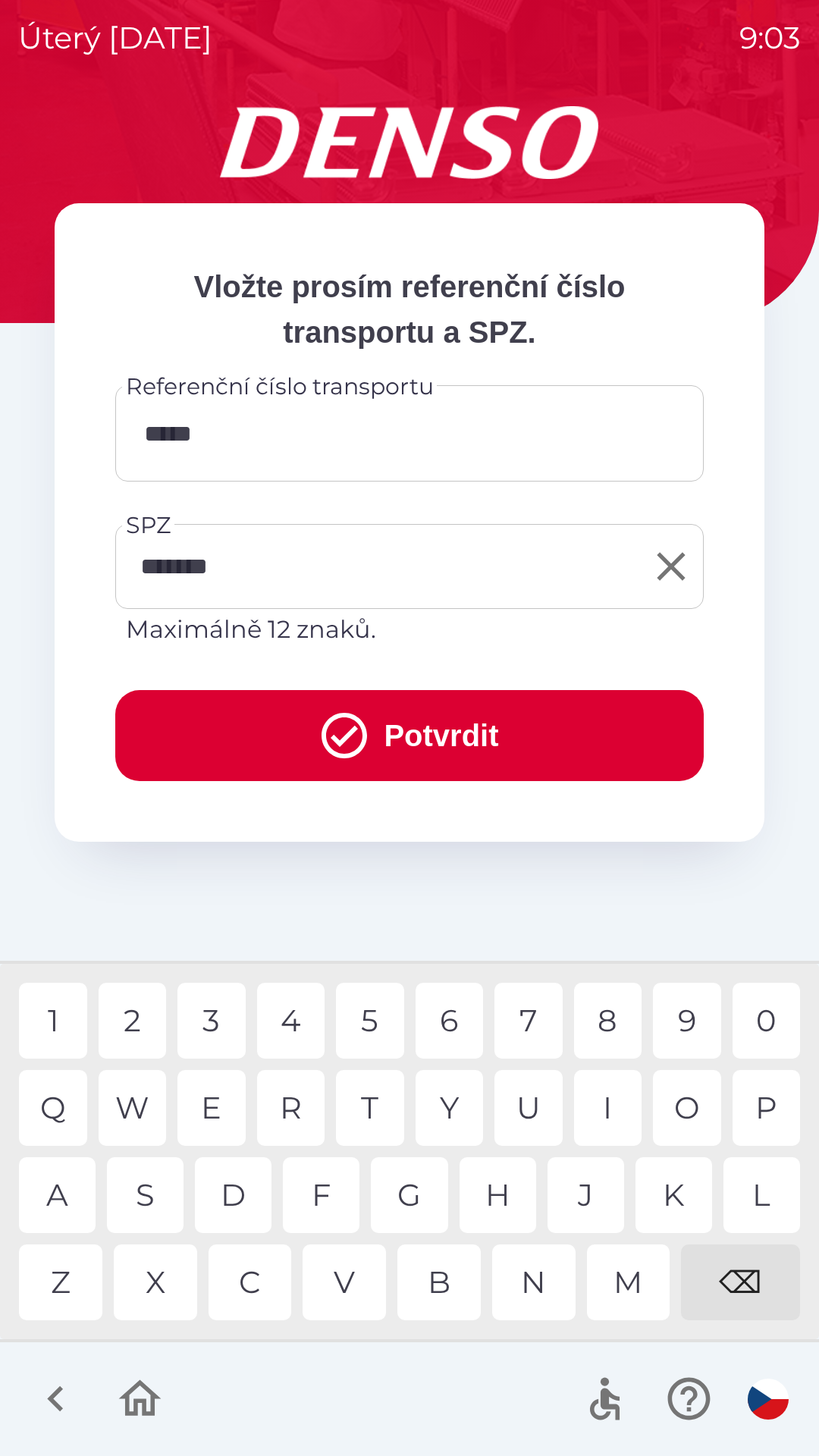
click at [213, 1026] on div "3" at bounding box center [211, 1021] width 68 height 76
type input "******"
click at [368, 730] on button "Potvrdit" at bounding box center [410, 736] width 589 height 91
